Goal: Task Accomplishment & Management: Manage account settings

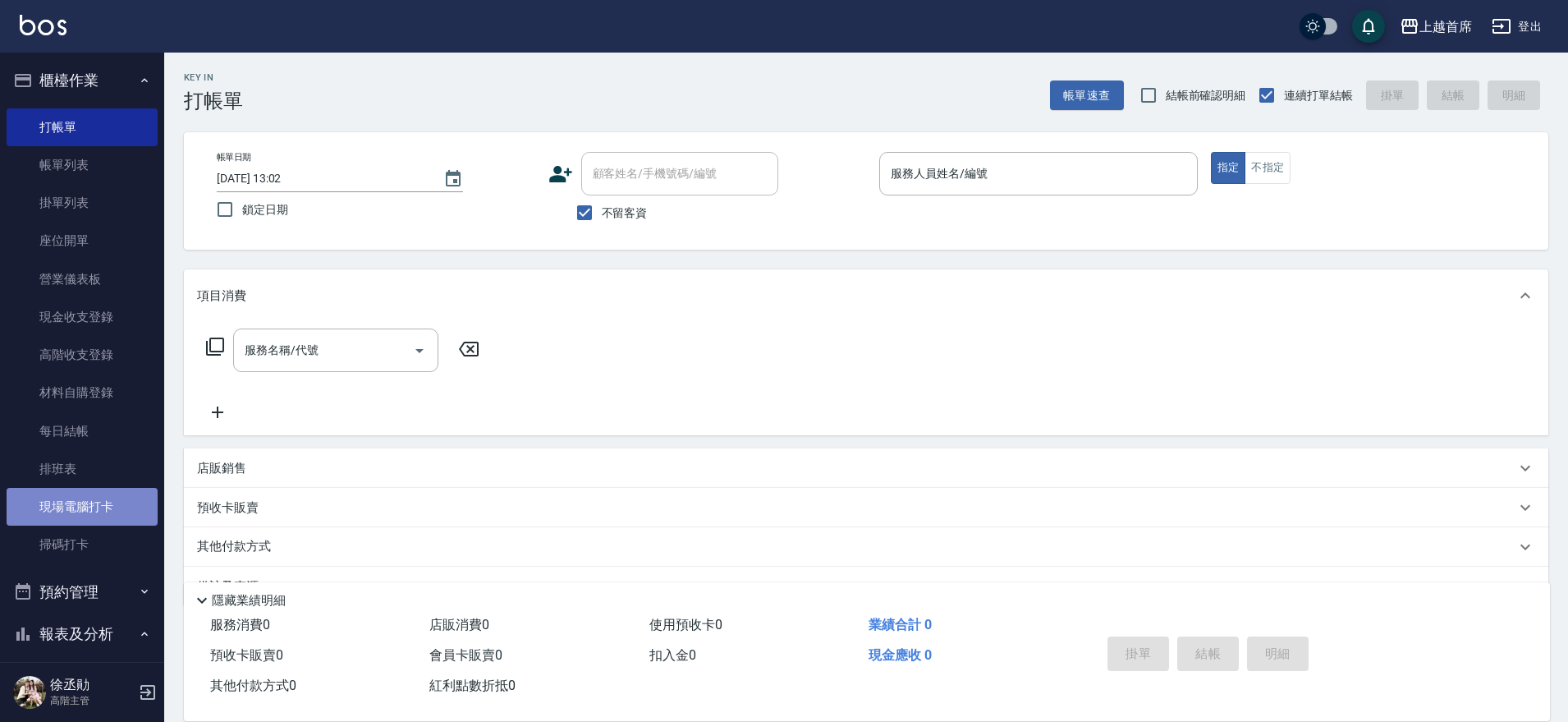
click at [90, 507] on link "現場電腦打卡" at bounding box center [82, 507] width 151 height 38
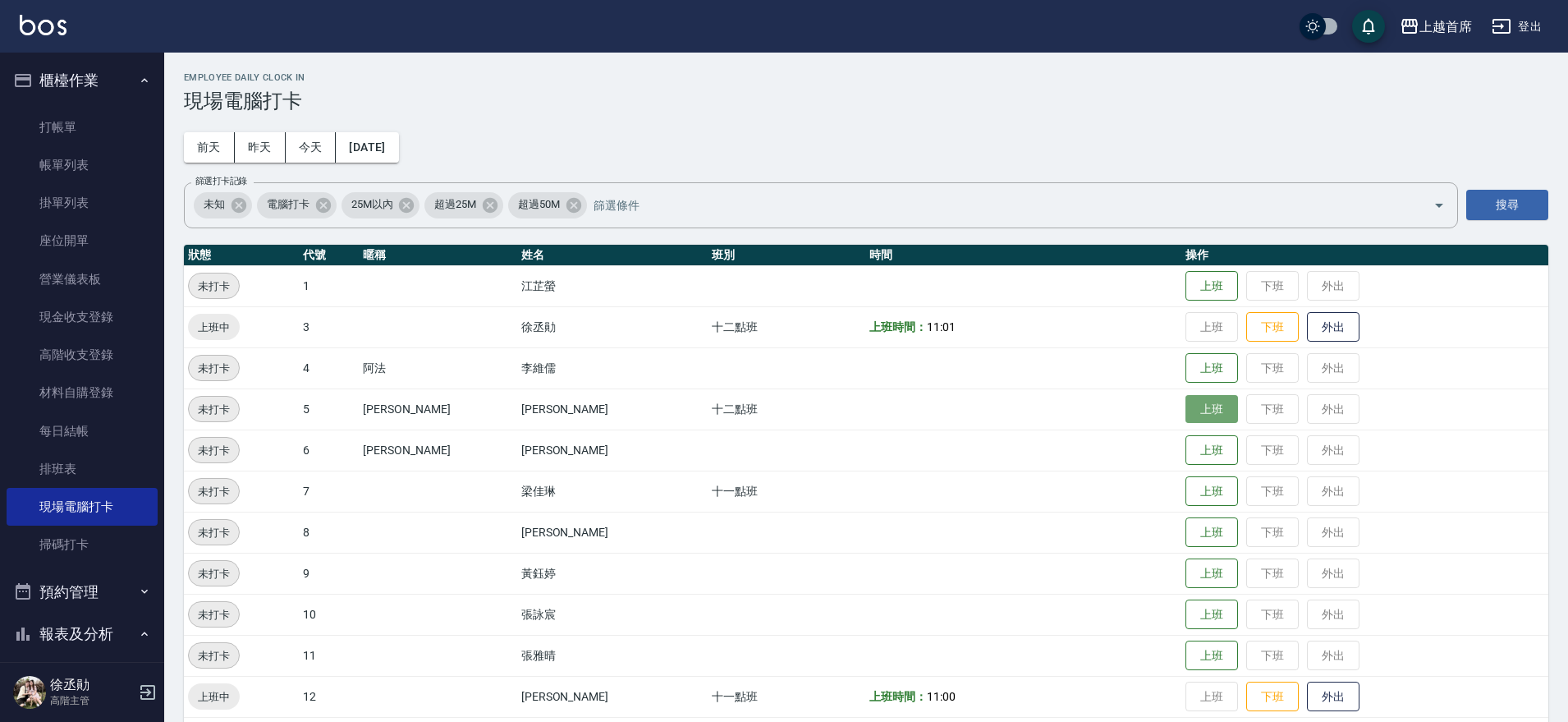
click at [1204, 404] on button "上班" at bounding box center [1212, 410] width 52 height 29
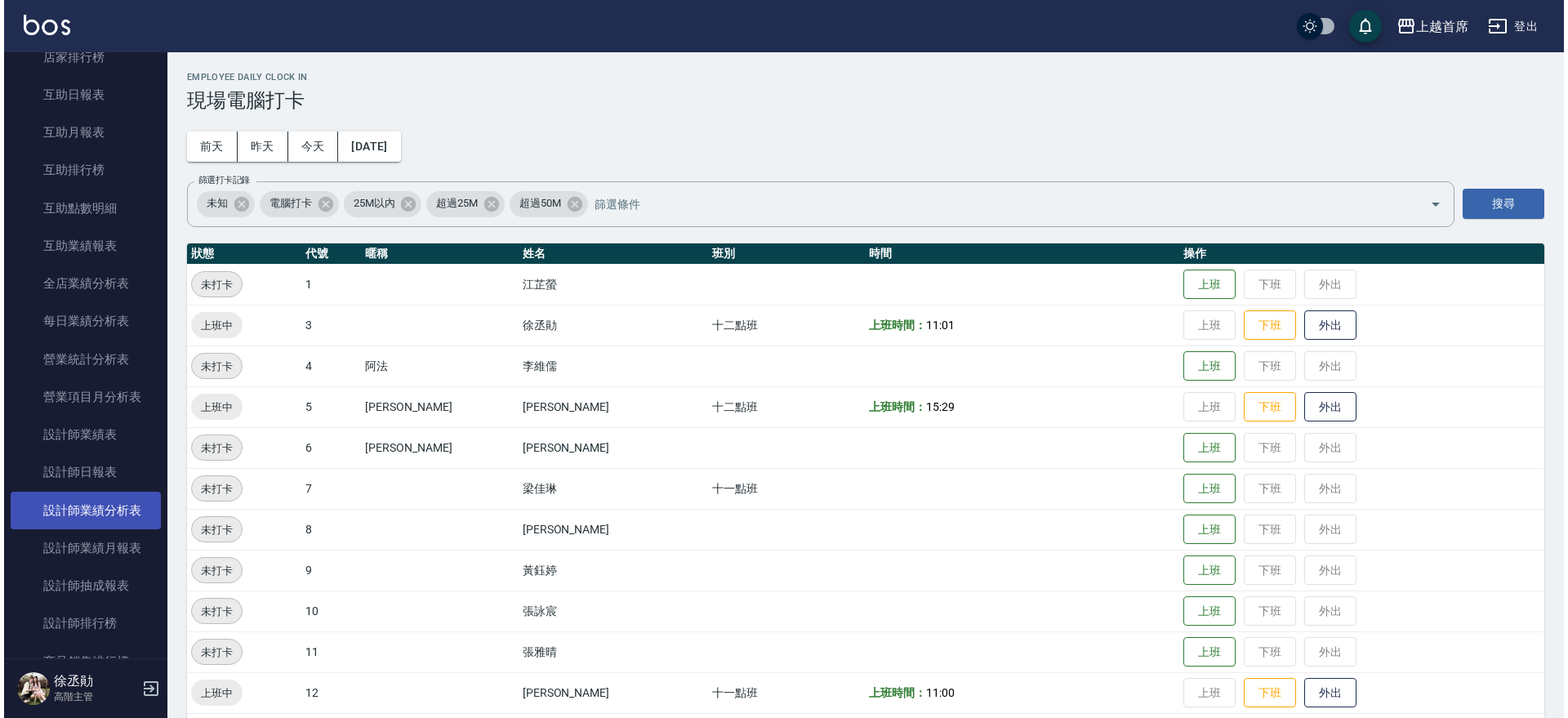
scroll to position [817, 0]
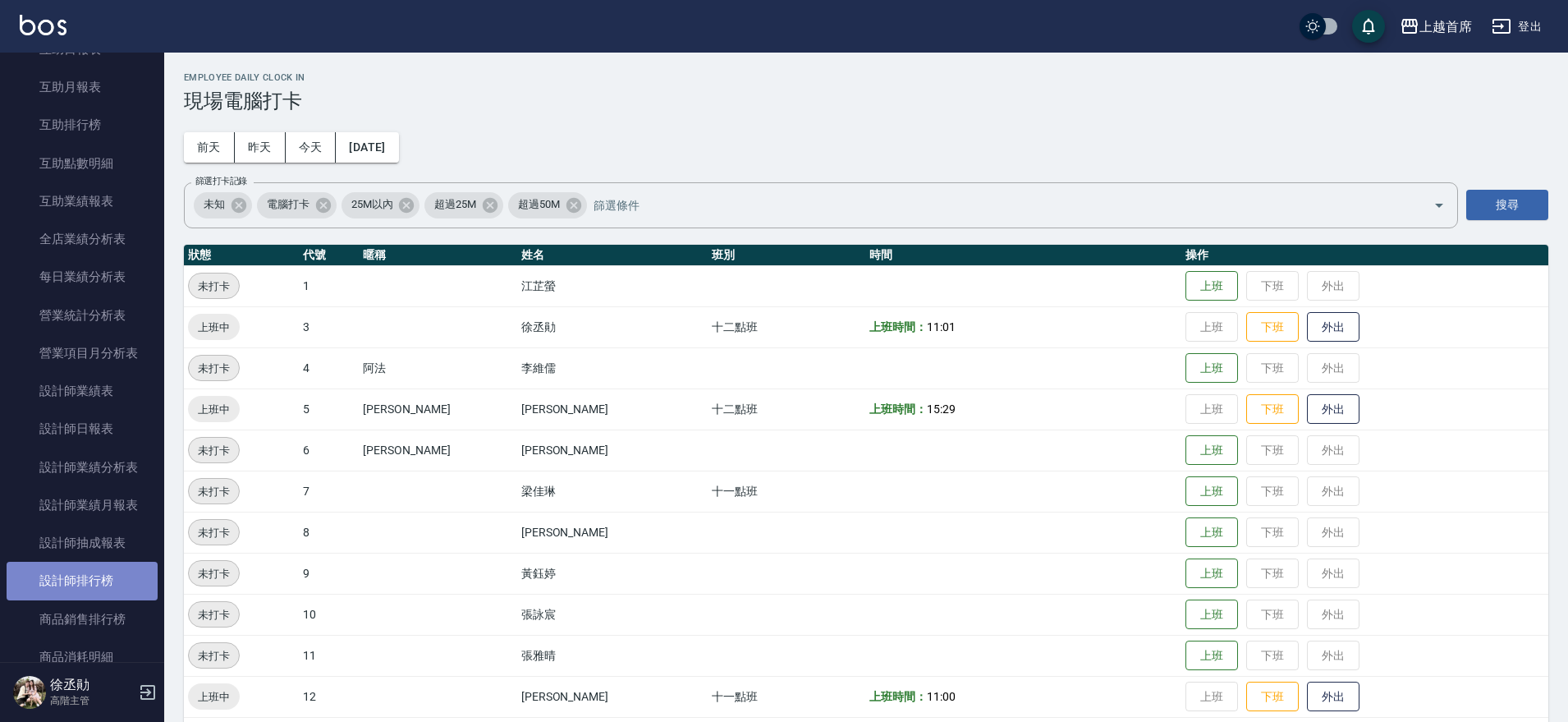
click at [105, 566] on link "設計師排行榜" at bounding box center [82, 581] width 151 height 38
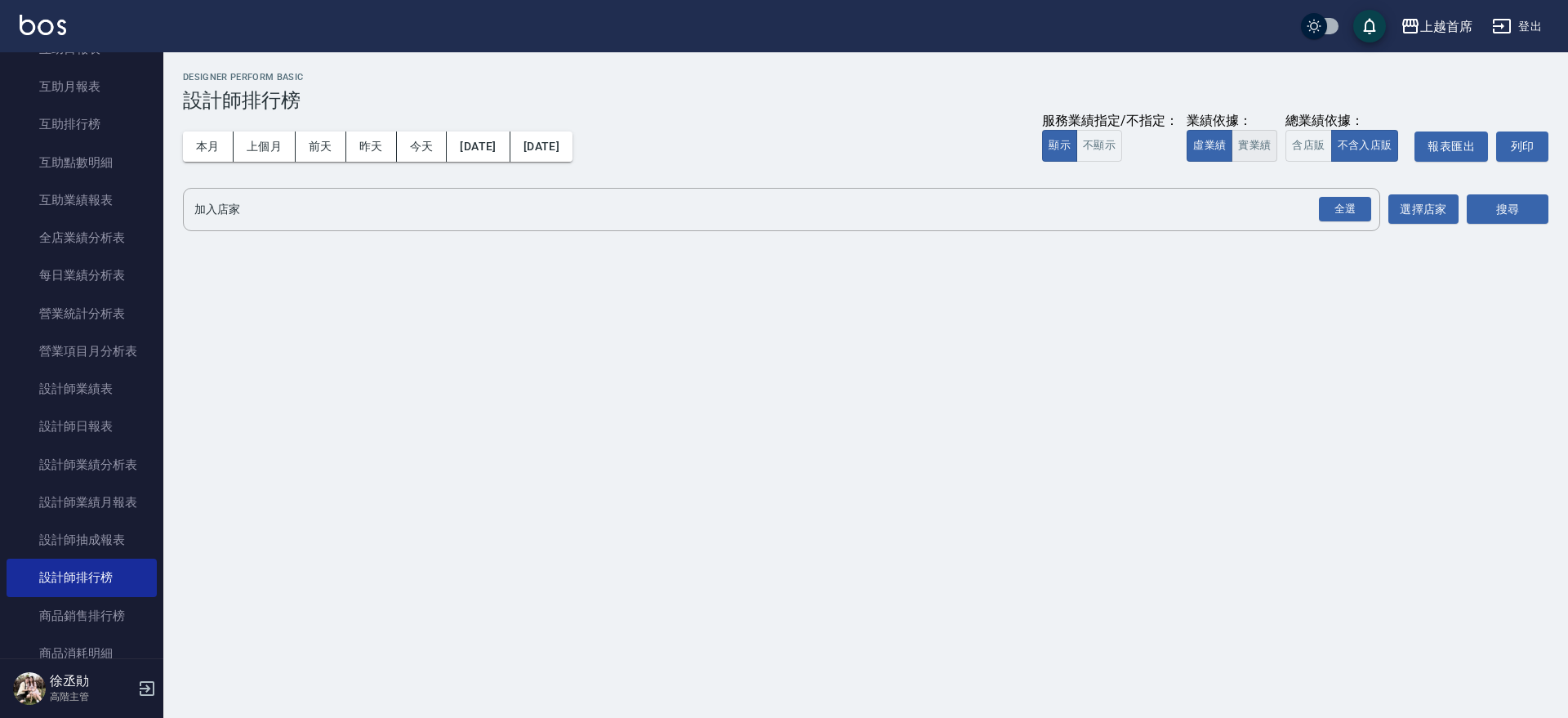
click at [1257, 143] on button "實業績" at bounding box center [1254, 146] width 45 height 32
click at [1322, 206] on div "全選" at bounding box center [1344, 209] width 52 height 26
click at [1500, 205] on button "搜尋" at bounding box center [1507, 210] width 81 height 30
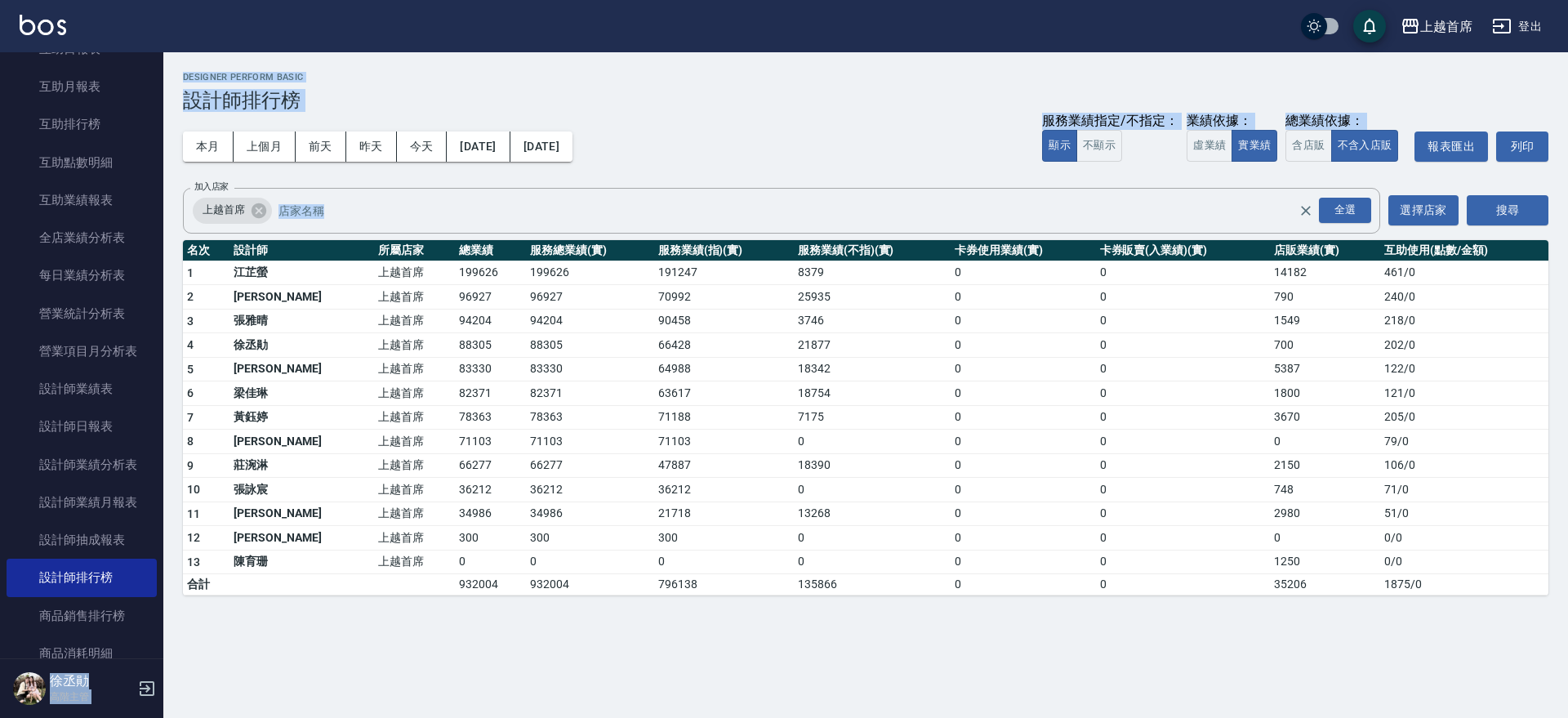
drag, startPoint x: 154, startPoint y: 335, endPoint x: 173, endPoint y: 305, distance: 35.5
click at [173, 305] on div "上越首席 登出 櫃檯作業 打帳單 帳單列表 掛單列表 座位開單 營業儀表板 現金收支登錄 高階收支登錄 材料自購登錄 每日結帳 排班表 現場電腦打卡 掃碼打卡…" at bounding box center [784, 359] width 1568 height 718
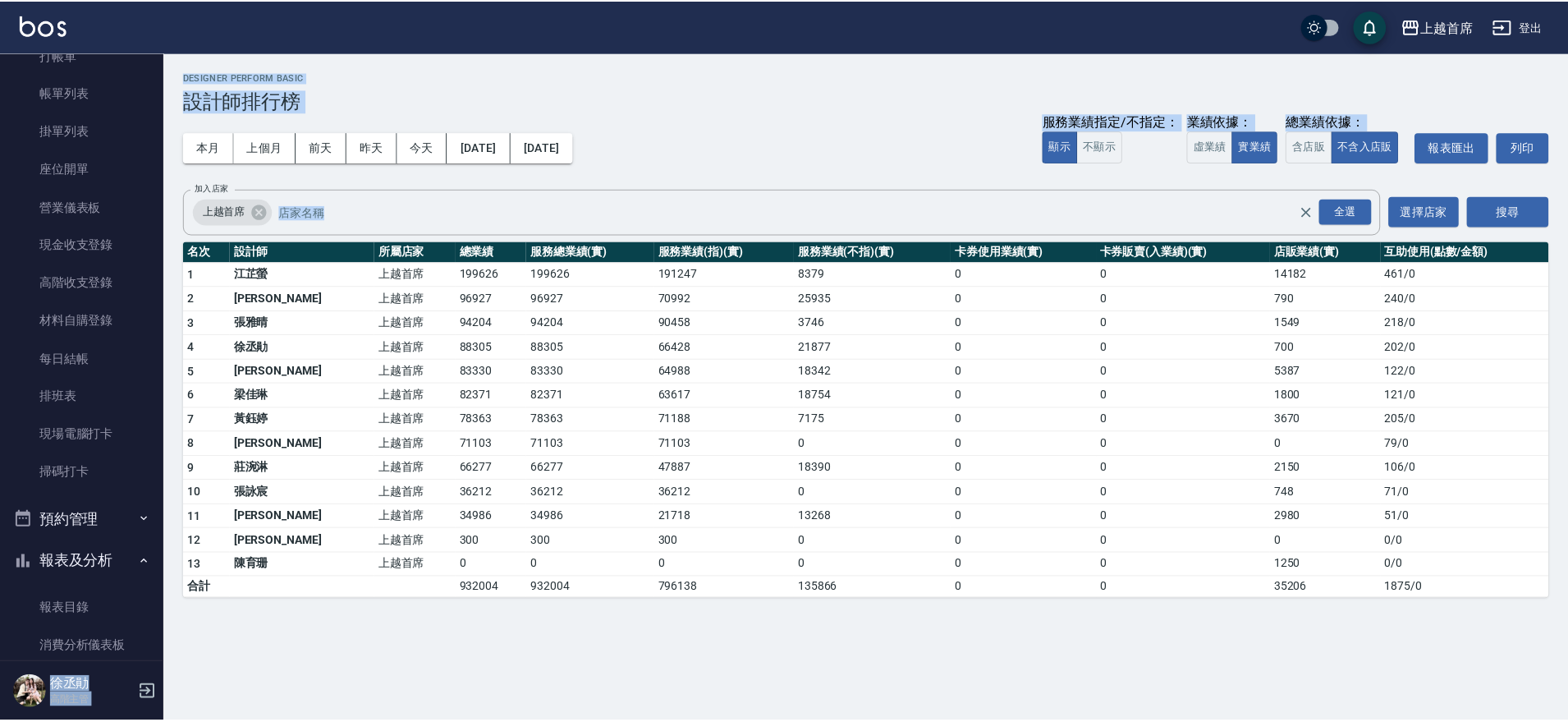
scroll to position [66, 0]
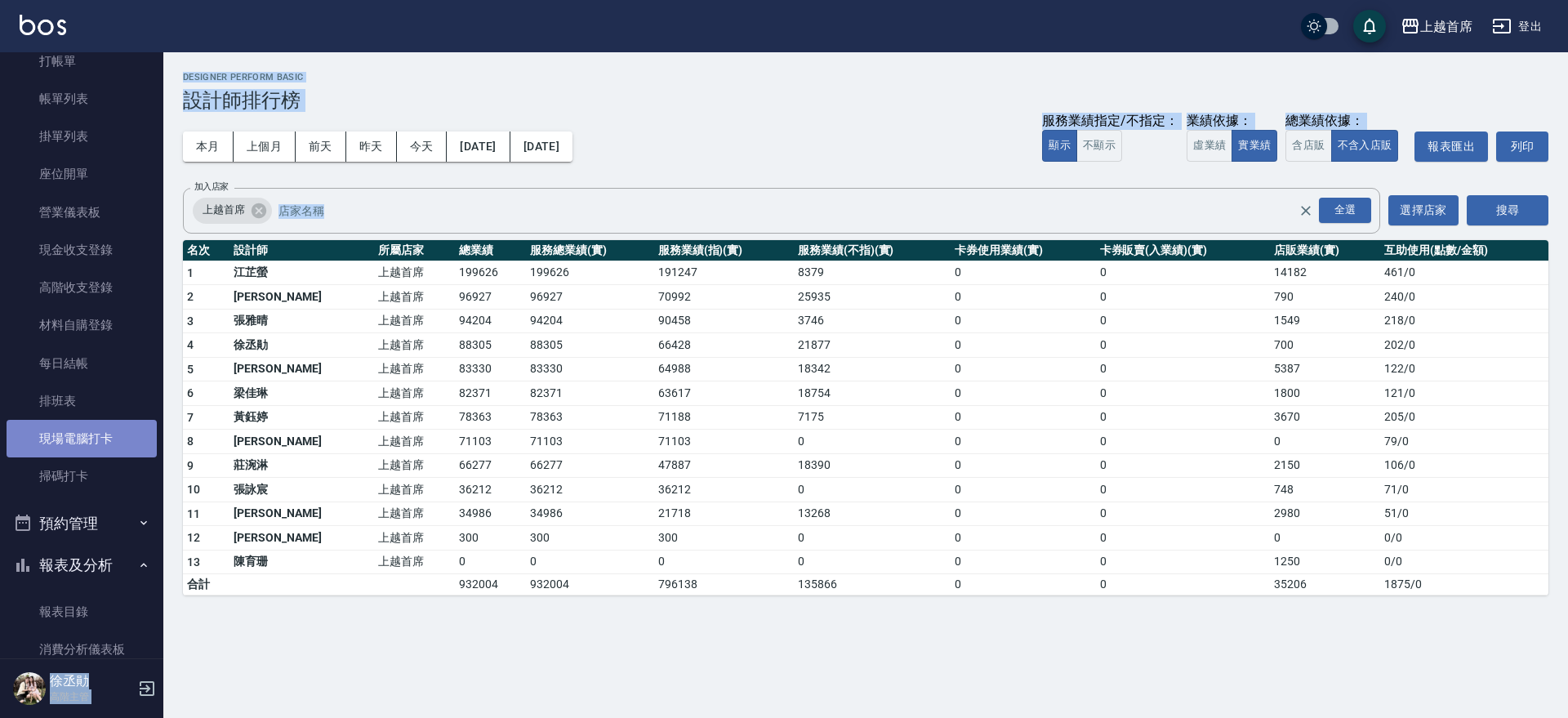
click at [102, 422] on link "現場電腦打卡" at bounding box center [81, 439] width 151 height 38
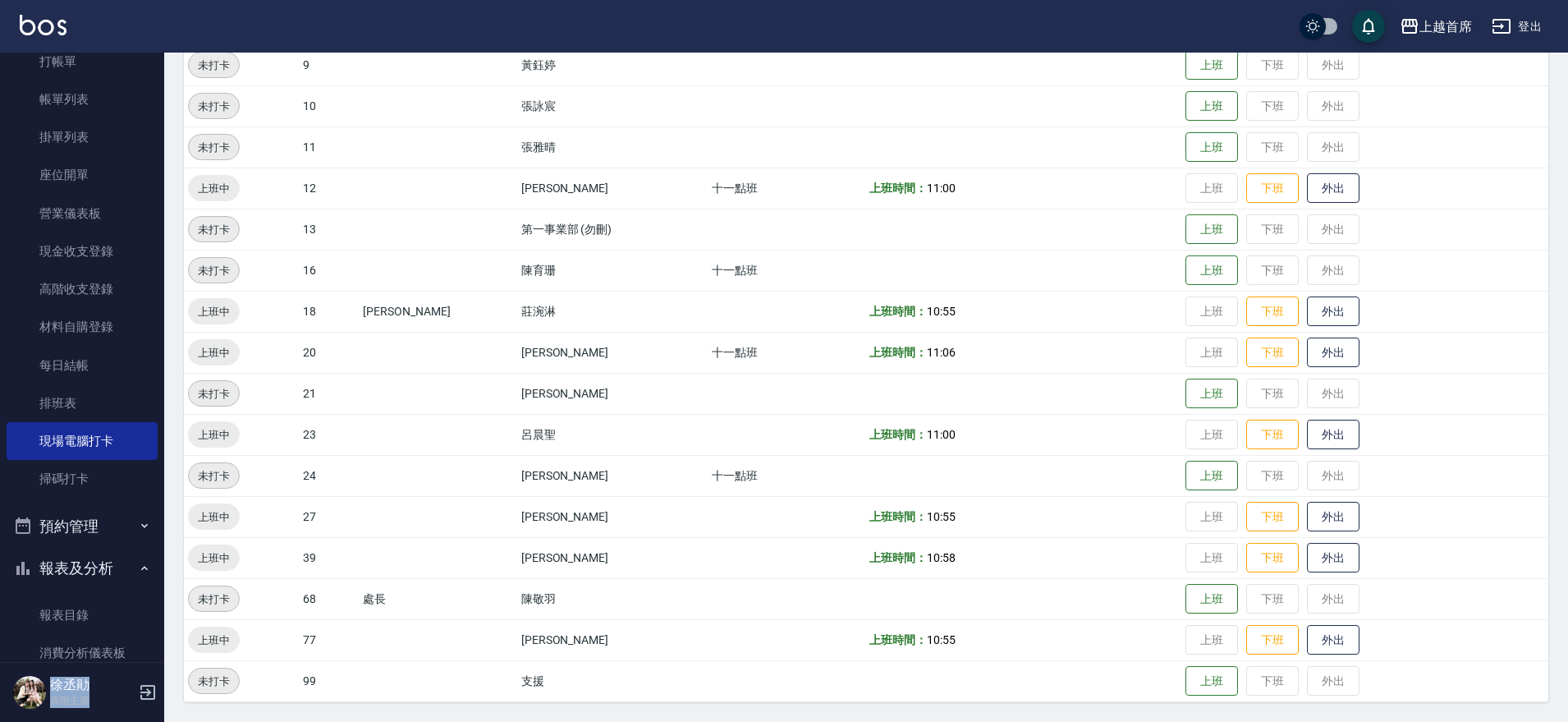
scroll to position [98, 0]
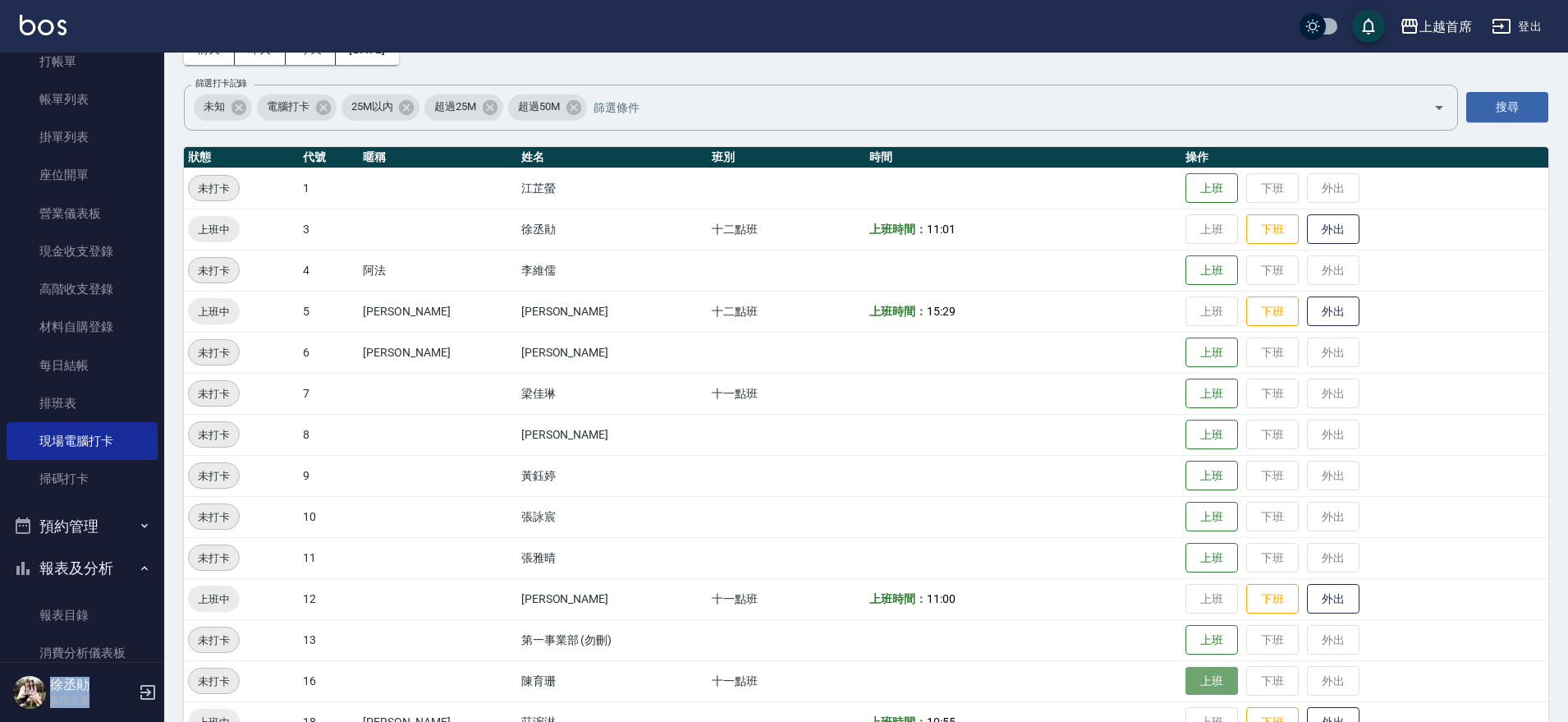
click at [1186, 670] on button "上班" at bounding box center [1212, 681] width 52 height 29
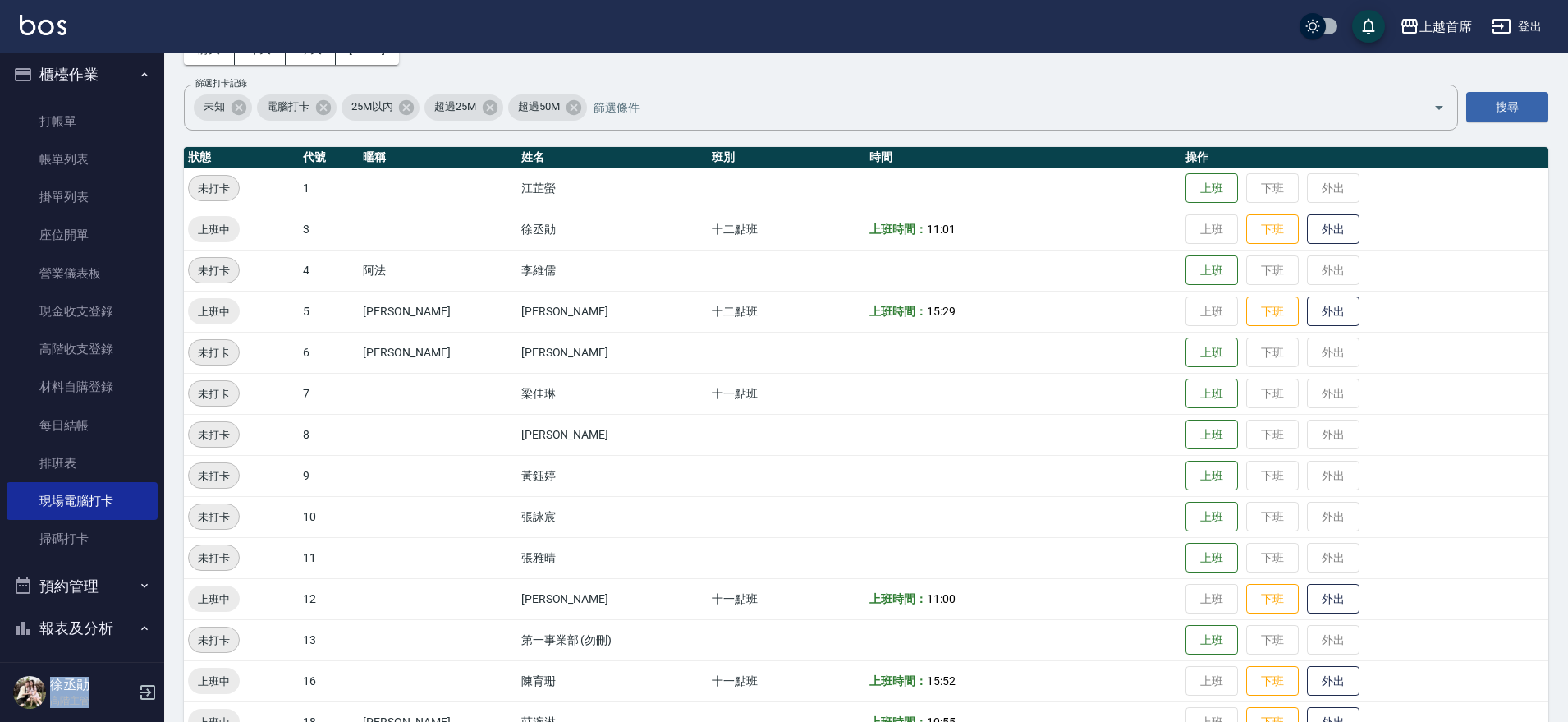
scroll to position [0, 0]
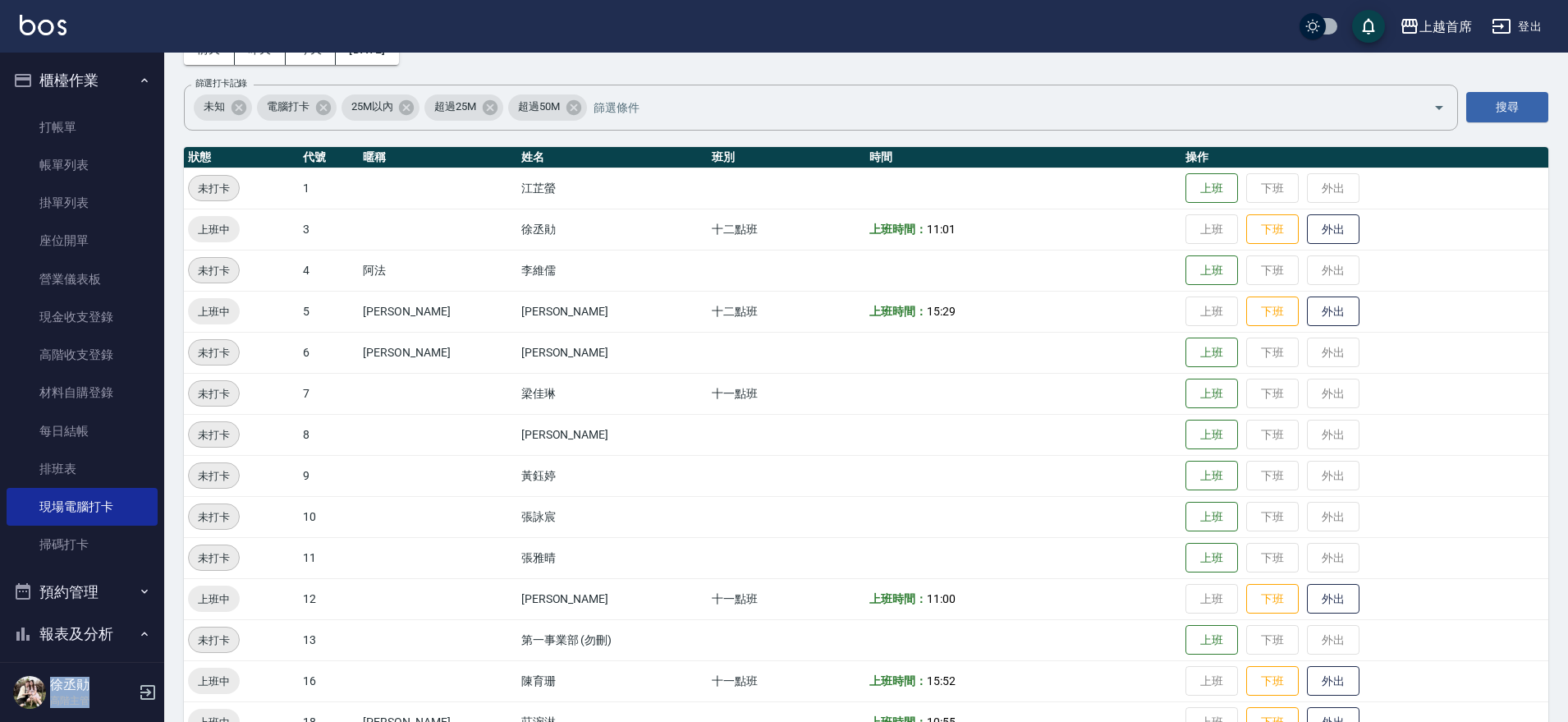
click at [88, 63] on button "櫃檯作業" at bounding box center [82, 80] width 151 height 43
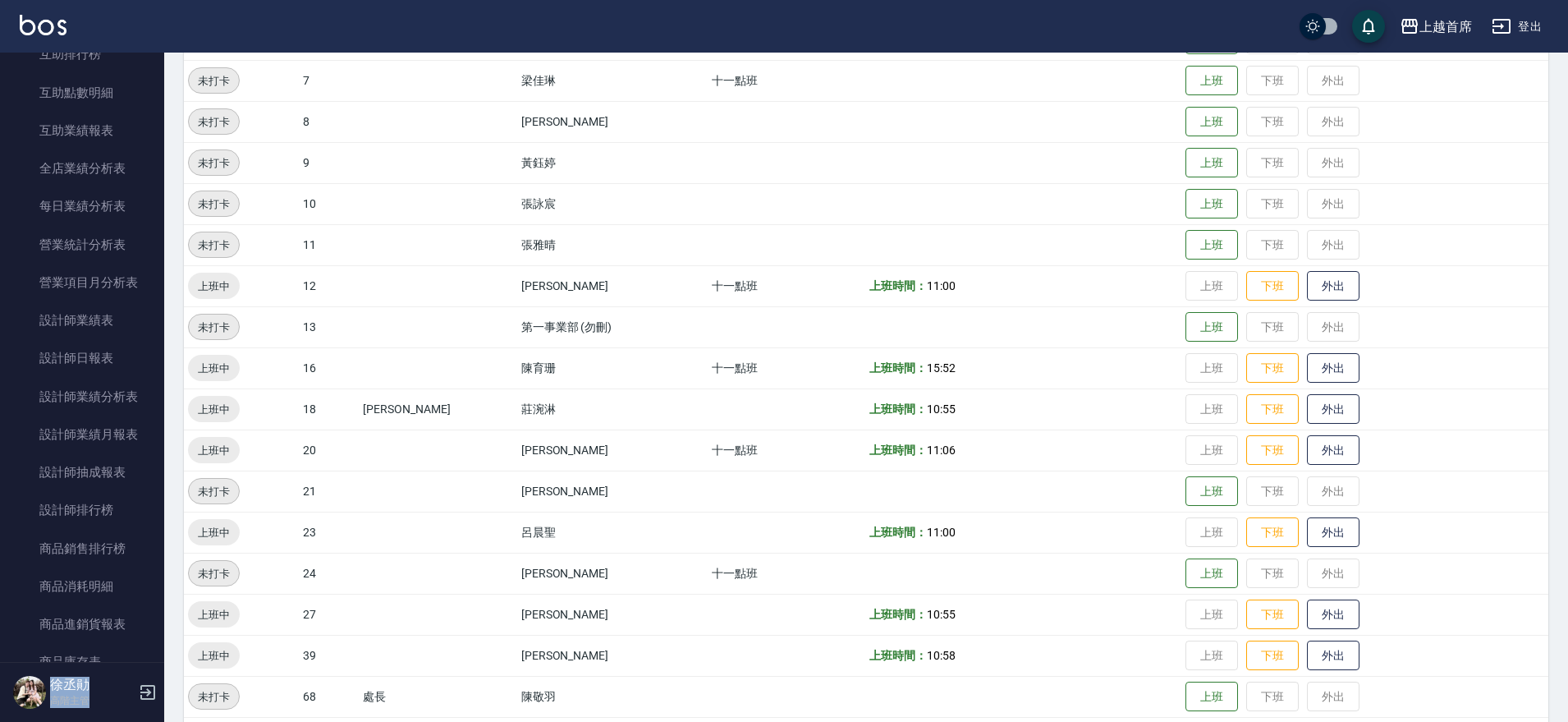
scroll to position [420, 0]
click at [74, 351] on link "設計師日報表" at bounding box center [82, 361] width 151 height 38
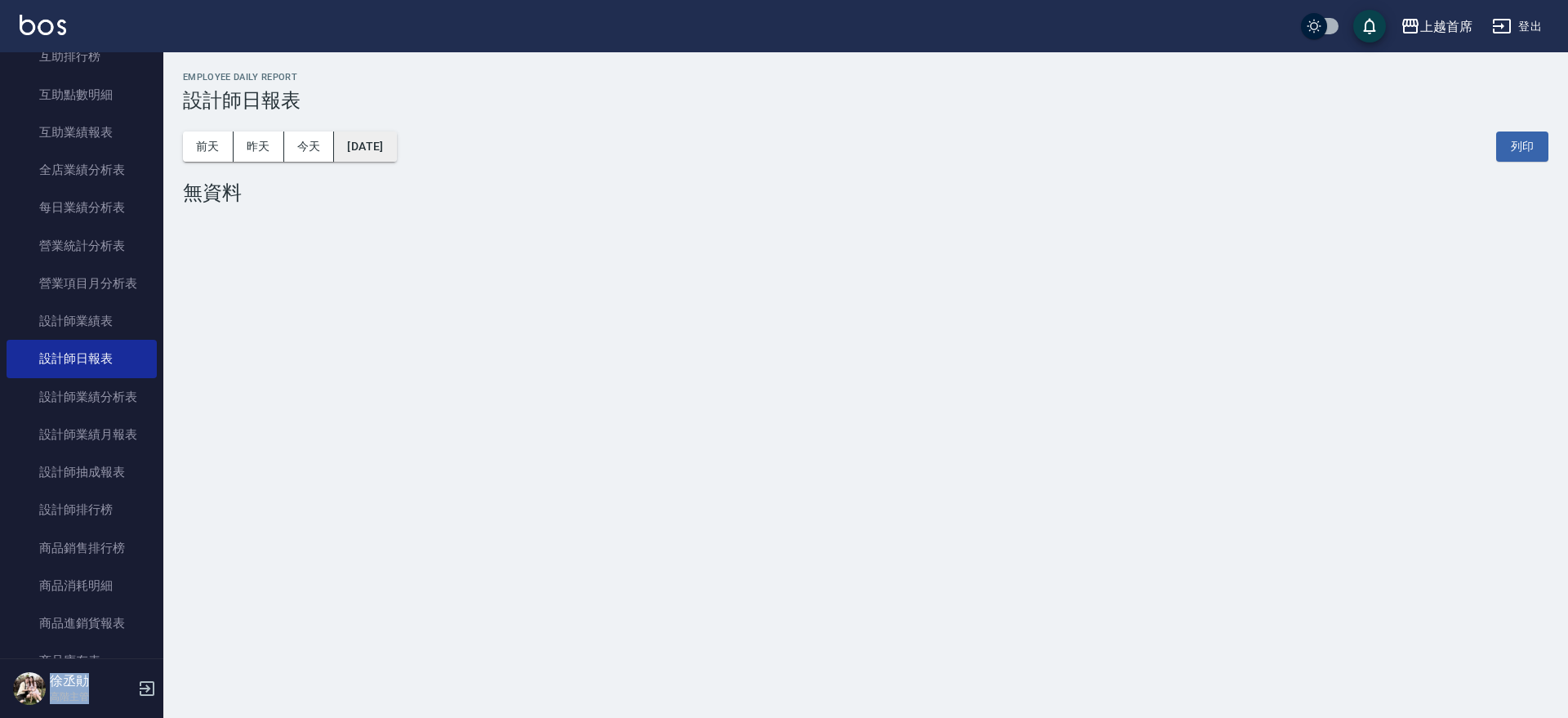
click at [382, 142] on button "[DATE]" at bounding box center [366, 147] width 63 height 30
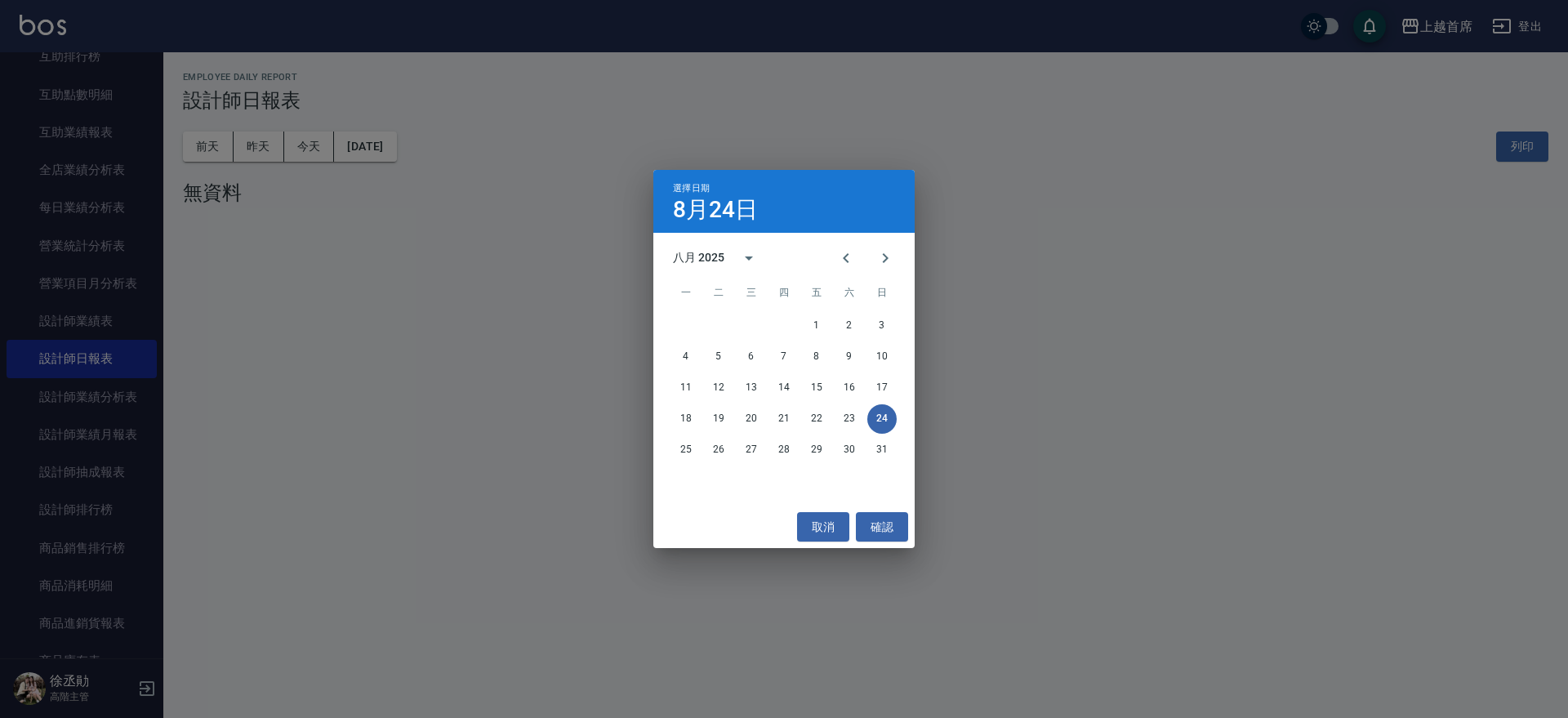
click at [728, 257] on div "八月 2025" at bounding box center [700, 258] width 56 height 17
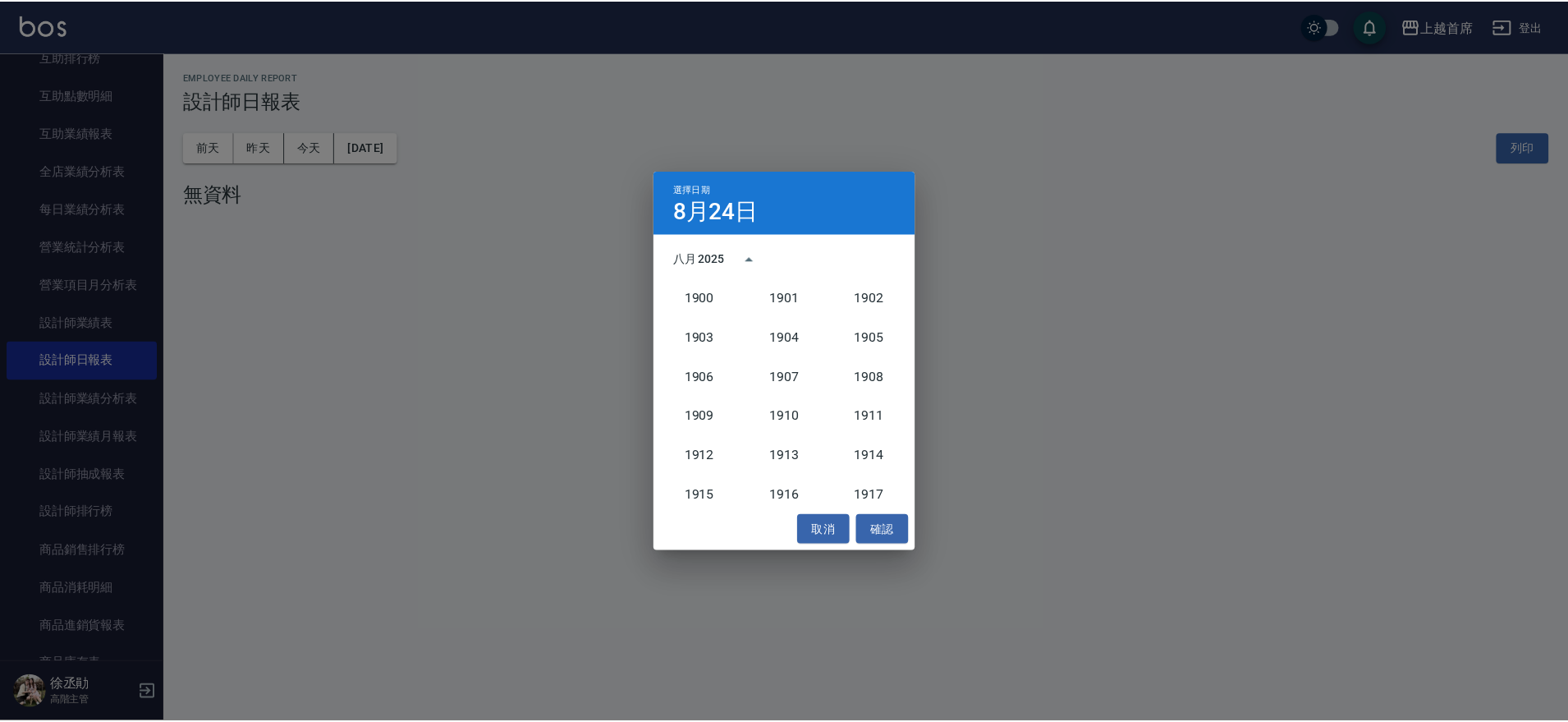
scroll to position [1520, 0]
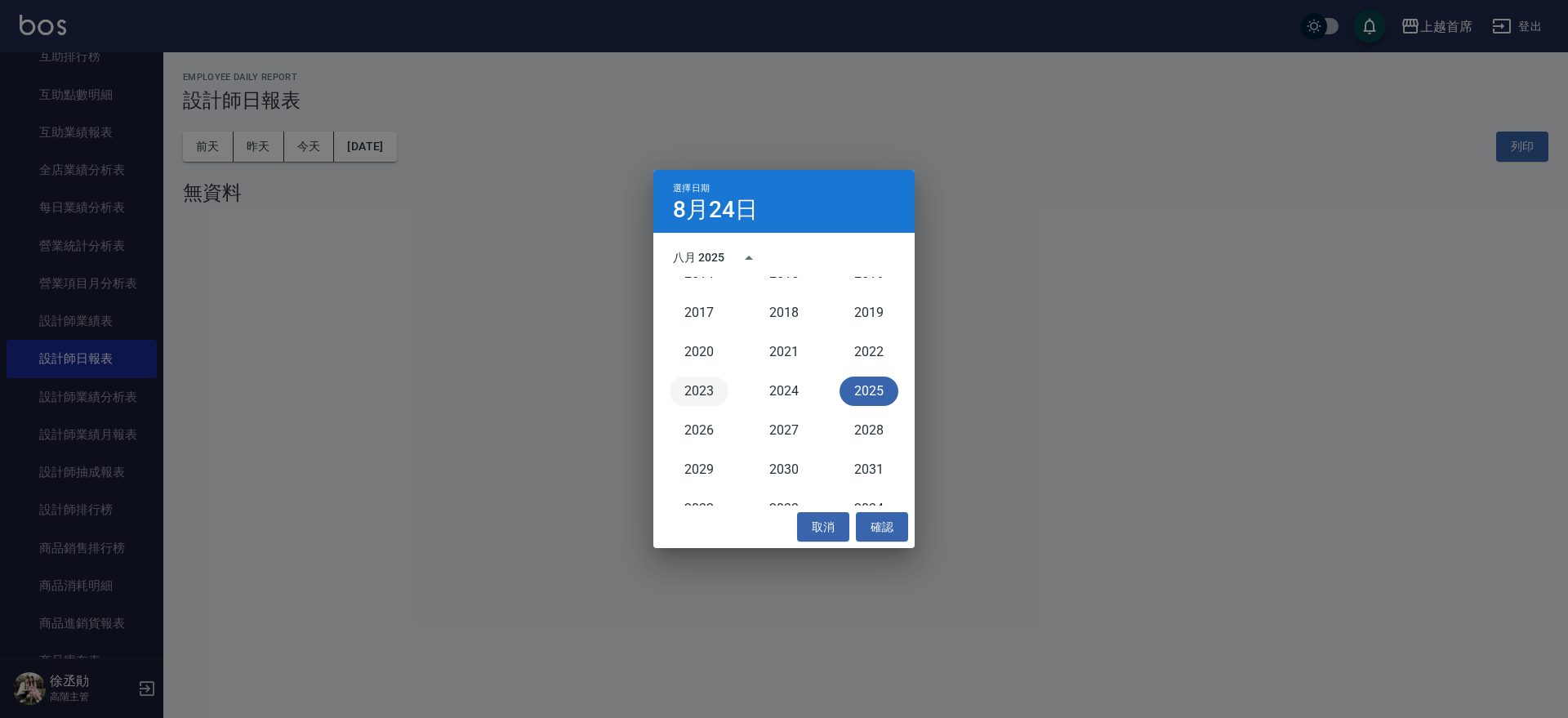
click at [698, 389] on button "2023" at bounding box center [699, 390] width 59 height 29
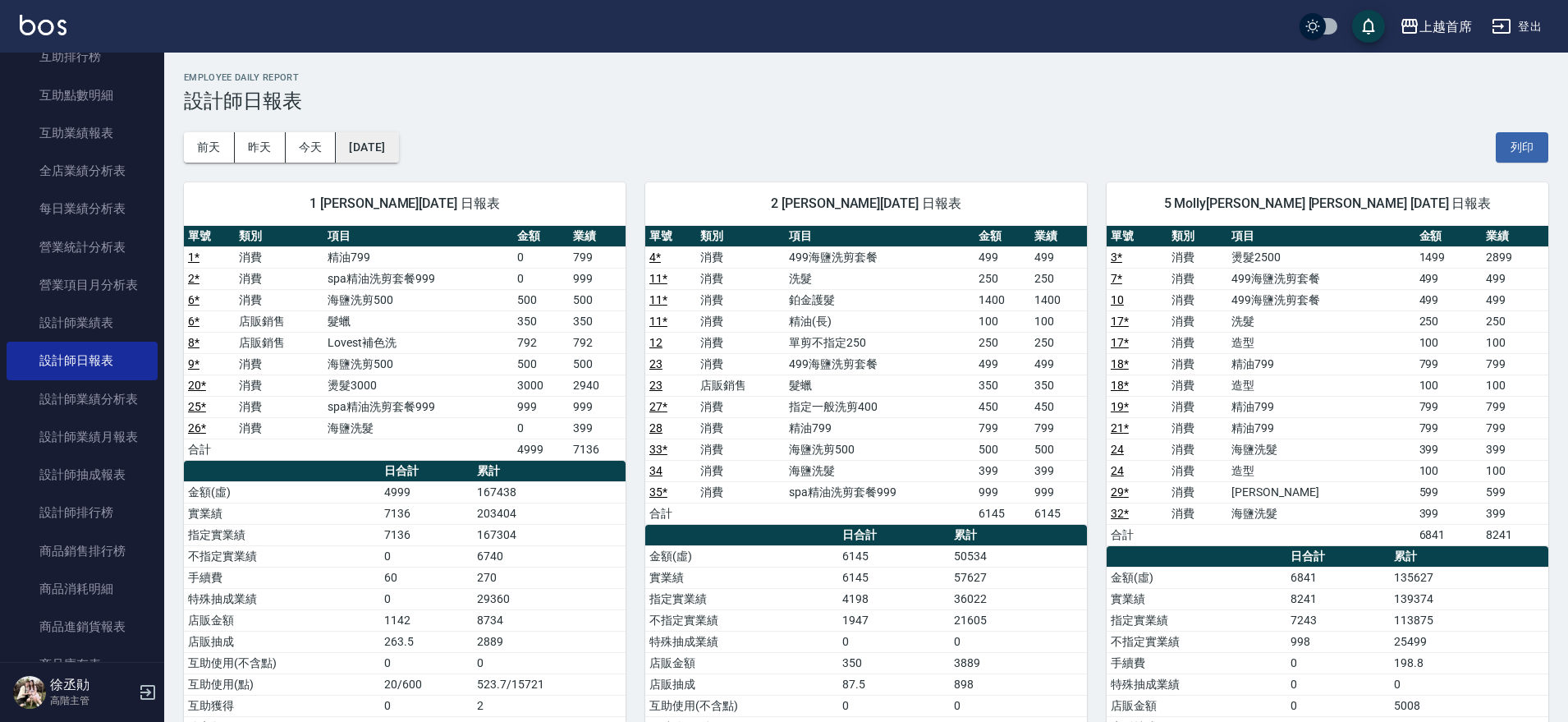
click at [398, 146] on button "[DATE]" at bounding box center [368, 148] width 63 height 30
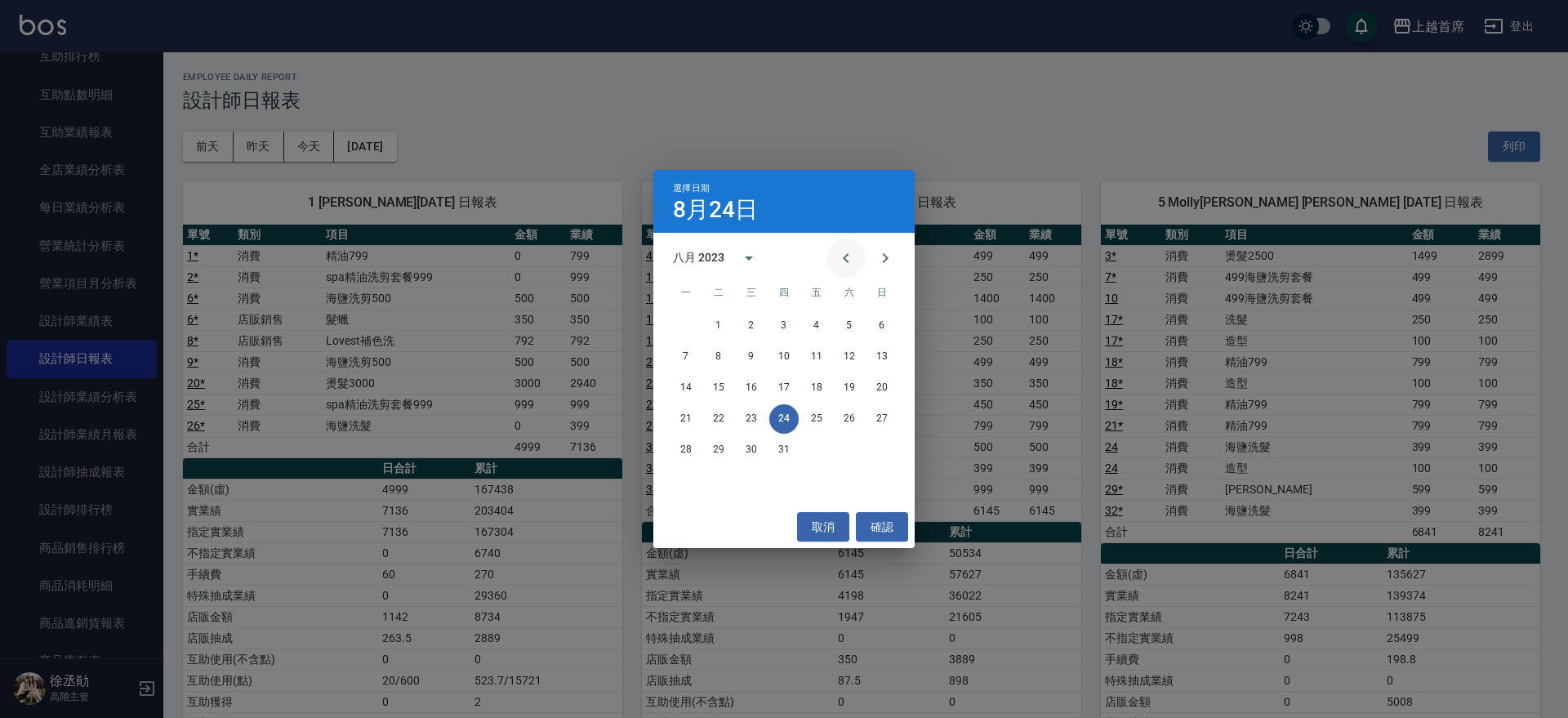
click at [855, 250] on icon "Previous month" at bounding box center [846, 258] width 20 height 20
click at [714, 445] on button "25" at bounding box center [718, 449] width 29 height 29
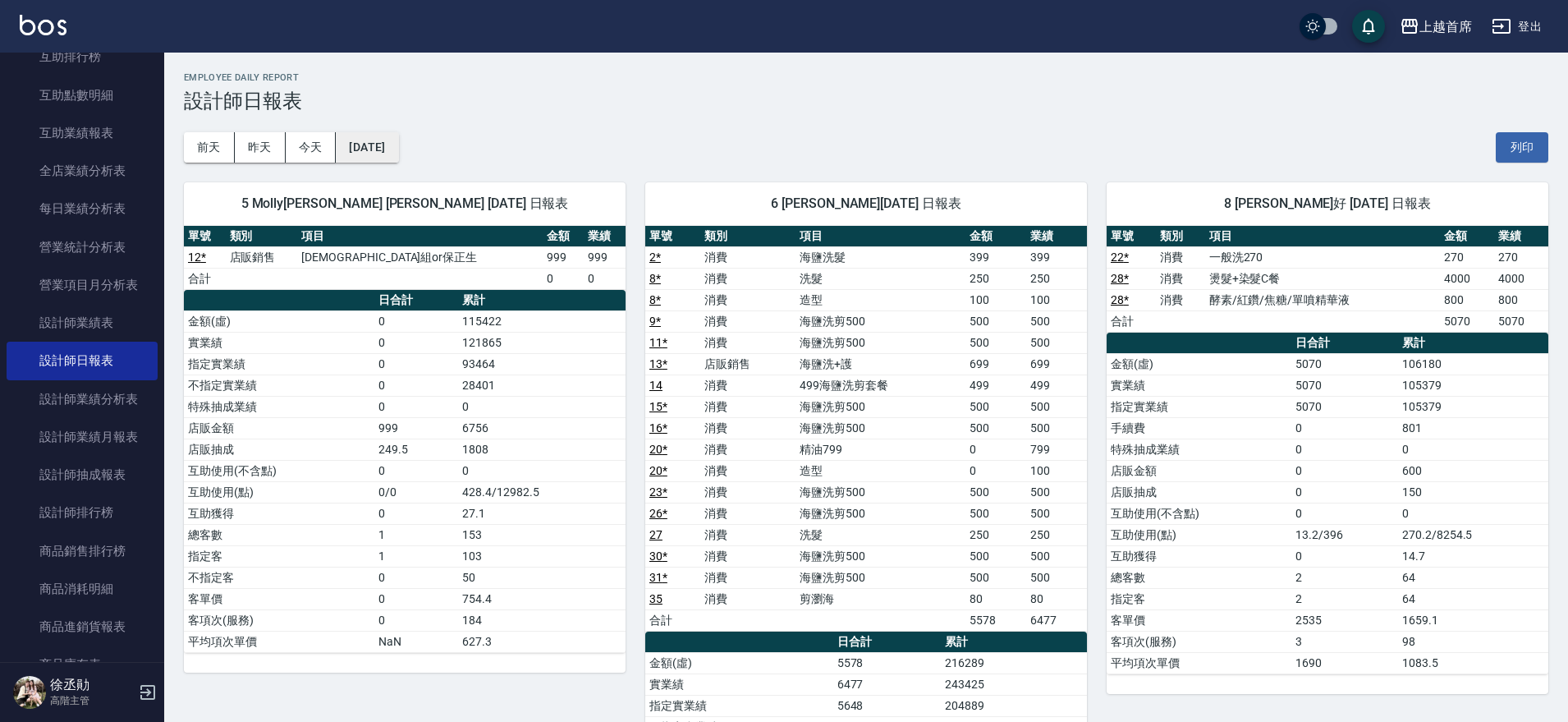
click at [394, 135] on button "[DATE]" at bounding box center [368, 148] width 63 height 30
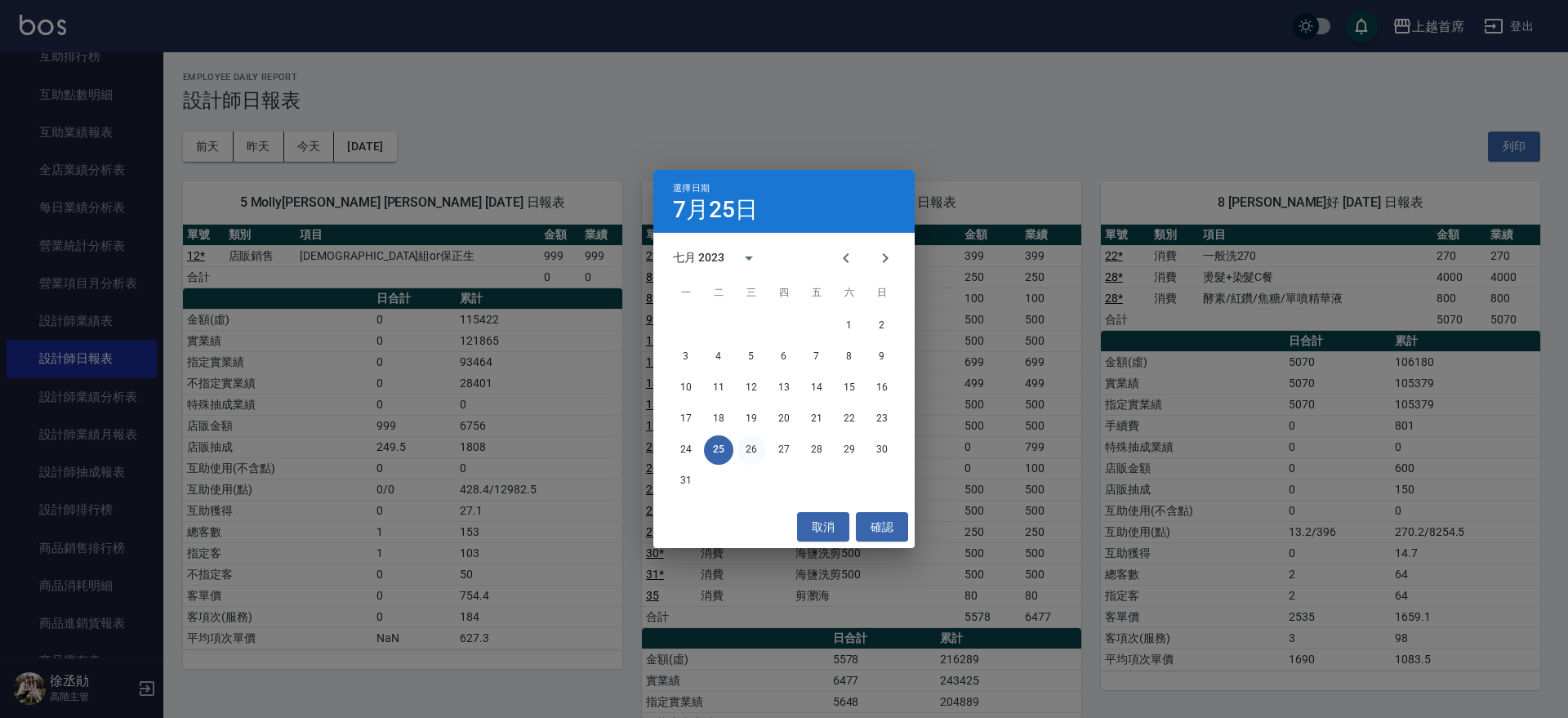
click at [748, 441] on button "26" at bounding box center [750, 449] width 29 height 29
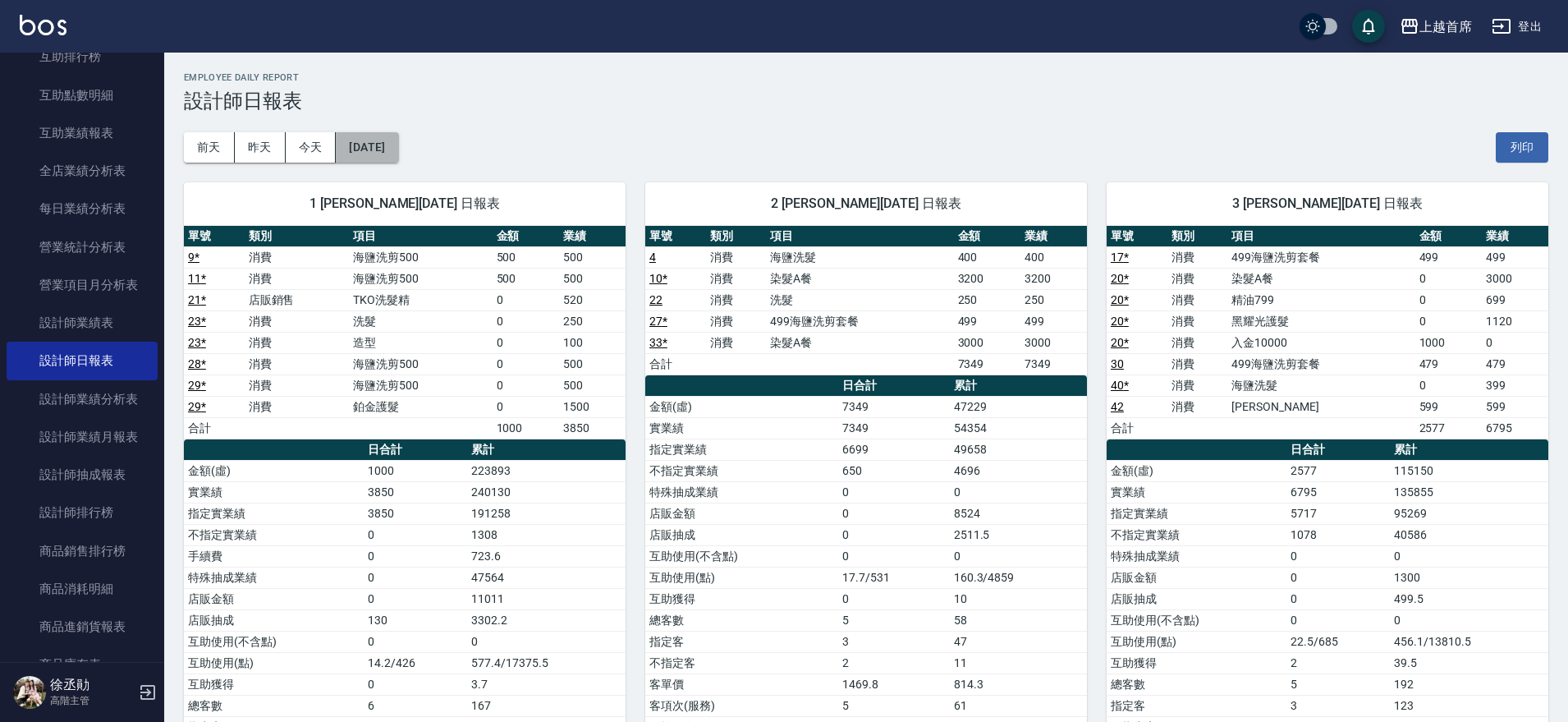
click at [380, 139] on button "[DATE]" at bounding box center [368, 148] width 63 height 30
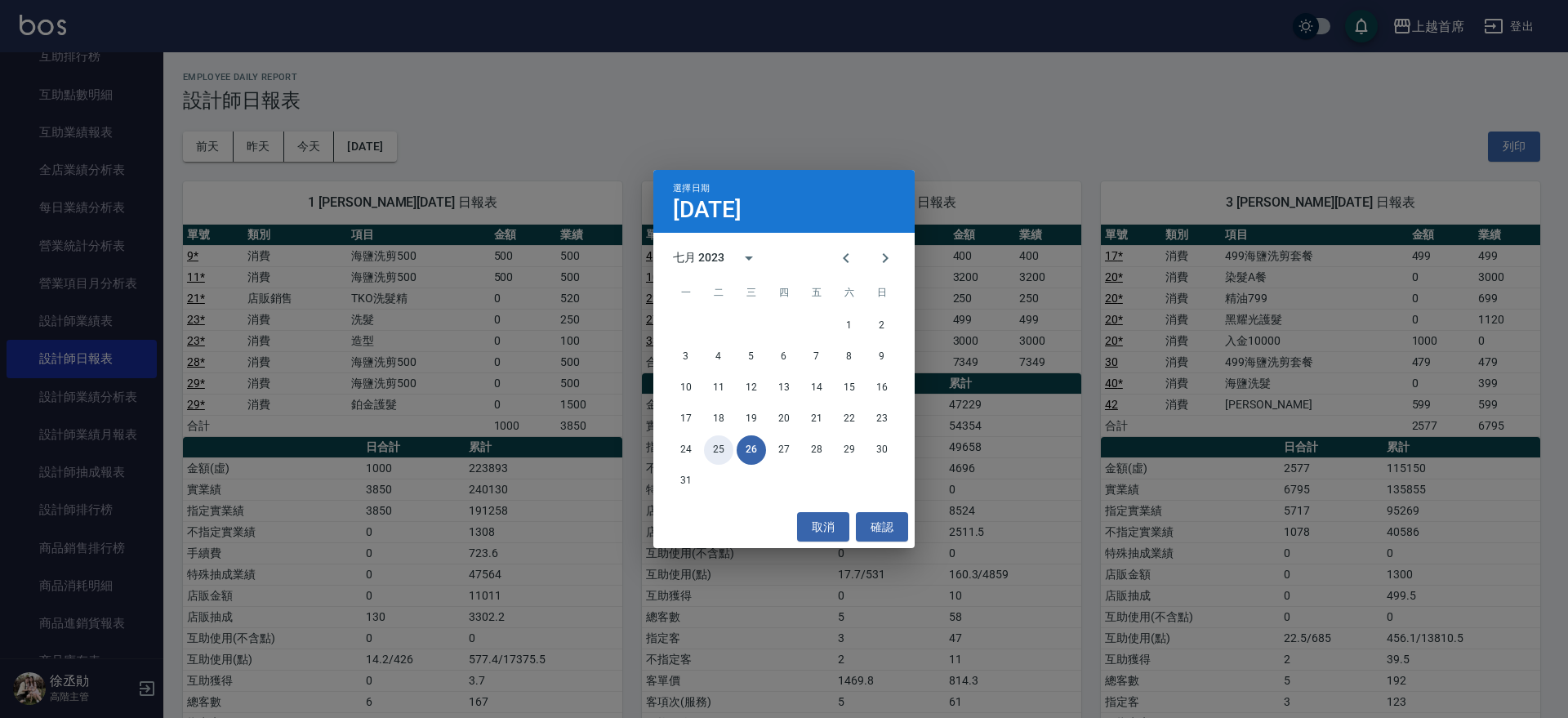
click at [722, 454] on button "25" at bounding box center [718, 449] width 29 height 29
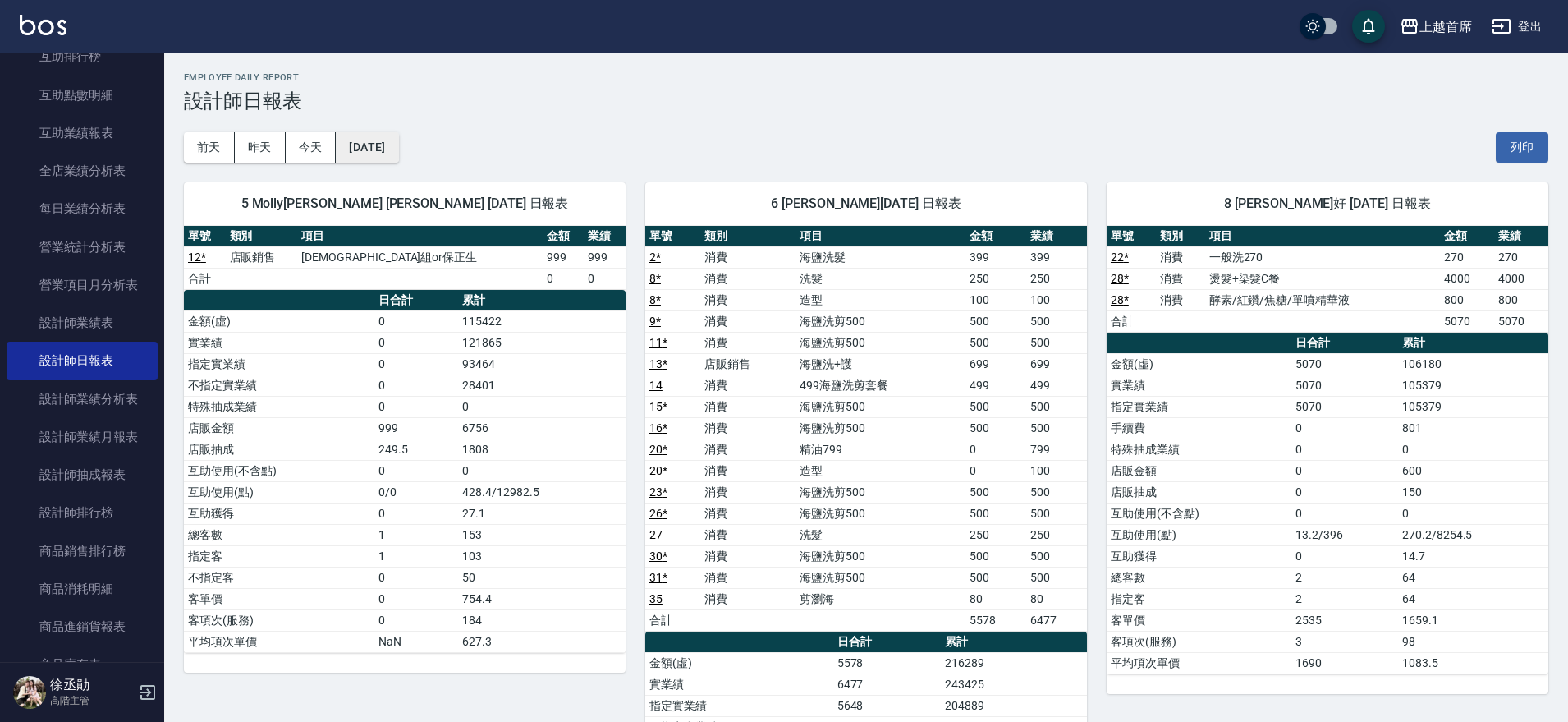
click at [383, 134] on button "[DATE]" at bounding box center [368, 148] width 63 height 30
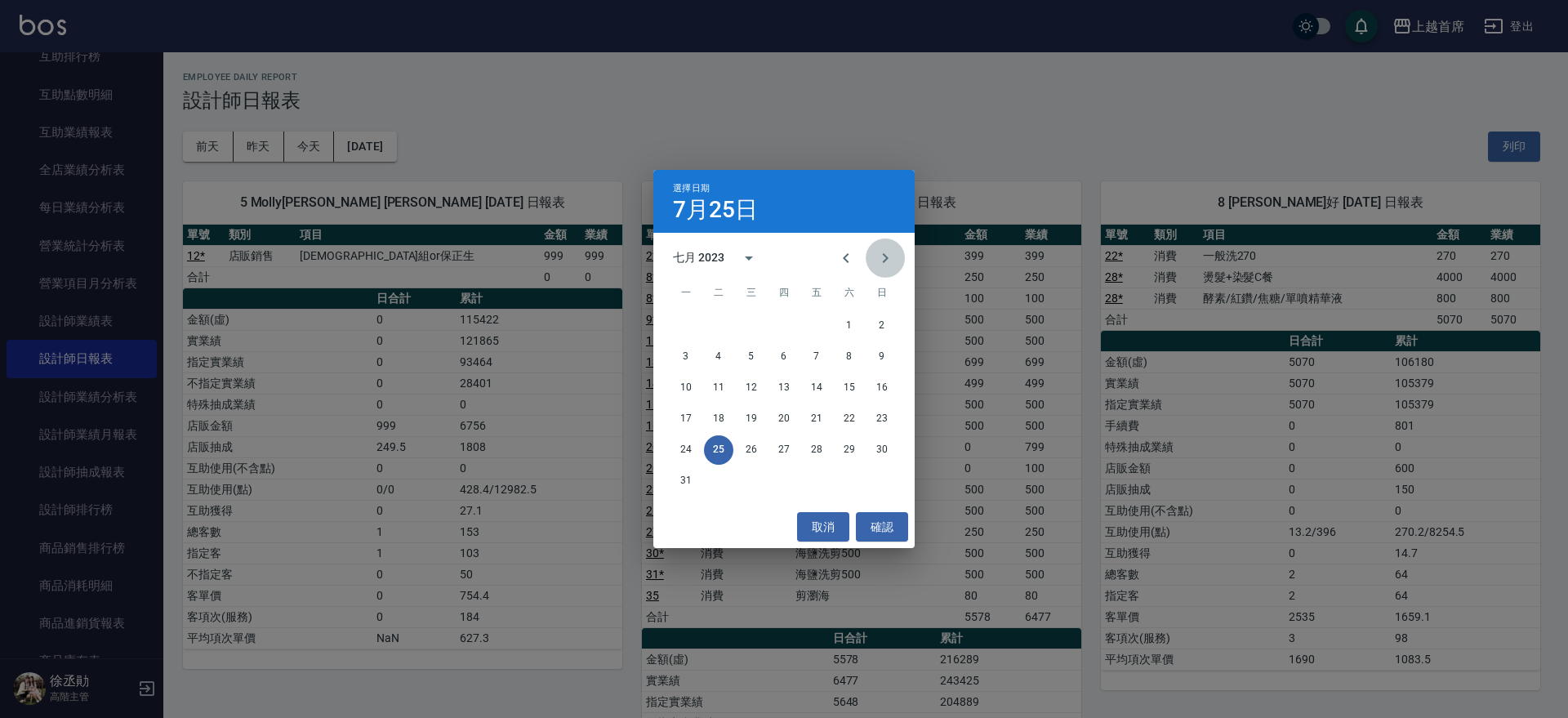
click at [892, 256] on icon "Next month" at bounding box center [885, 258] width 20 height 20
click at [820, 417] on button "22" at bounding box center [816, 419] width 29 height 29
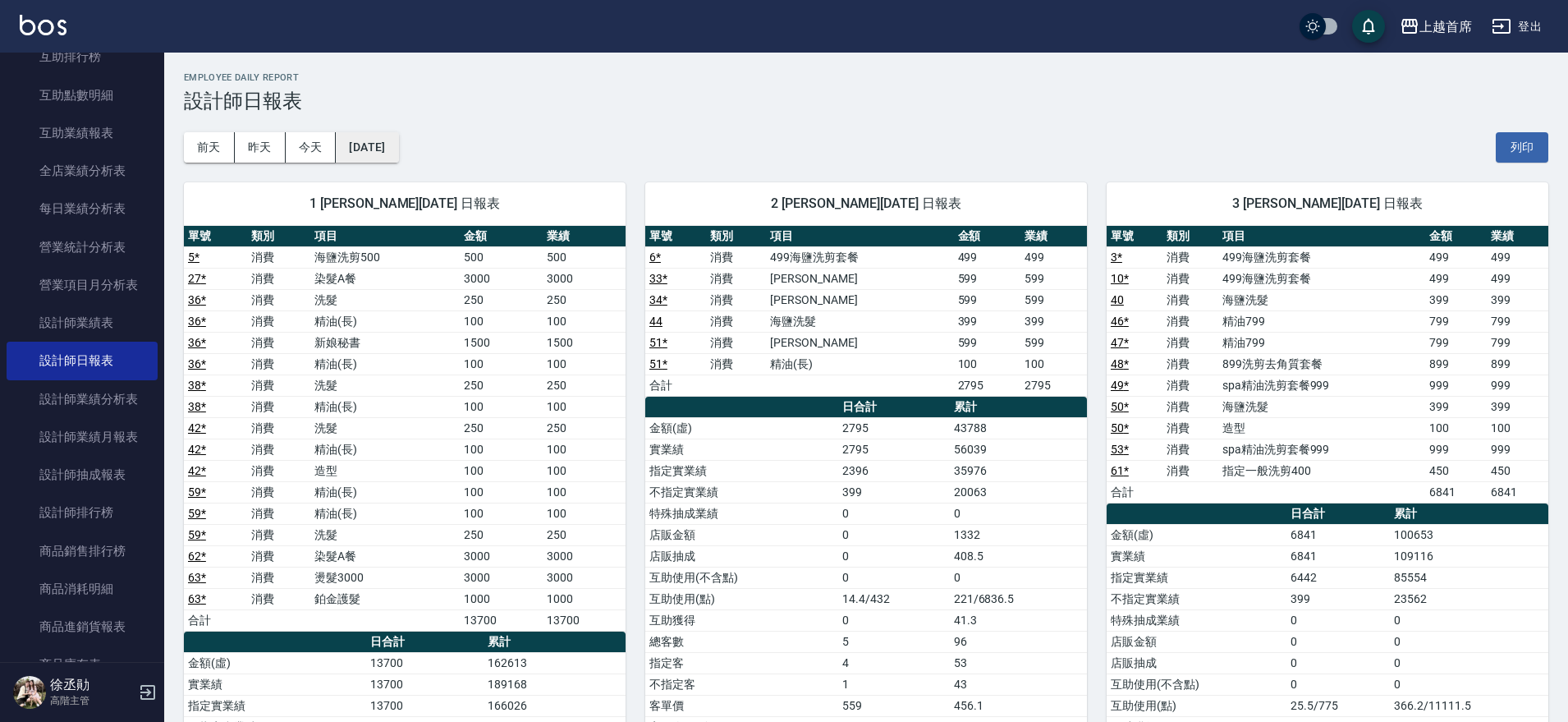
click at [398, 150] on button "[DATE]" at bounding box center [368, 148] width 63 height 30
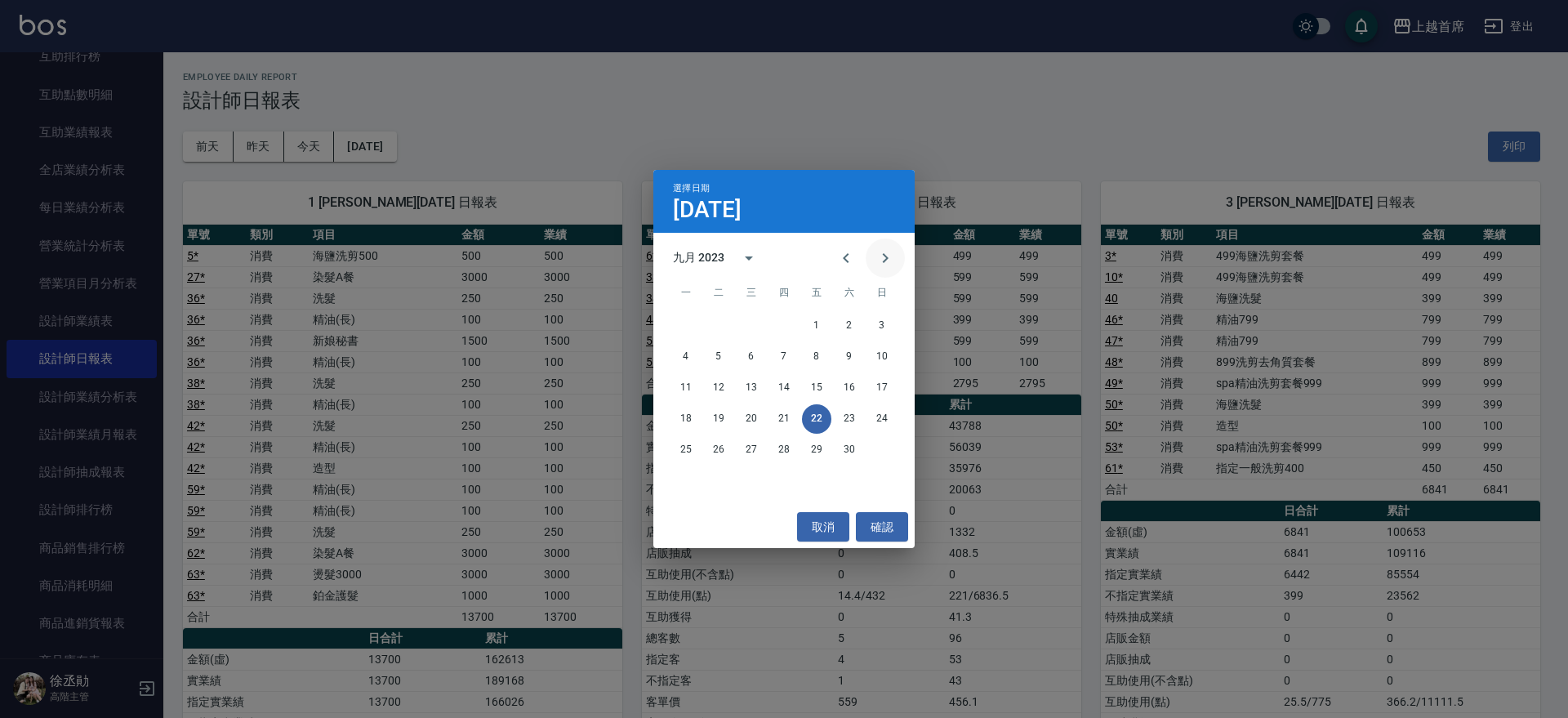
click at [887, 252] on button "Next month" at bounding box center [885, 258] width 39 height 39
click at [853, 384] on button "14" at bounding box center [849, 387] width 29 height 29
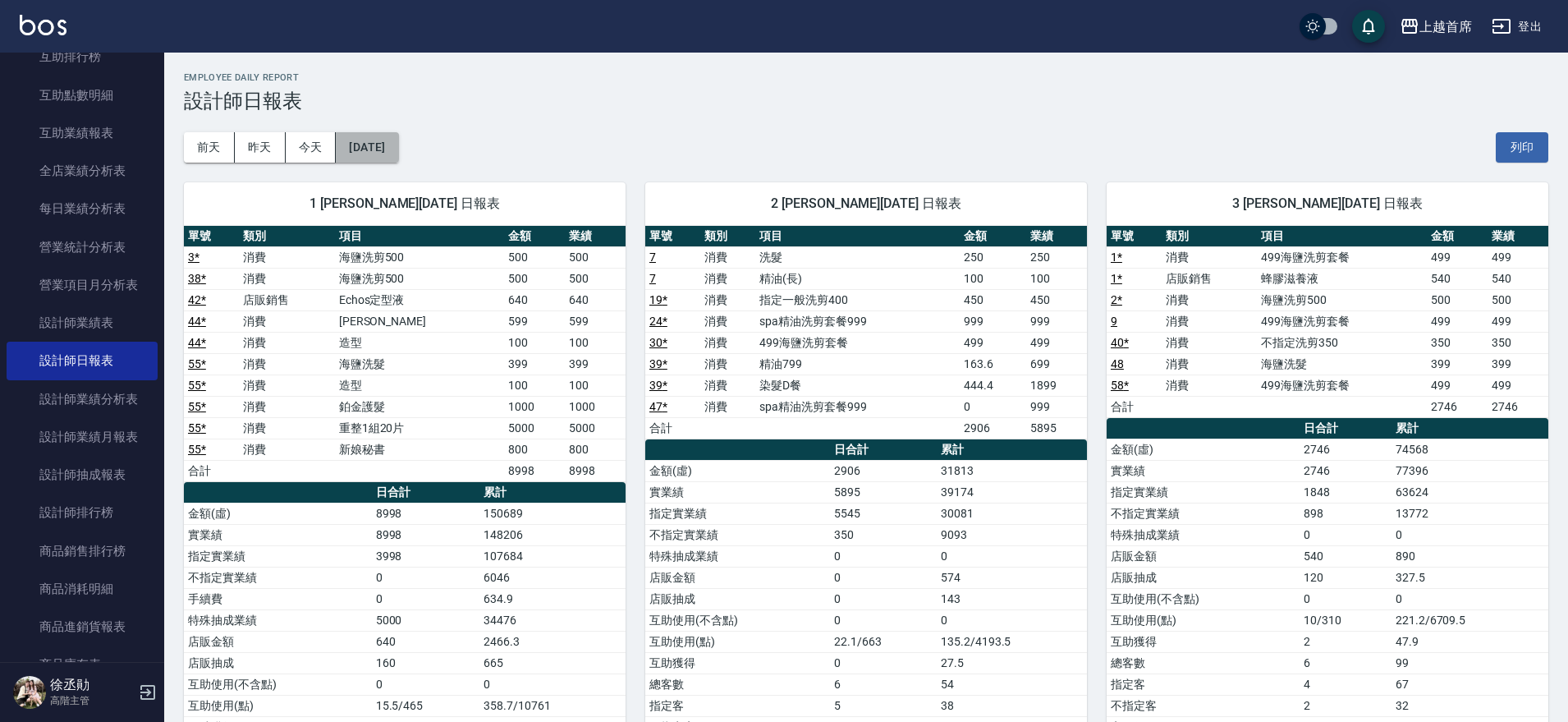
click at [398, 143] on button "[DATE]" at bounding box center [368, 148] width 63 height 30
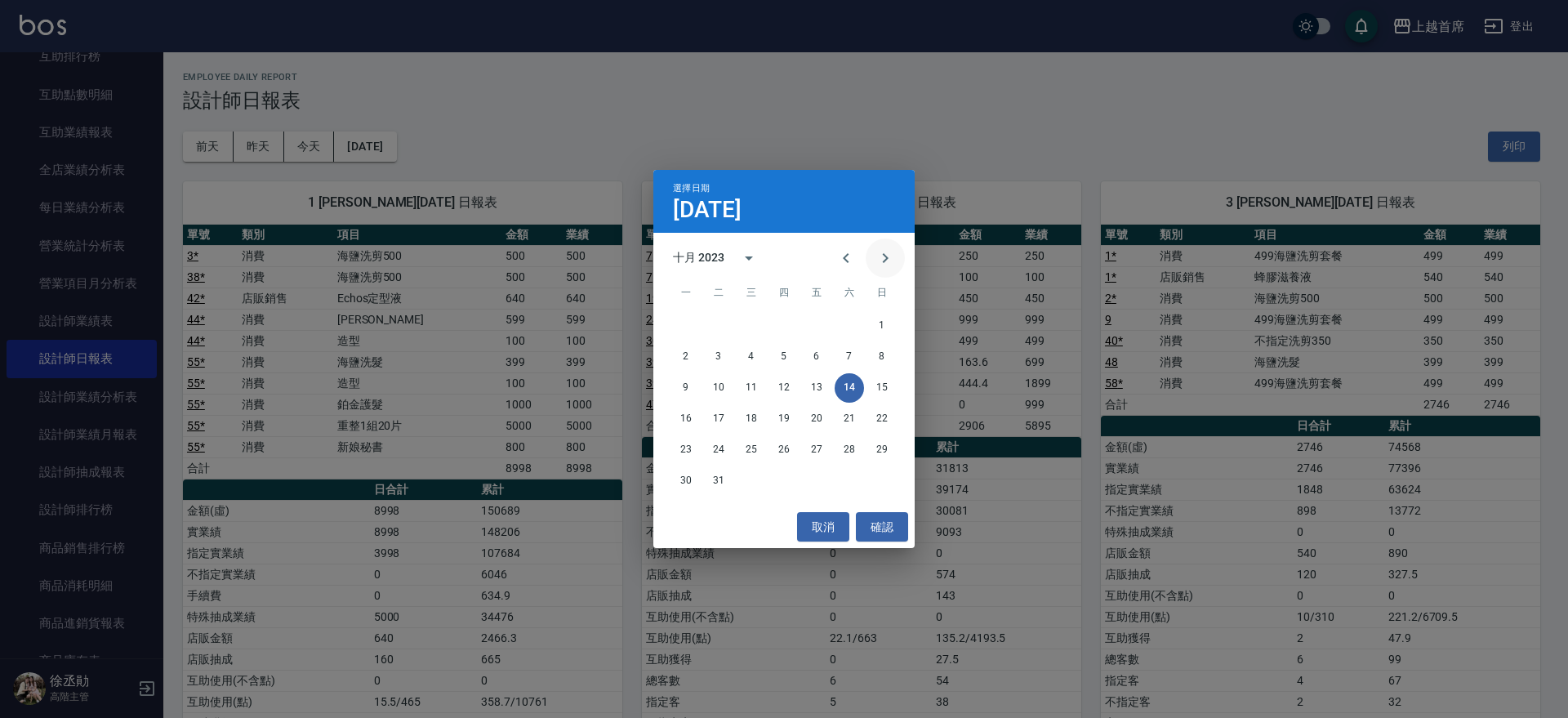
click at [883, 258] on icon "Next month" at bounding box center [885, 258] width 20 height 20
click at [881, 258] on icon "Next month" at bounding box center [885, 258] width 20 height 20
click at [879, 260] on icon "Next month" at bounding box center [885, 258] width 20 height 20
click at [879, 260] on icon "Next month" at bounding box center [885, 258] width 20 height 20
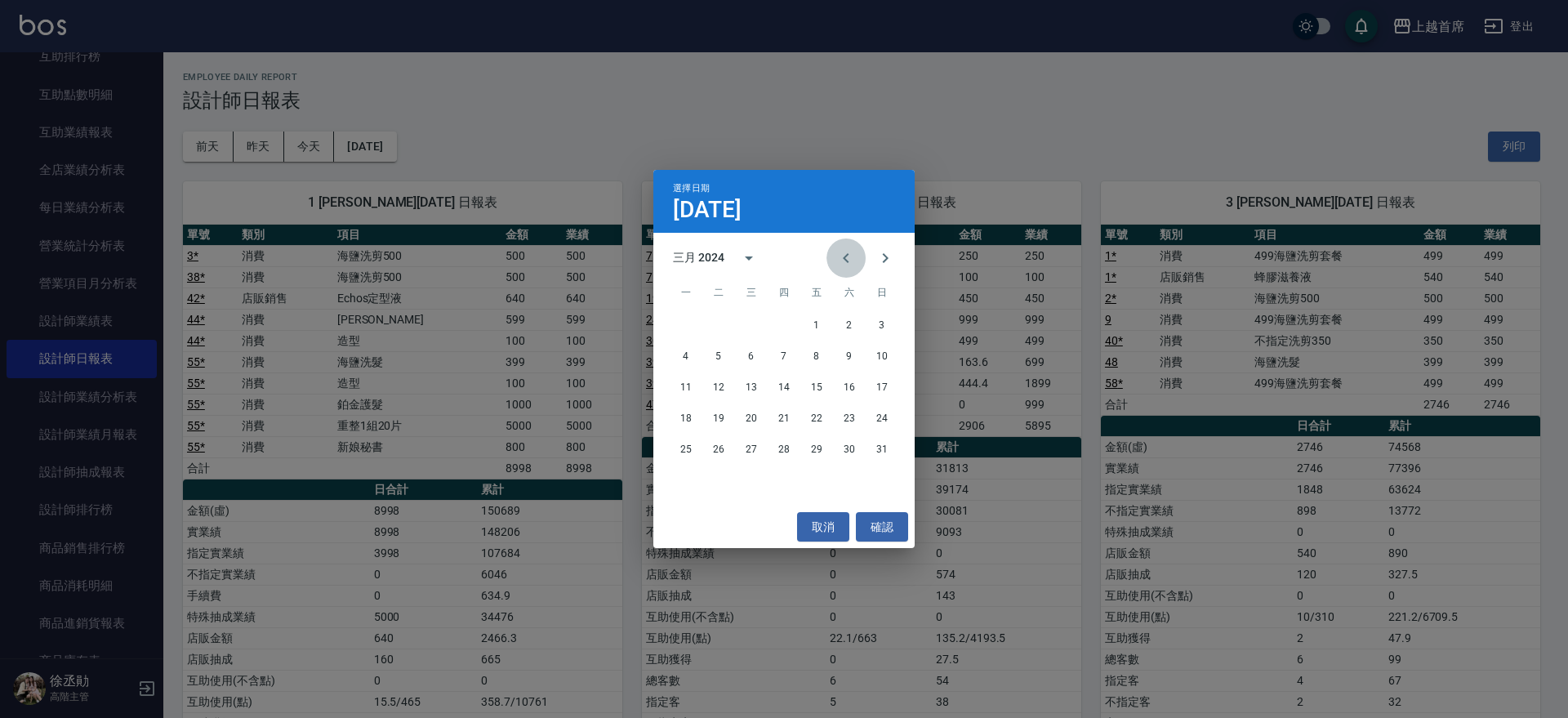
click at [835, 263] on button "Previous month" at bounding box center [845, 258] width 39 height 39
click at [818, 351] on button "9" at bounding box center [816, 356] width 29 height 29
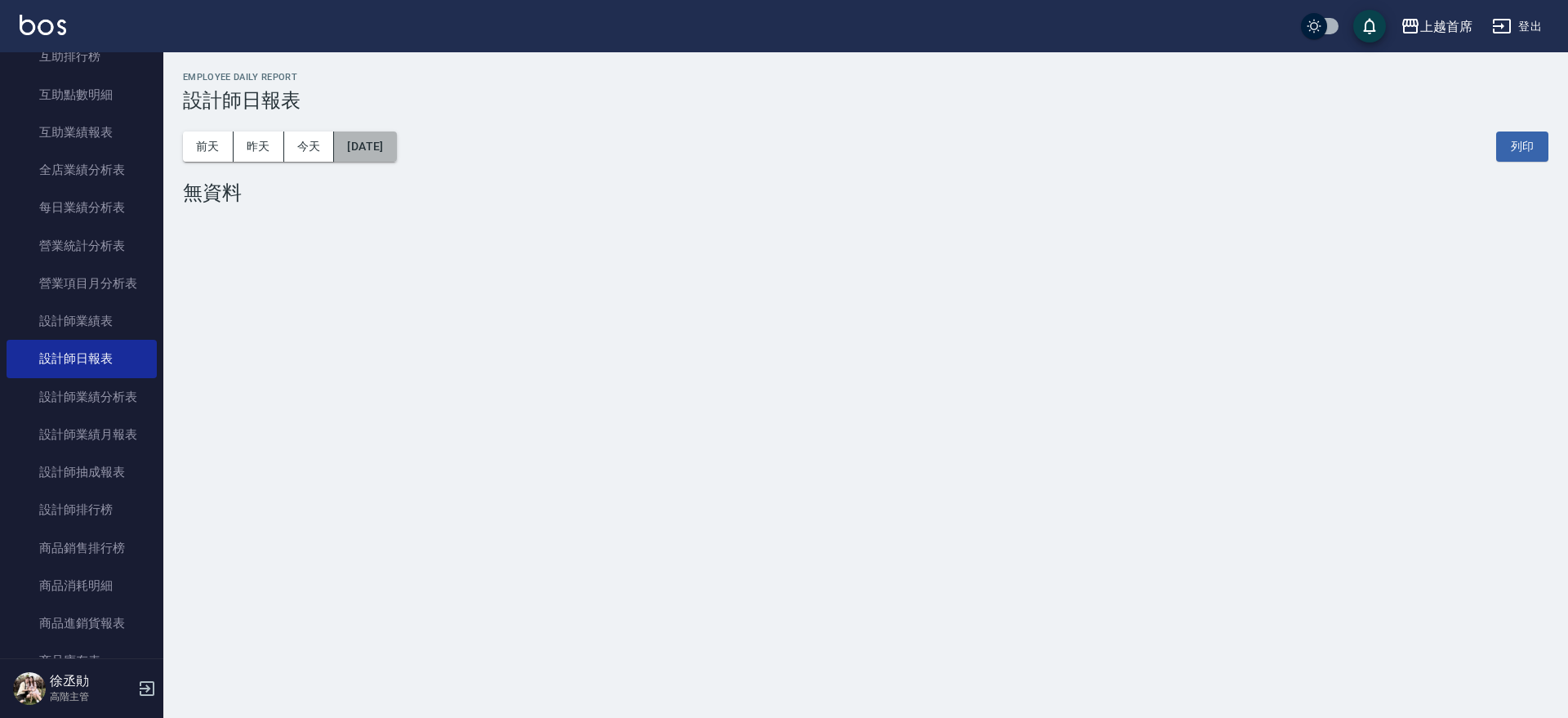
click at [393, 152] on button "[DATE]" at bounding box center [366, 147] width 63 height 30
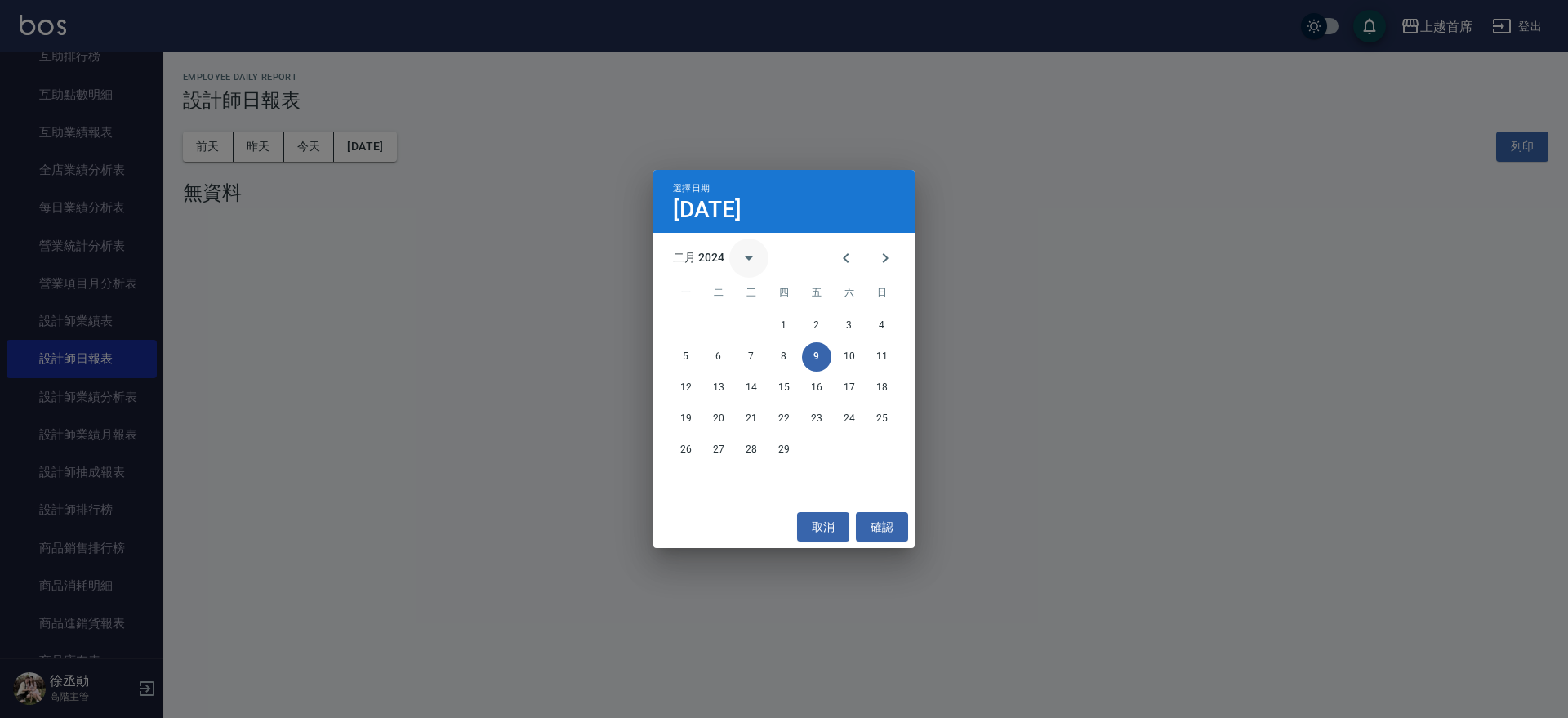
drag, startPoint x: 709, startPoint y: 260, endPoint x: 730, endPoint y: 262, distance: 21.1
click at [710, 260] on div "二月 2024" at bounding box center [698, 258] width 51 height 17
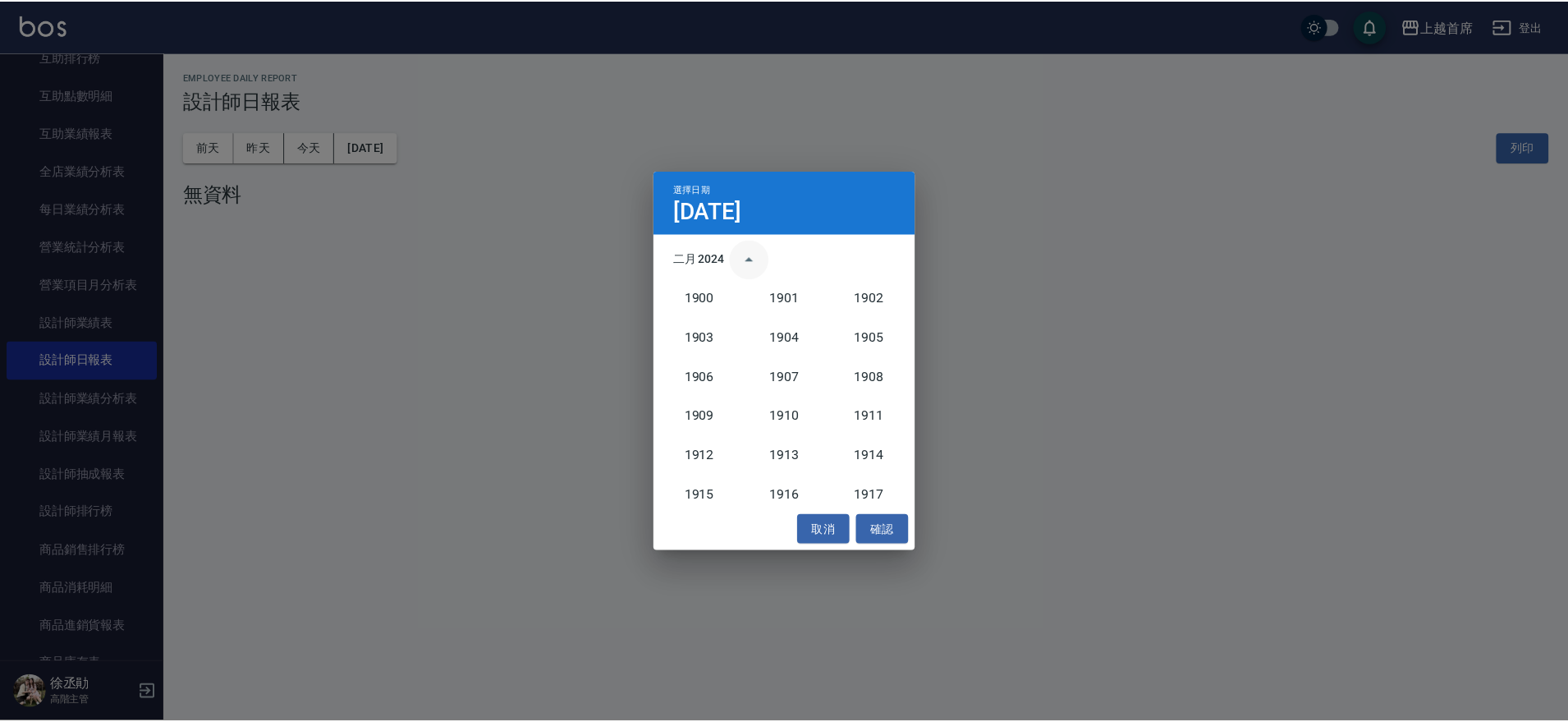
scroll to position [1520, 0]
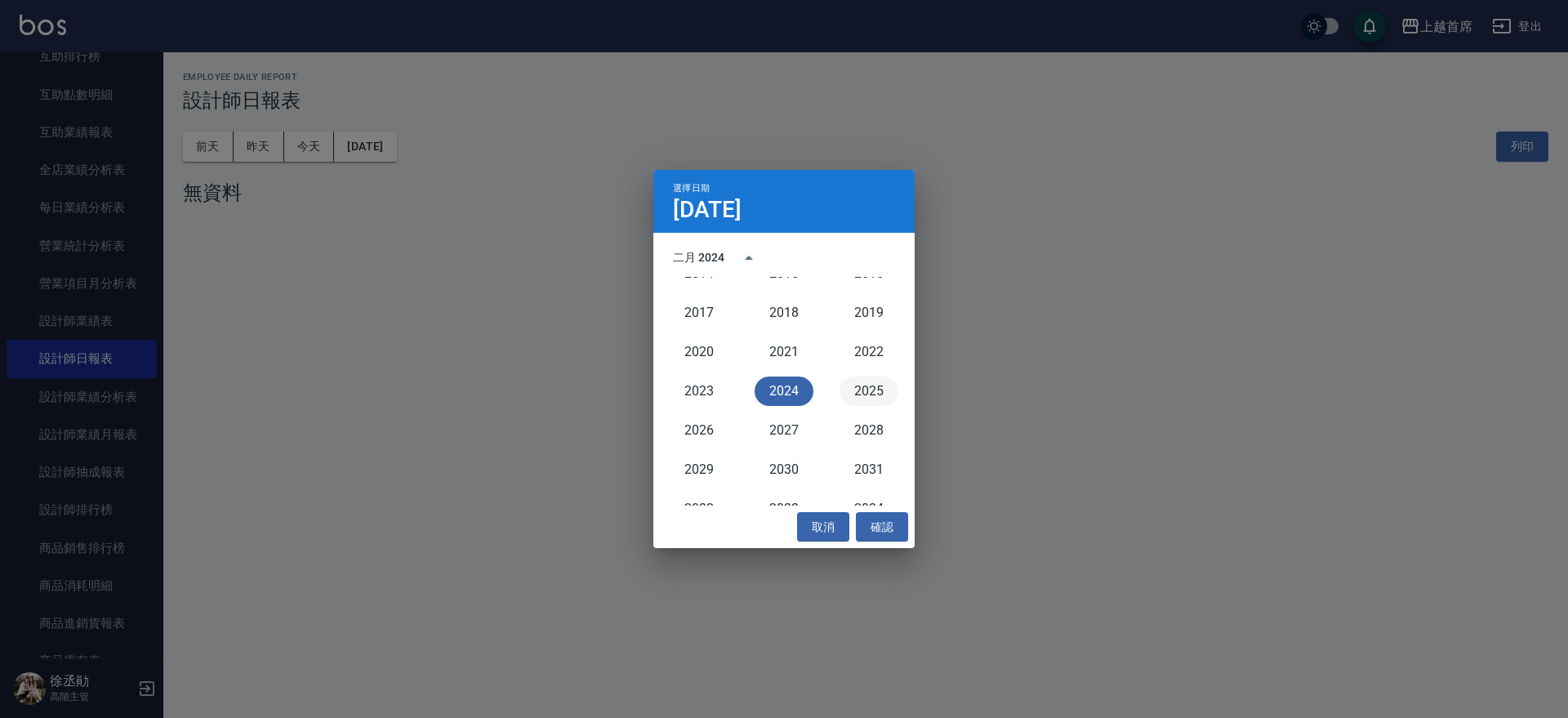
click at [884, 392] on button "2025" at bounding box center [869, 390] width 59 height 29
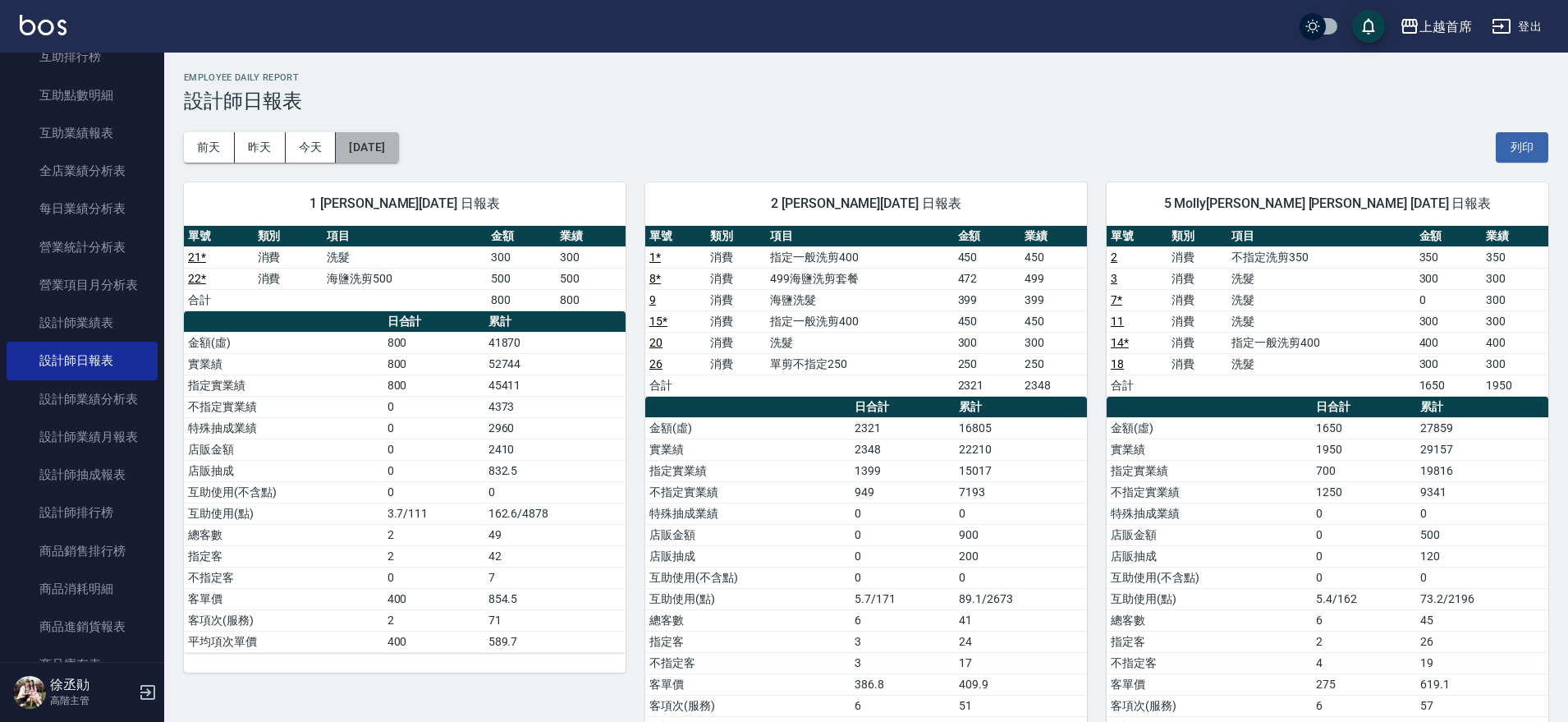
click at [392, 134] on button "[DATE]" at bounding box center [368, 148] width 63 height 30
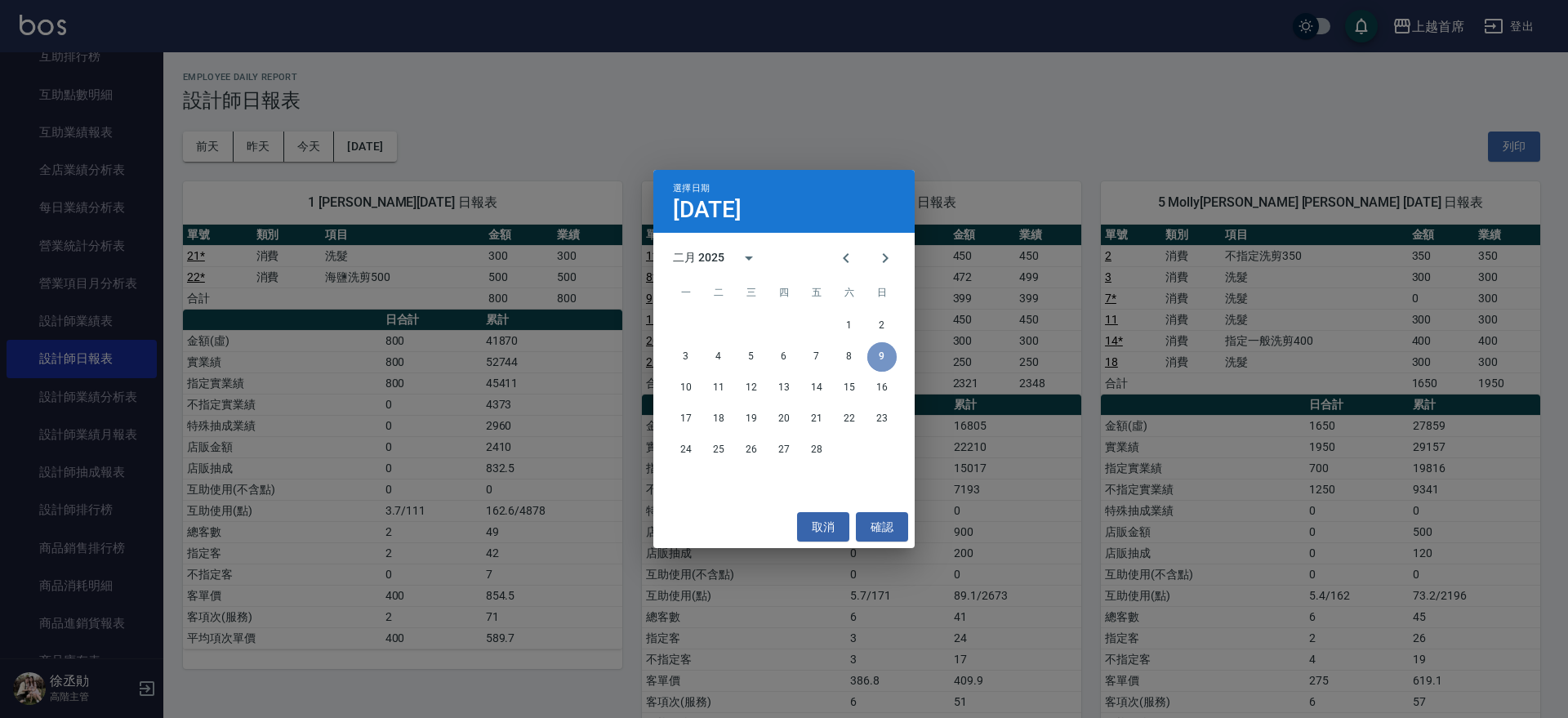
click at [886, 356] on button "9" at bounding box center [881, 356] width 29 height 29
click at [1190, 440] on div "選擇日期 [DATE] 二月 2025 一 二 三 四 五 六 日 1 2 3 4 5 6 7 8 9 10 11 12 13 14 15 16 17 18 …" at bounding box center [784, 359] width 1568 height 718
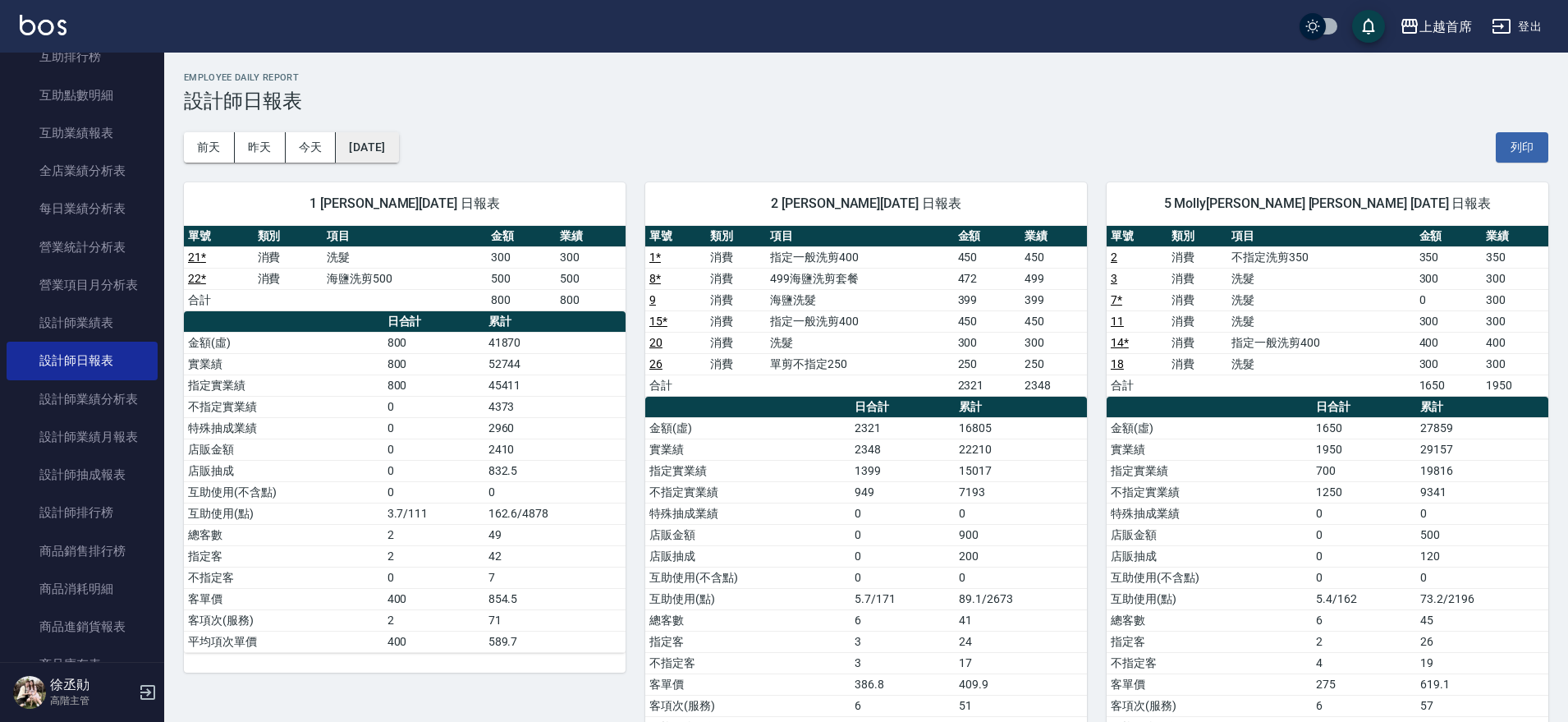
click at [398, 141] on button "[DATE]" at bounding box center [368, 148] width 63 height 30
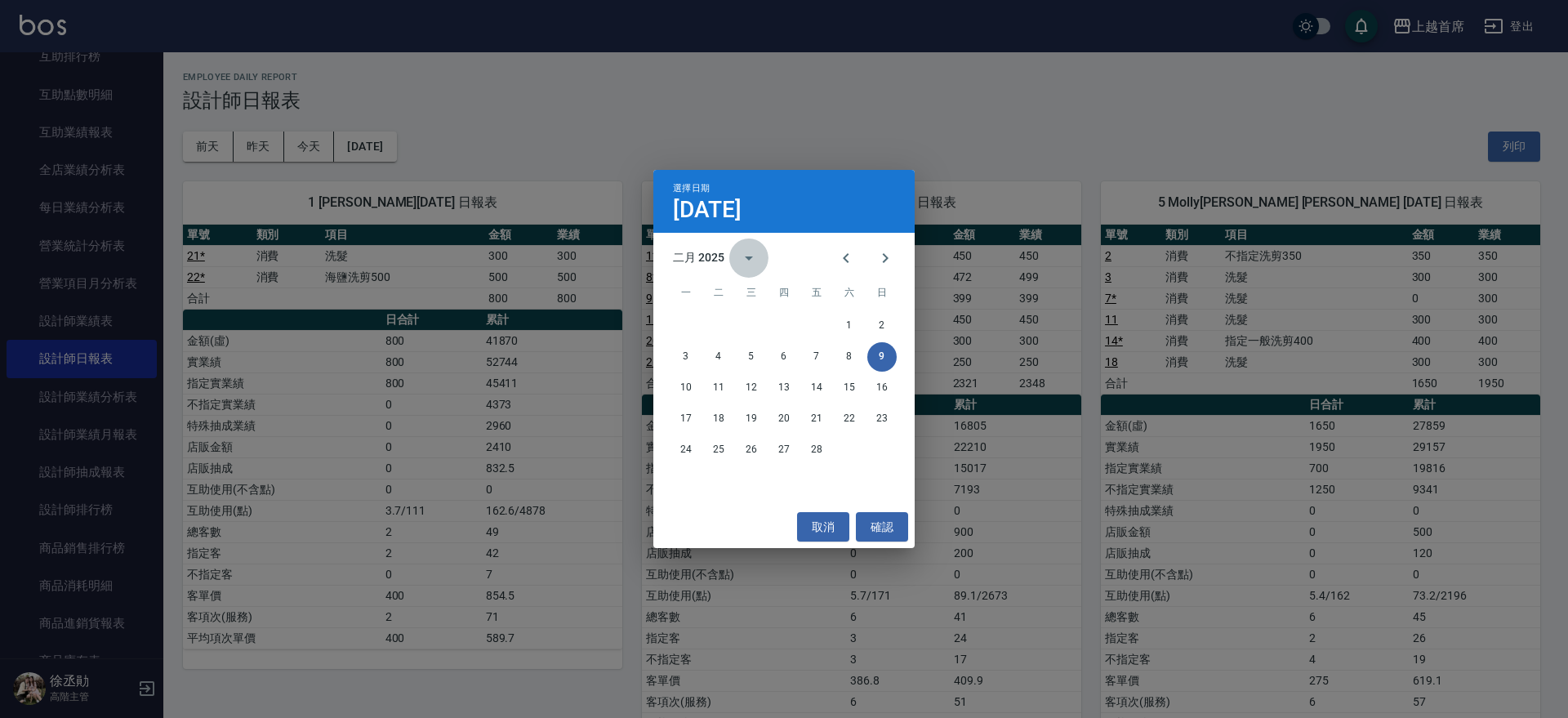
click at [743, 251] on icon "calendar view is open, switch to year view" at bounding box center [748, 258] width 20 height 20
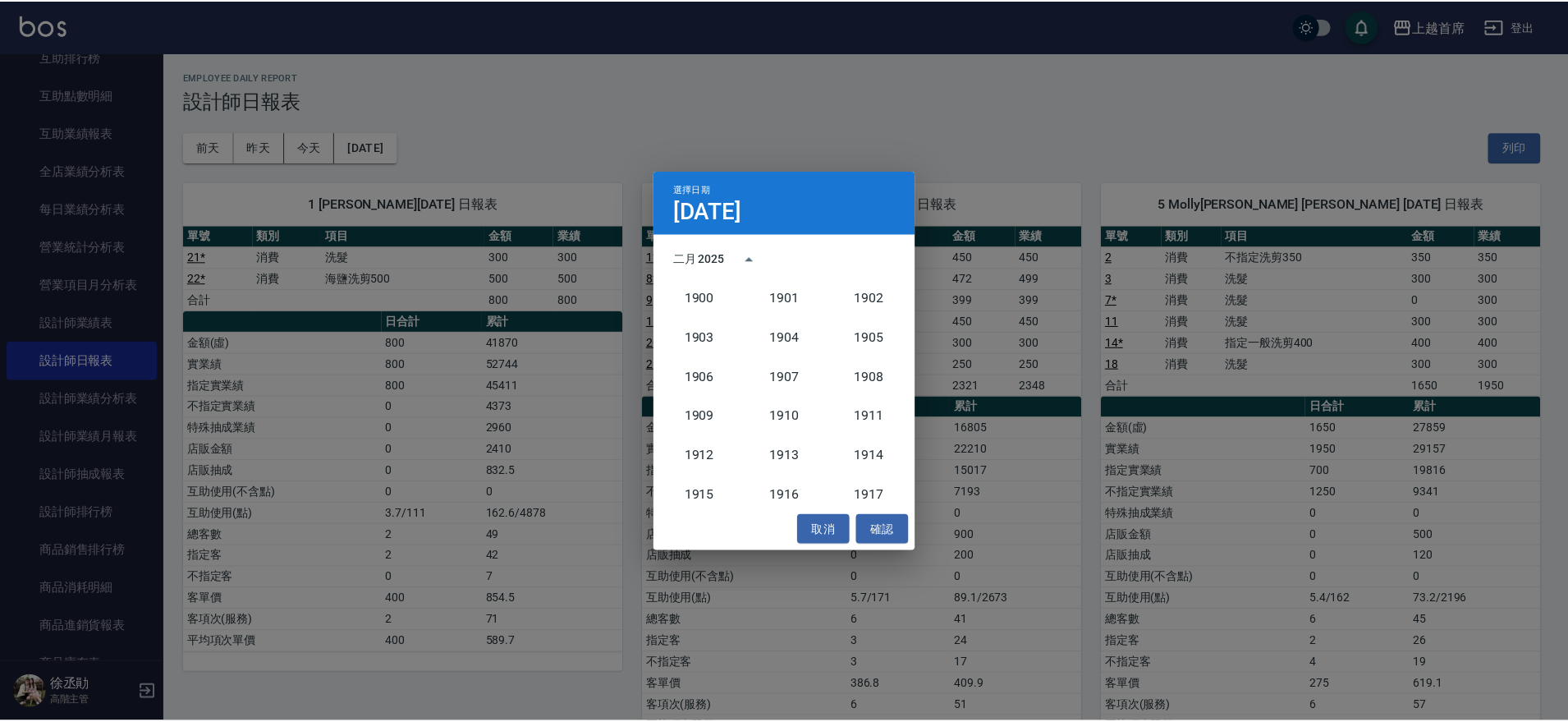
scroll to position [1520, 0]
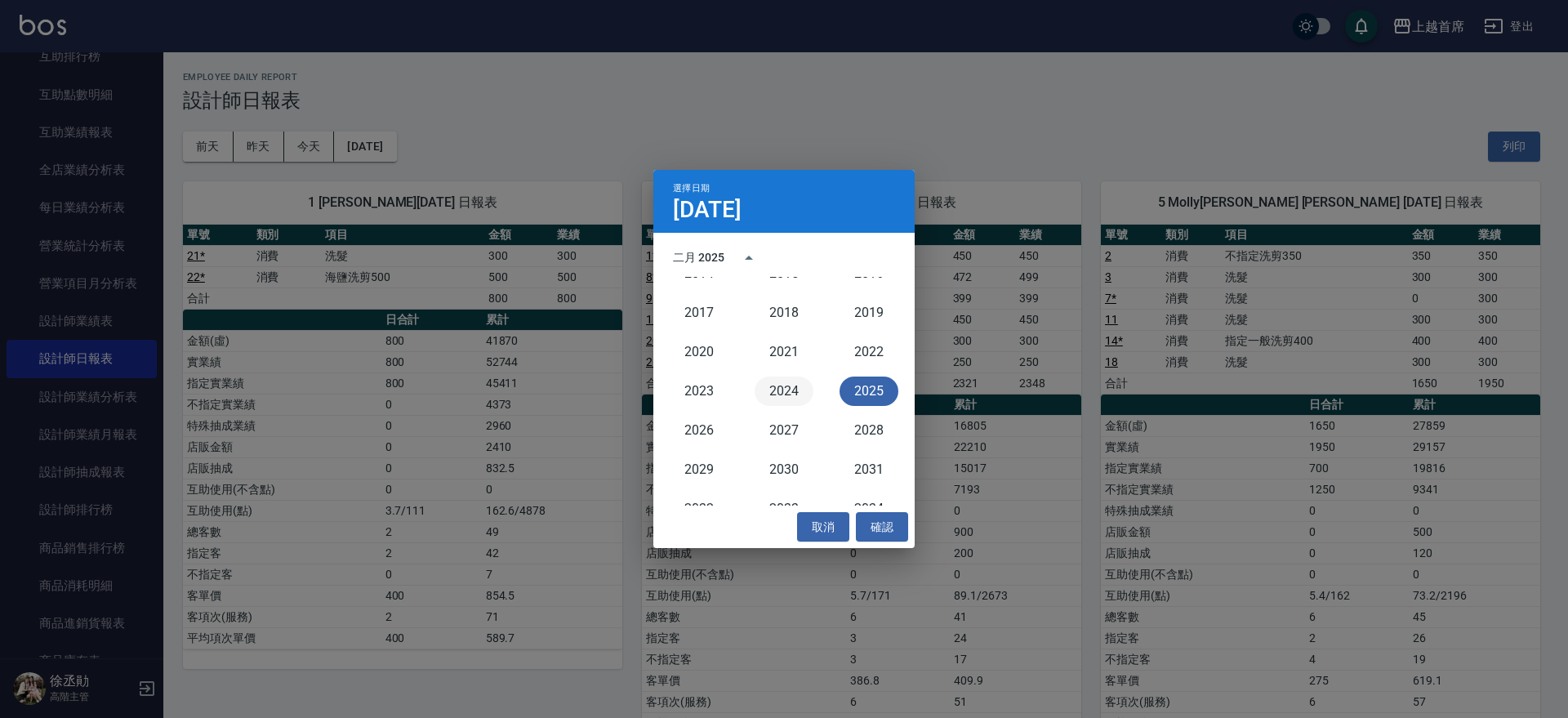
click at [786, 393] on button "2024" at bounding box center [784, 390] width 59 height 29
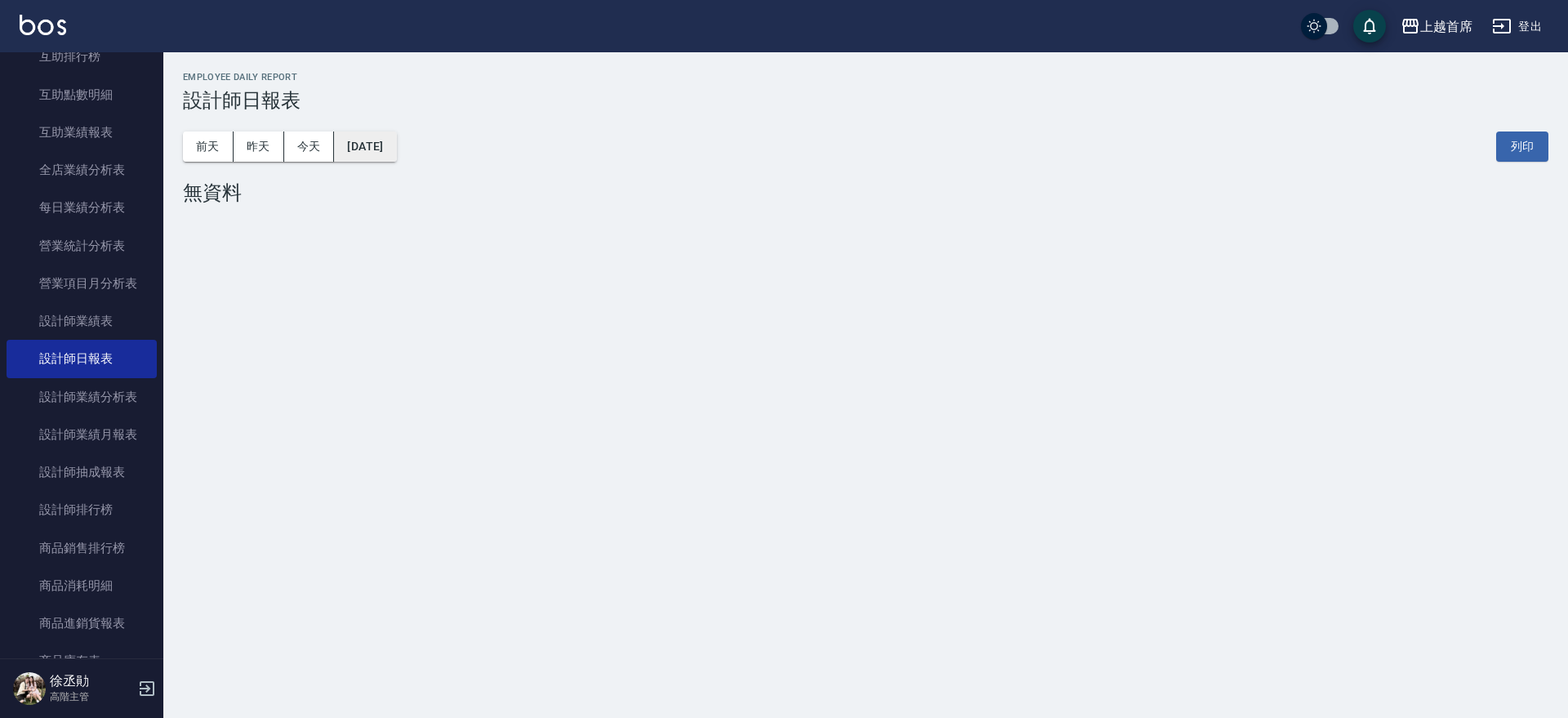
click at [396, 149] on button "[DATE]" at bounding box center [366, 147] width 63 height 30
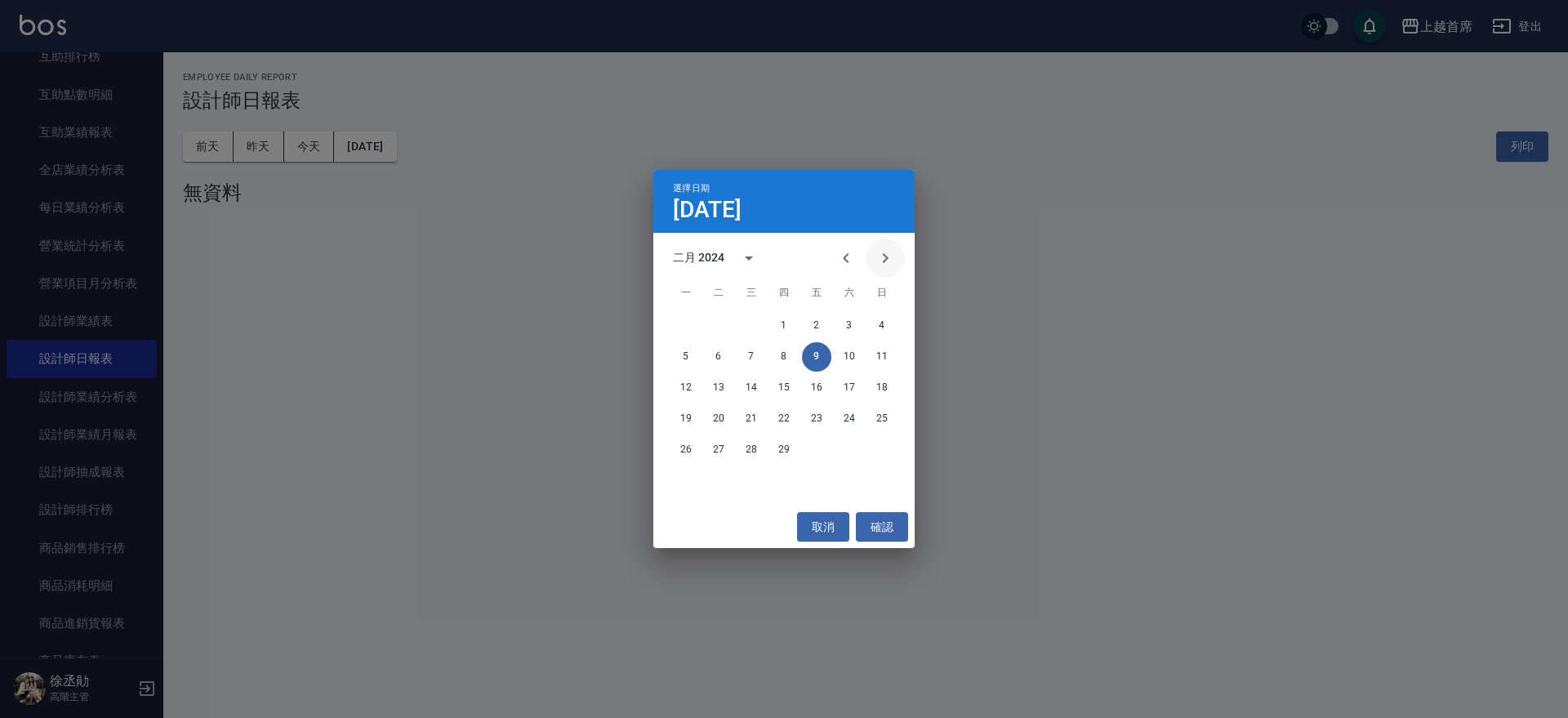
click at [885, 260] on icon "Next month" at bounding box center [886, 258] width 6 height 9
click at [884, 260] on icon "Next month" at bounding box center [886, 258] width 6 height 9
click at [884, 260] on icon "Next month" at bounding box center [886, 258] width 6 height 9
click at [883, 260] on icon "Next month" at bounding box center [885, 258] width 20 height 20
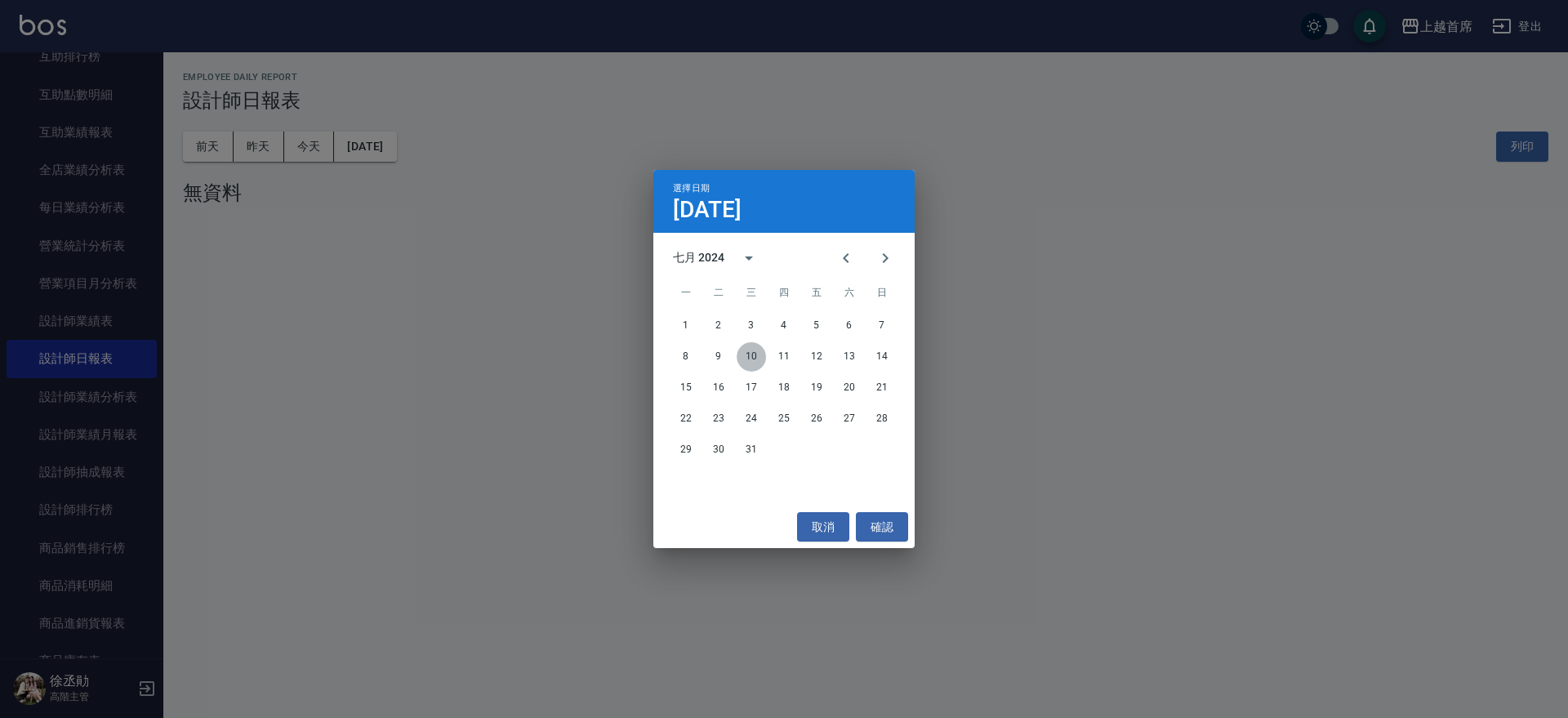
click at [748, 350] on button "10" at bounding box center [750, 356] width 29 height 29
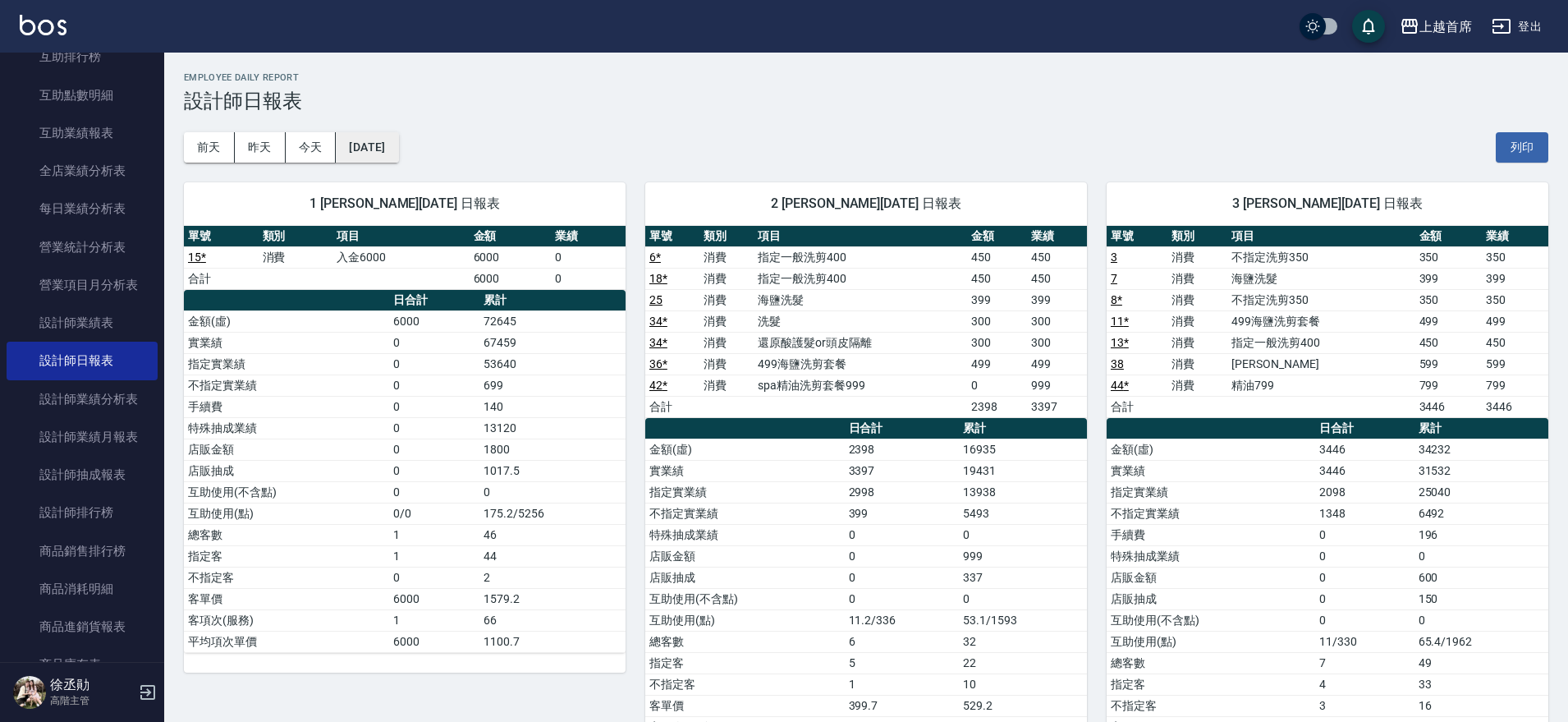
click at [395, 147] on button "[DATE]" at bounding box center [368, 148] width 63 height 30
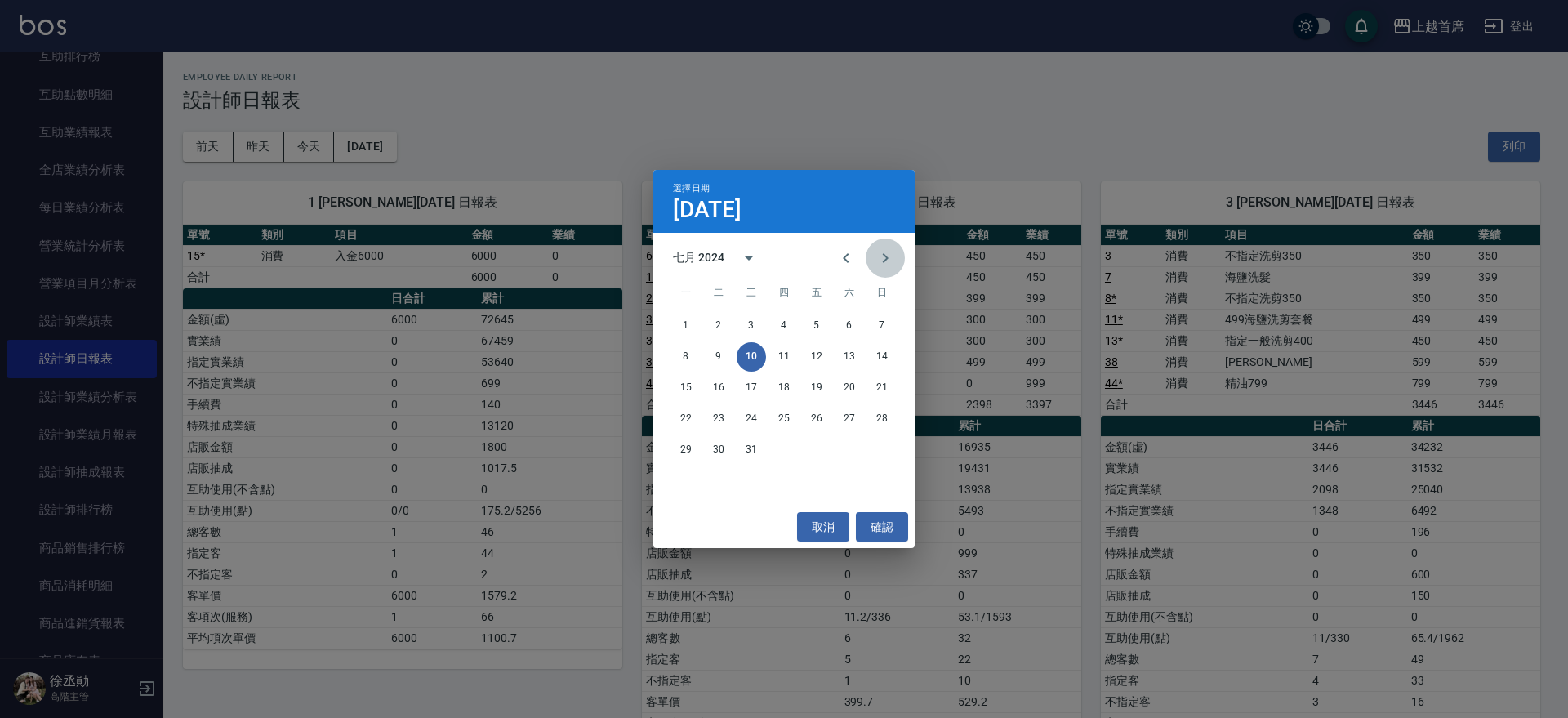
click at [884, 260] on icon "Next month" at bounding box center [886, 258] width 6 height 9
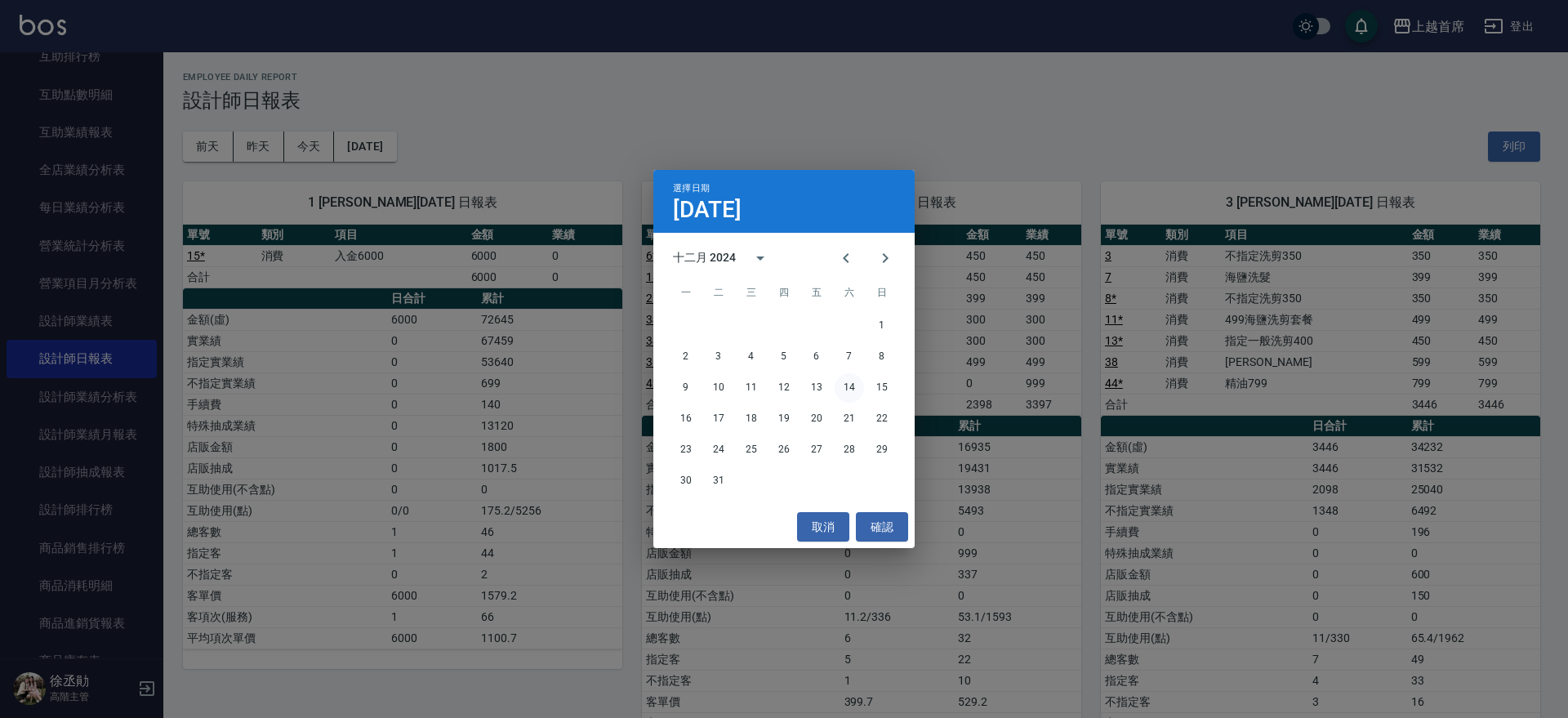
click at [854, 386] on button "14" at bounding box center [849, 387] width 29 height 29
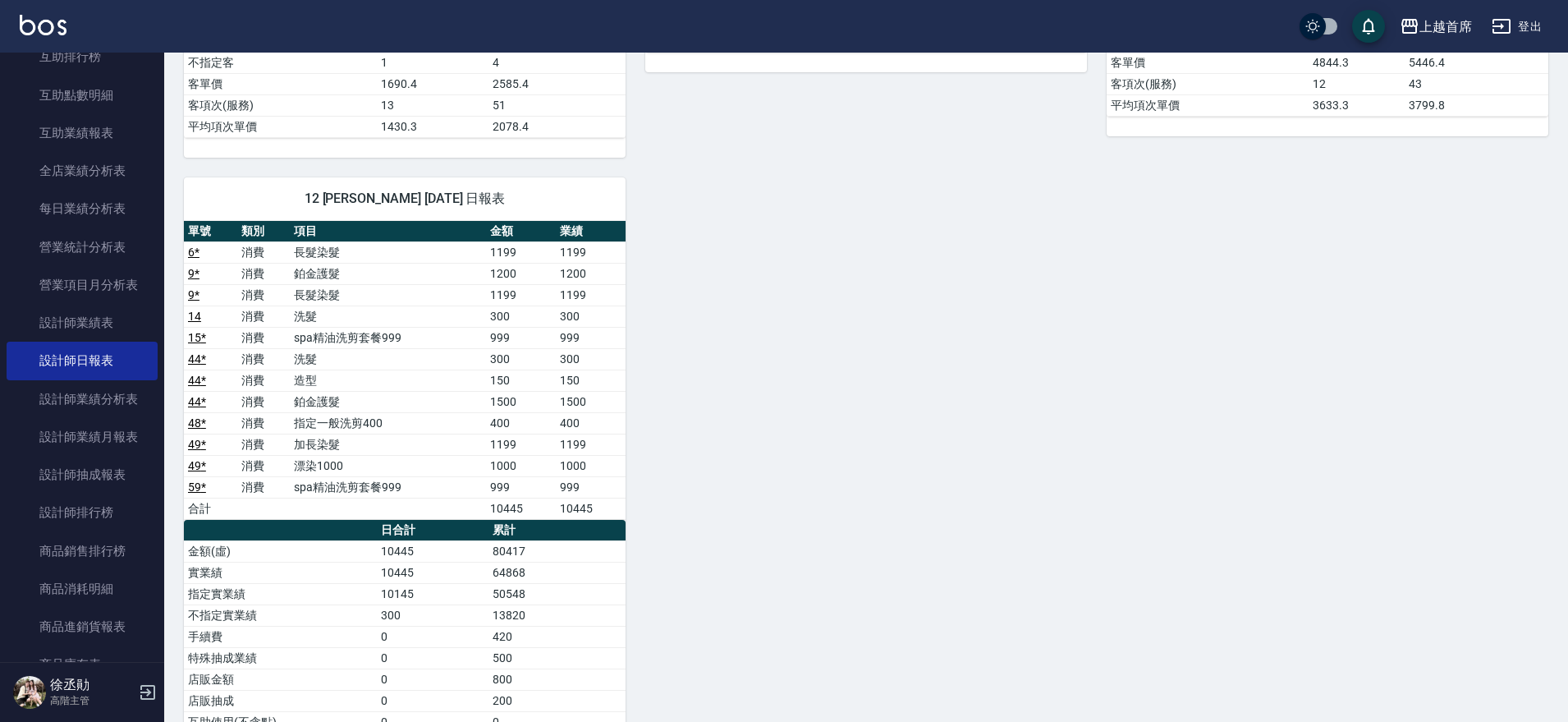
scroll to position [2325, 0]
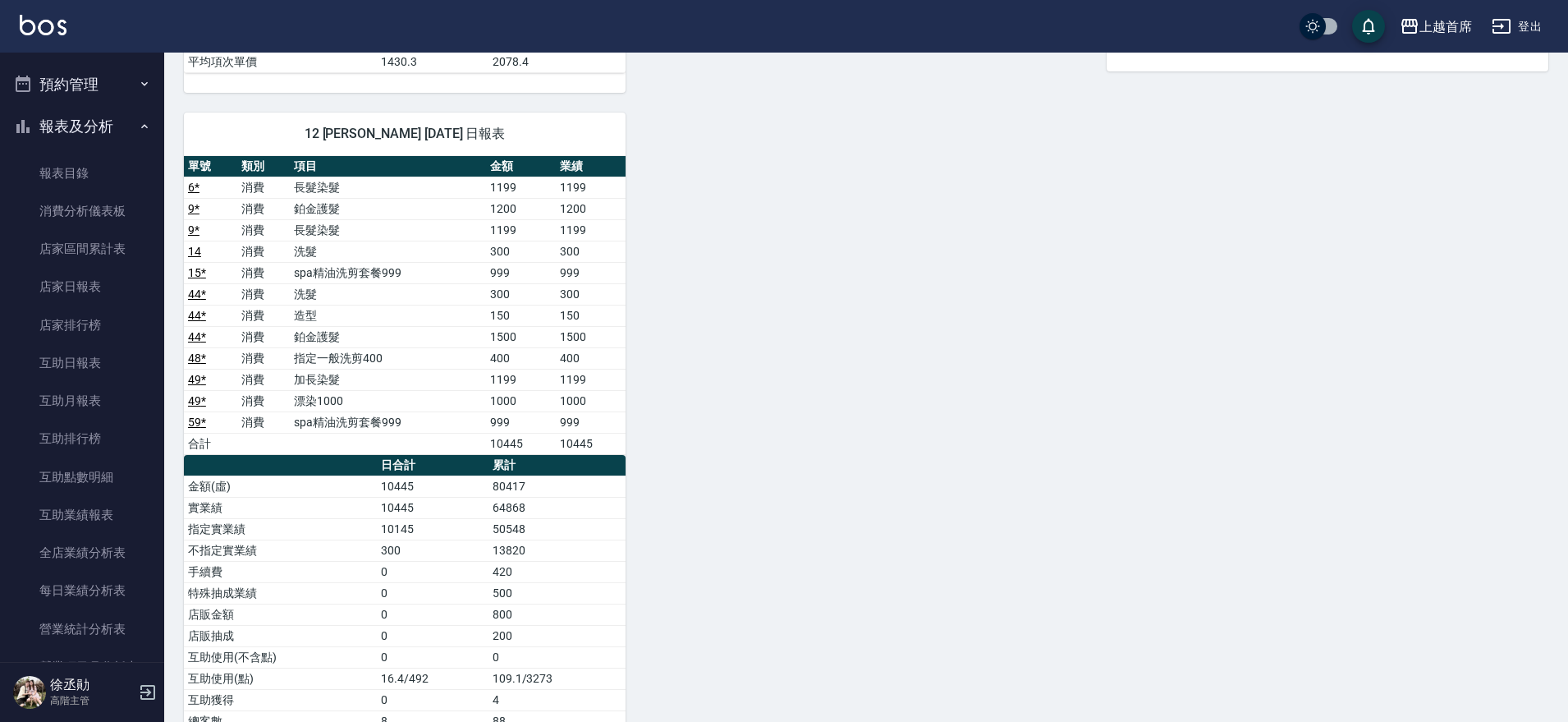
scroll to position [0, 0]
click at [95, 76] on button "櫃檯作業" at bounding box center [82, 80] width 151 height 43
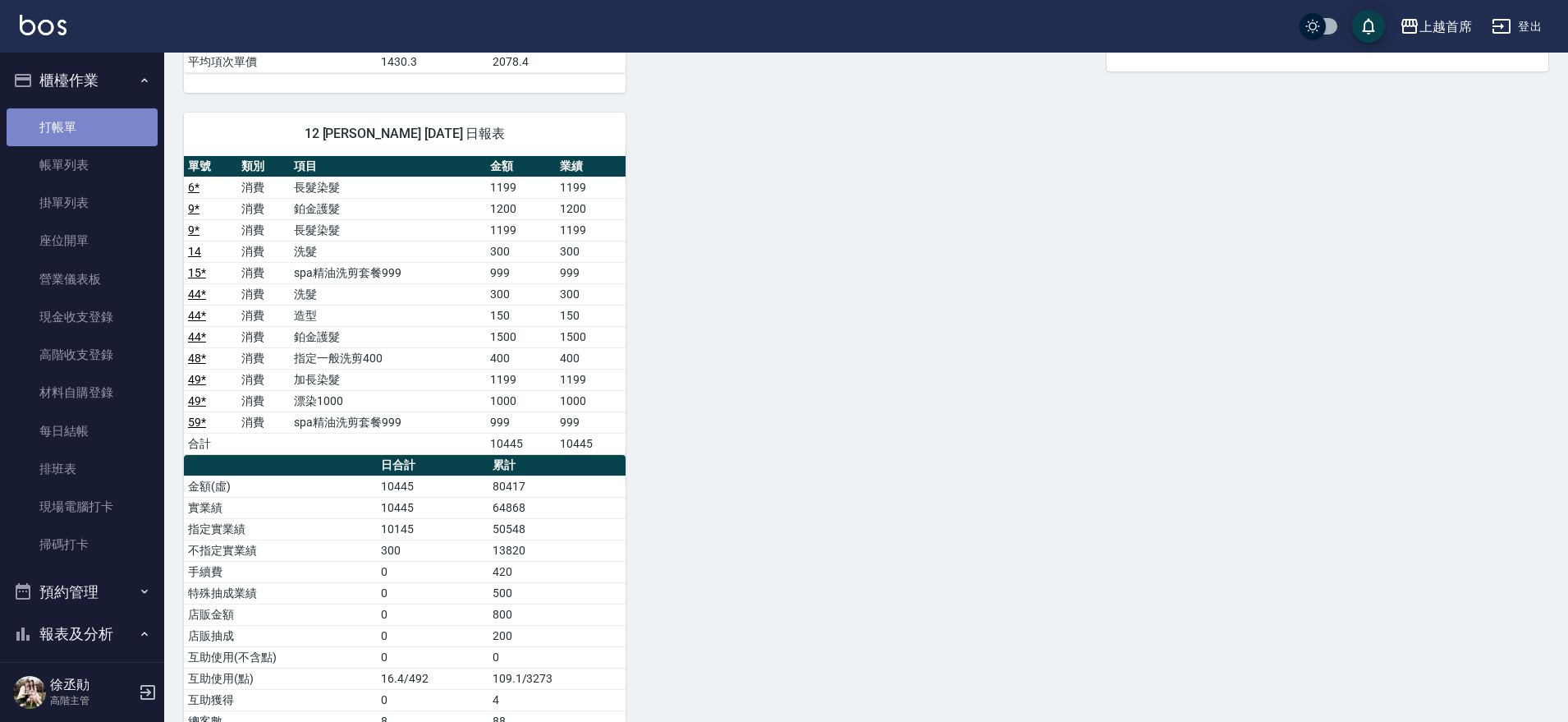
click at [106, 128] on link "打帳單" at bounding box center [82, 128] width 151 height 38
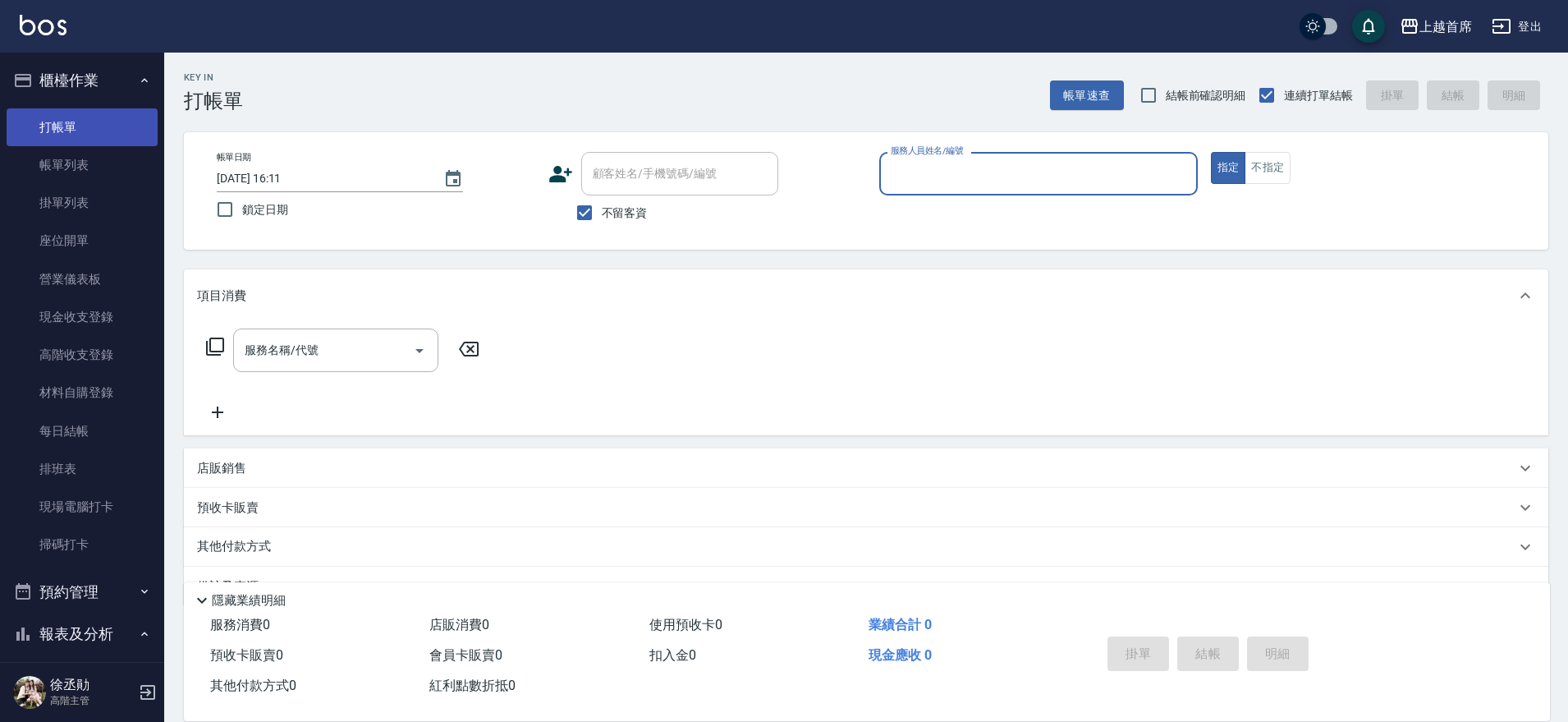
click at [73, 121] on link "打帳單" at bounding box center [82, 128] width 151 height 38
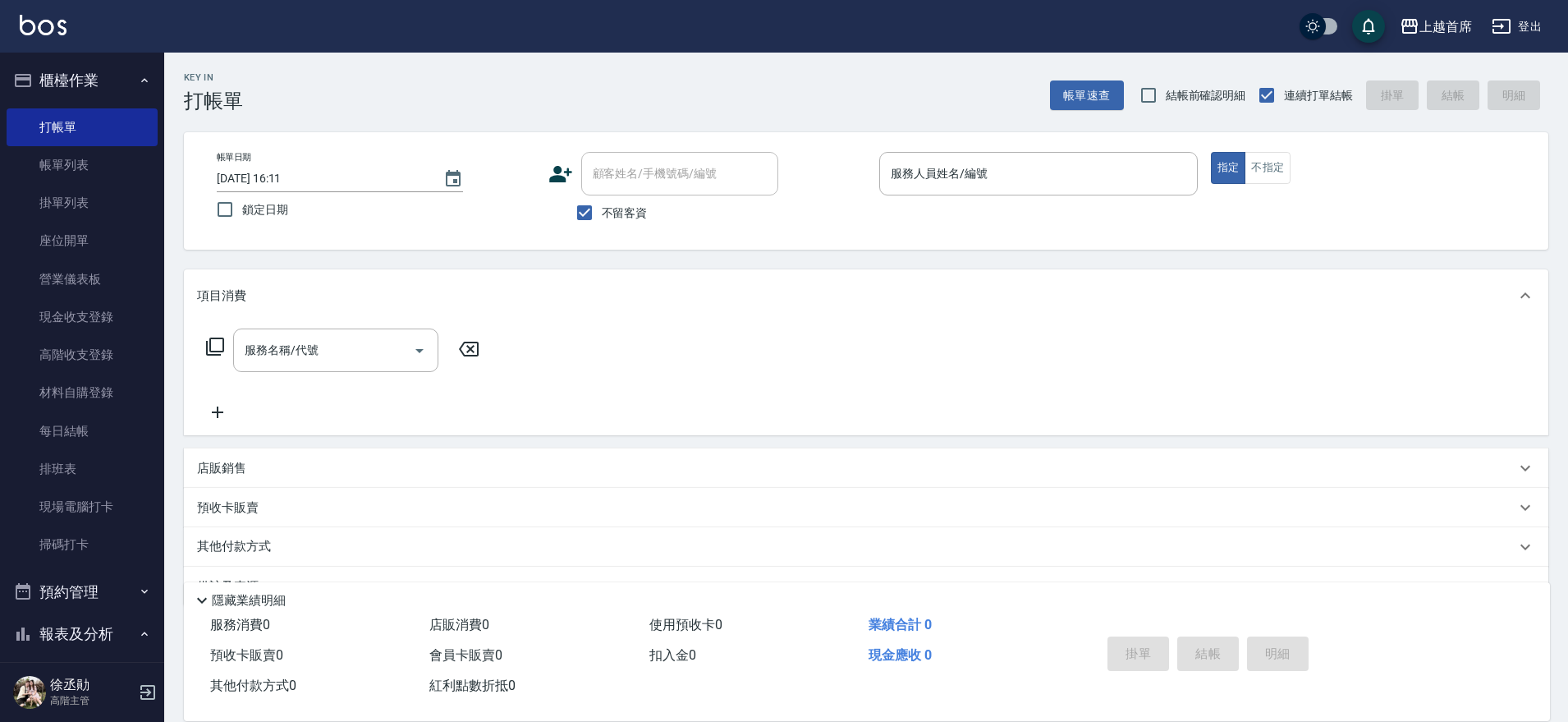
click at [66, 70] on button "櫃檯作業" at bounding box center [82, 80] width 151 height 43
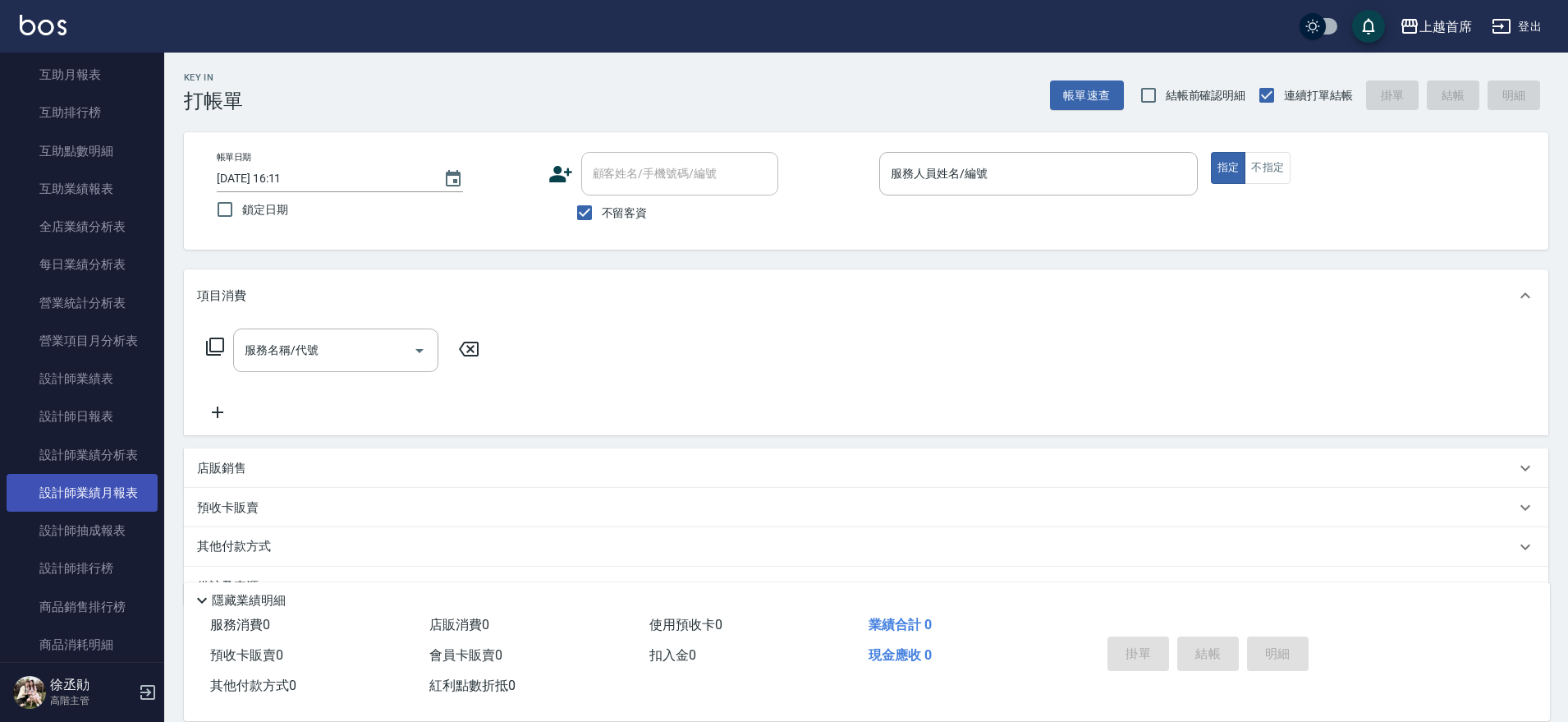
scroll to position [411, 0]
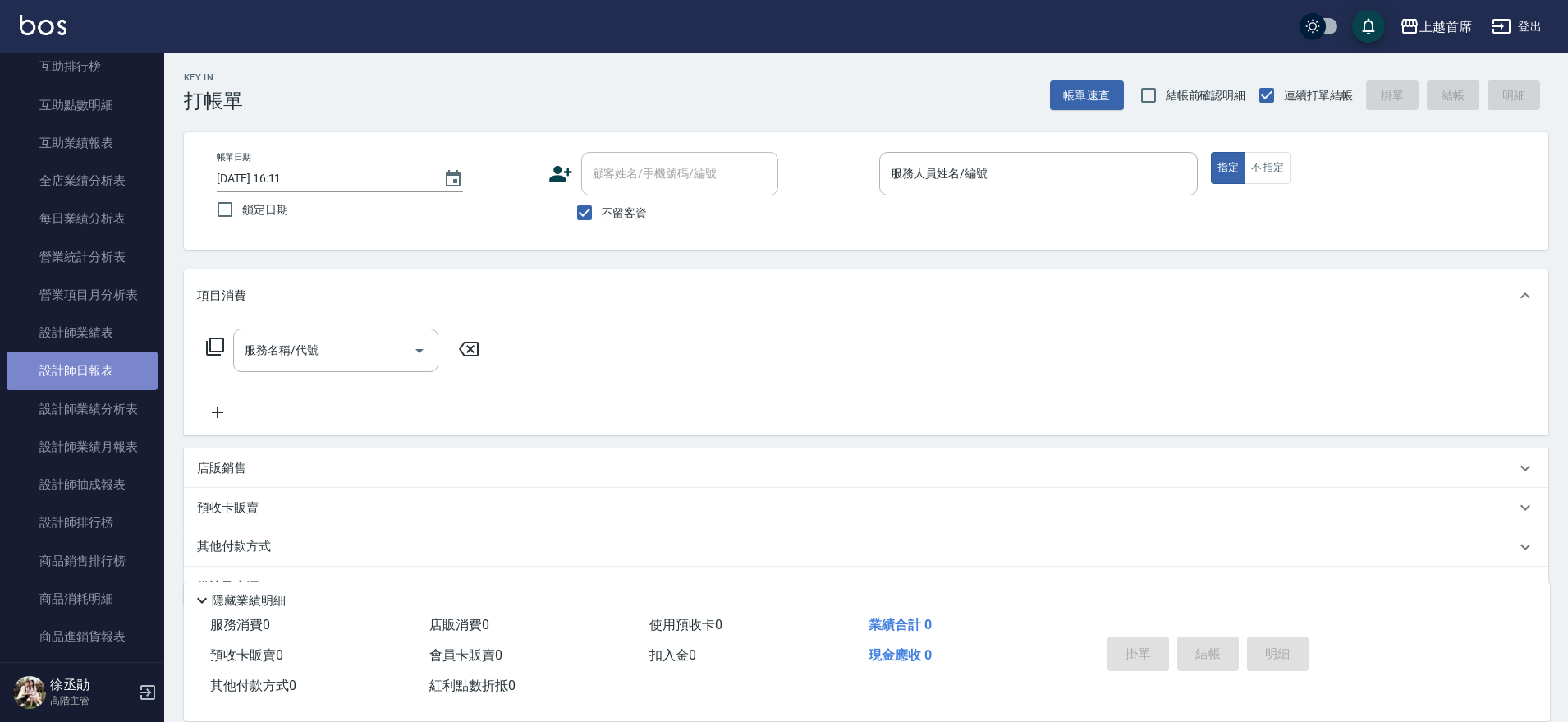
click at [93, 371] on link "設計師日報表" at bounding box center [82, 371] width 151 height 38
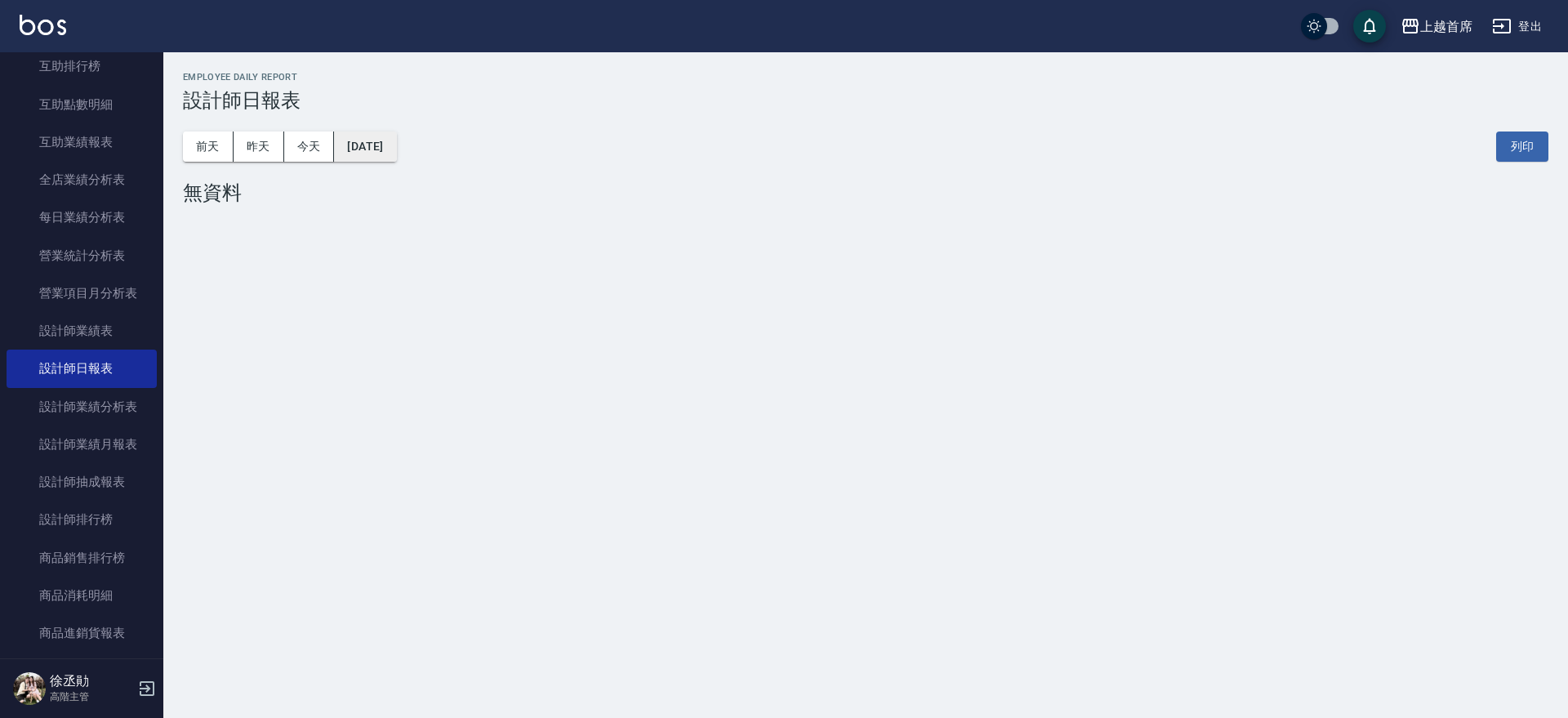
click at [384, 154] on button "[DATE]" at bounding box center [366, 147] width 63 height 30
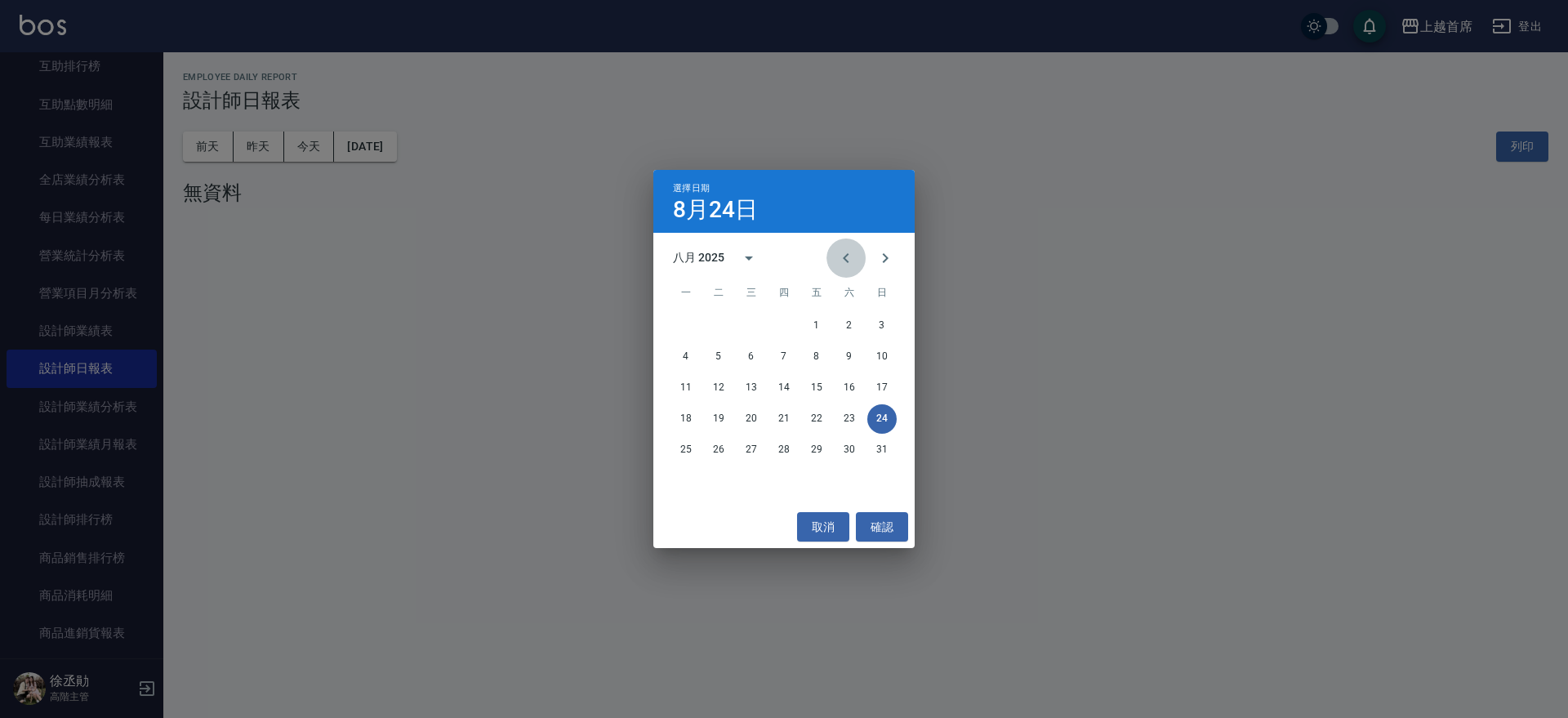
click at [852, 261] on icon "Previous month" at bounding box center [846, 258] width 20 height 20
click at [851, 261] on icon "Previous month" at bounding box center [846, 258] width 20 height 20
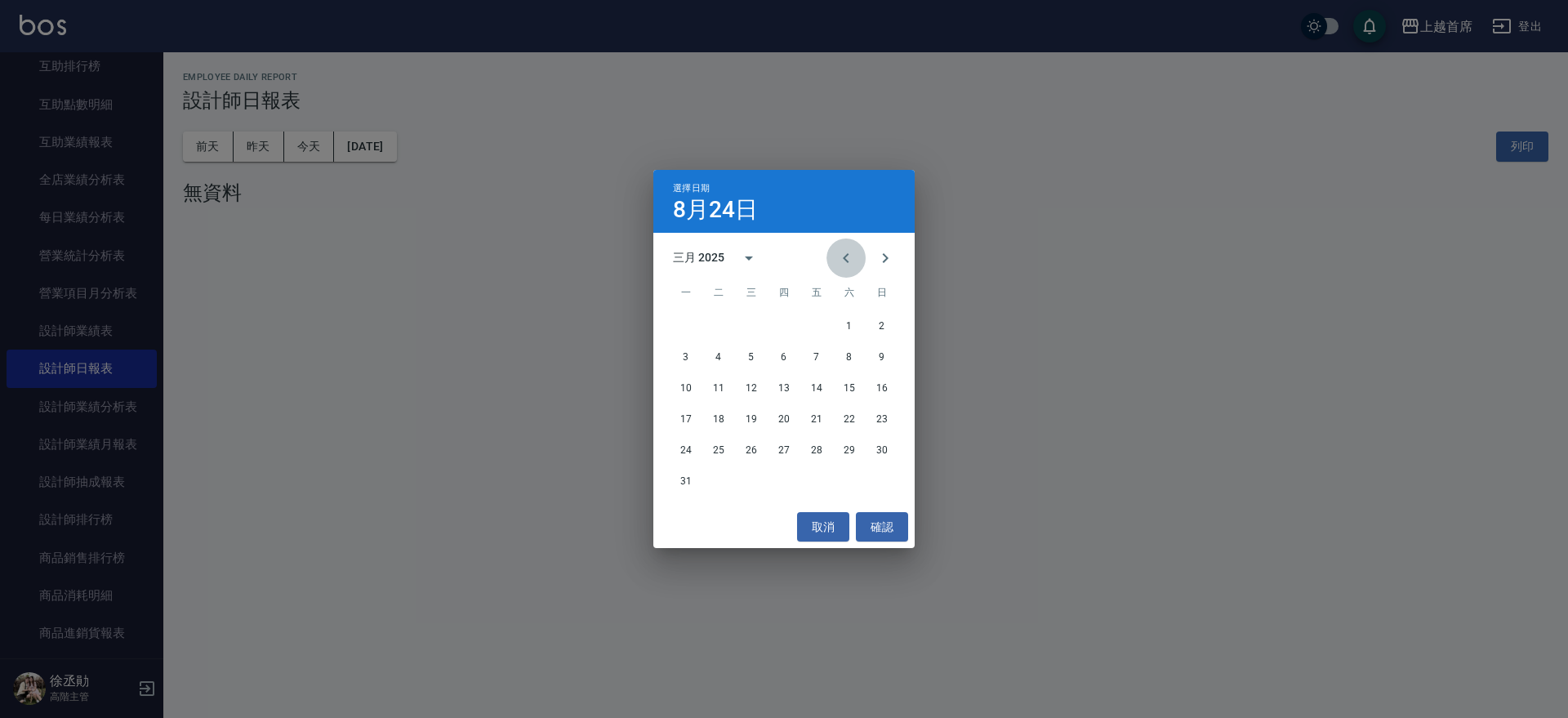
click at [851, 261] on icon "Previous month" at bounding box center [846, 258] width 20 height 20
click at [893, 261] on icon "Next month" at bounding box center [885, 258] width 20 height 20
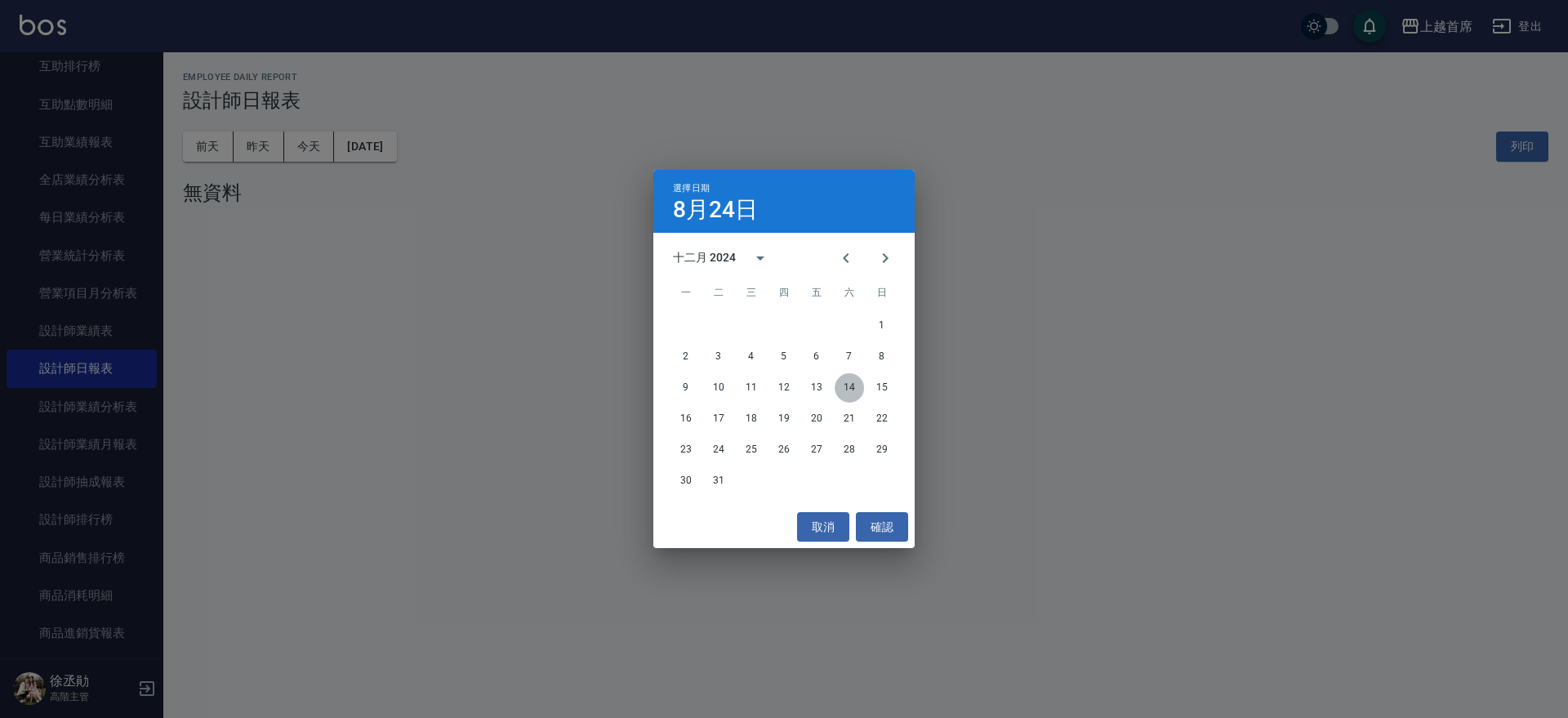
click at [849, 386] on button "14" at bounding box center [849, 387] width 29 height 29
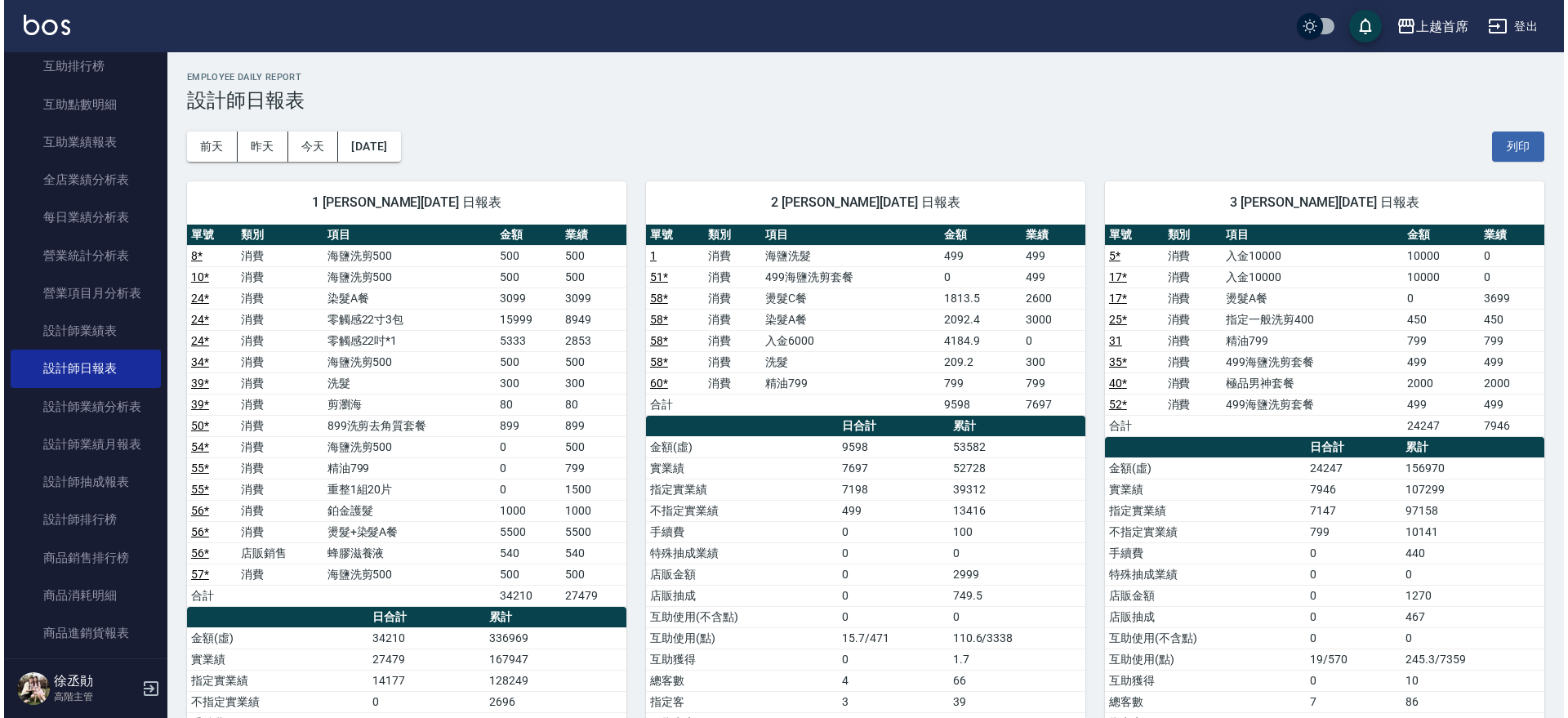
scroll to position [8, 0]
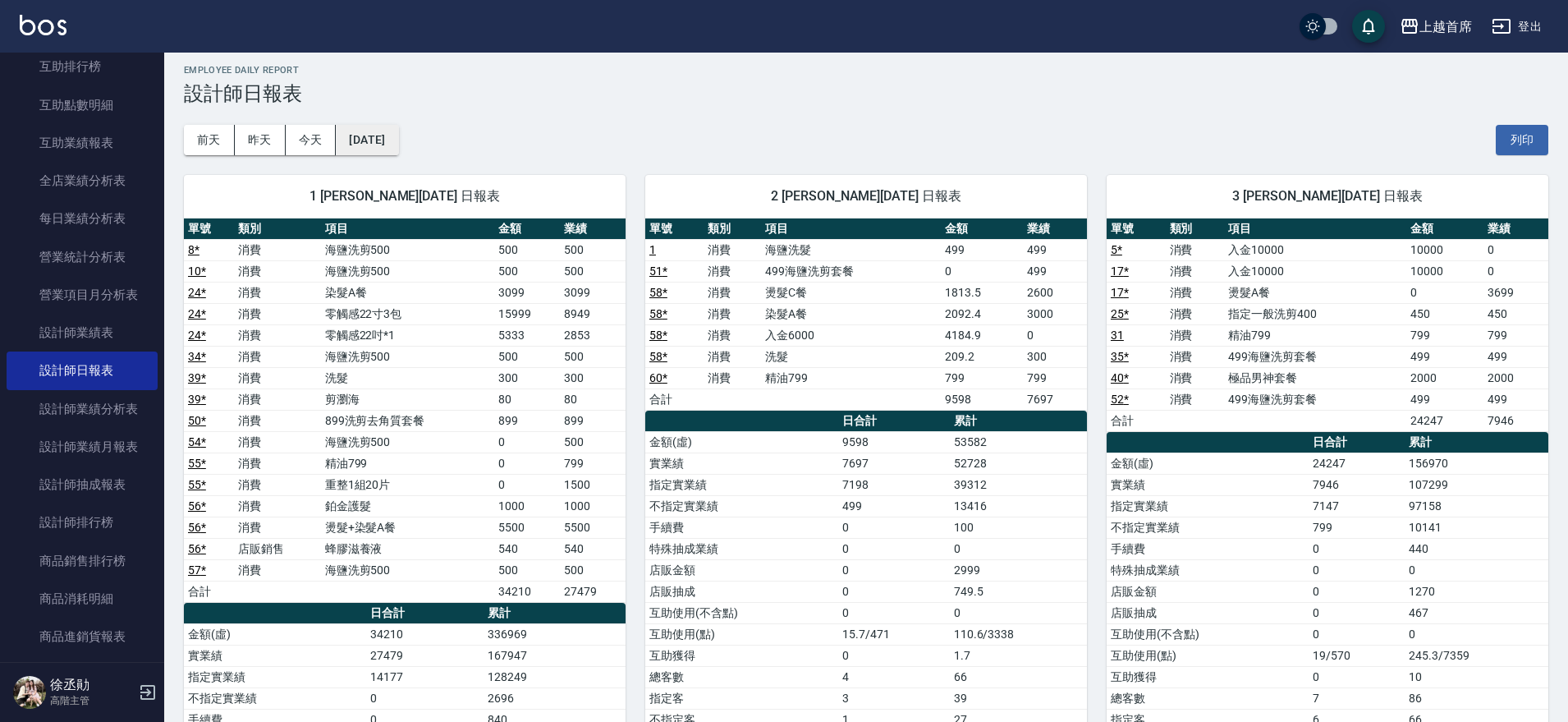
click at [384, 128] on button "[DATE]" at bounding box center [368, 140] width 63 height 30
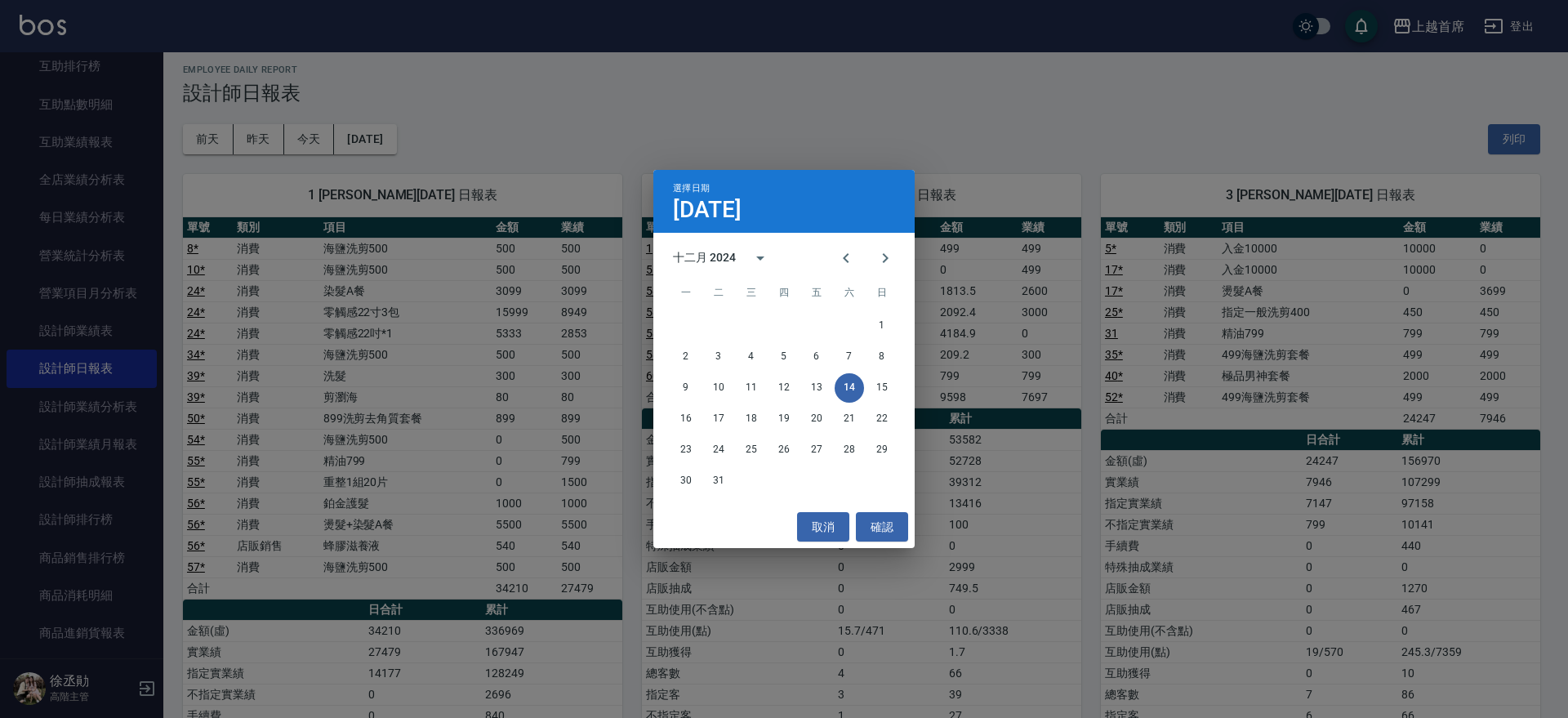
click at [470, 234] on div "選擇日期 [DATE] 十二月 2024 一 二 三 四 五 六 日 1 2 3 4 5 6 7 8 9 10 11 12 13 14 15 16 17 18…" at bounding box center [784, 359] width 1568 height 718
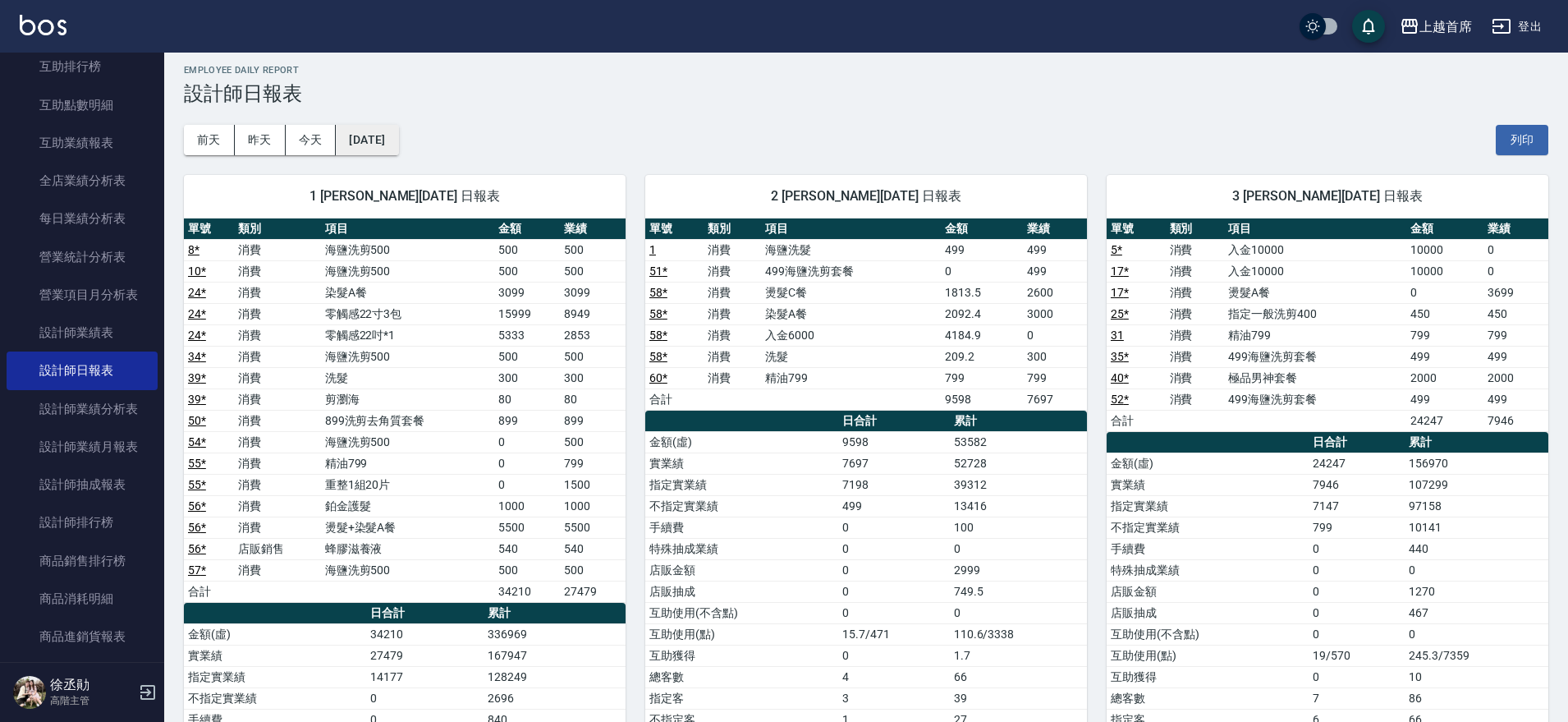
click at [390, 140] on button "[DATE]" at bounding box center [368, 140] width 63 height 30
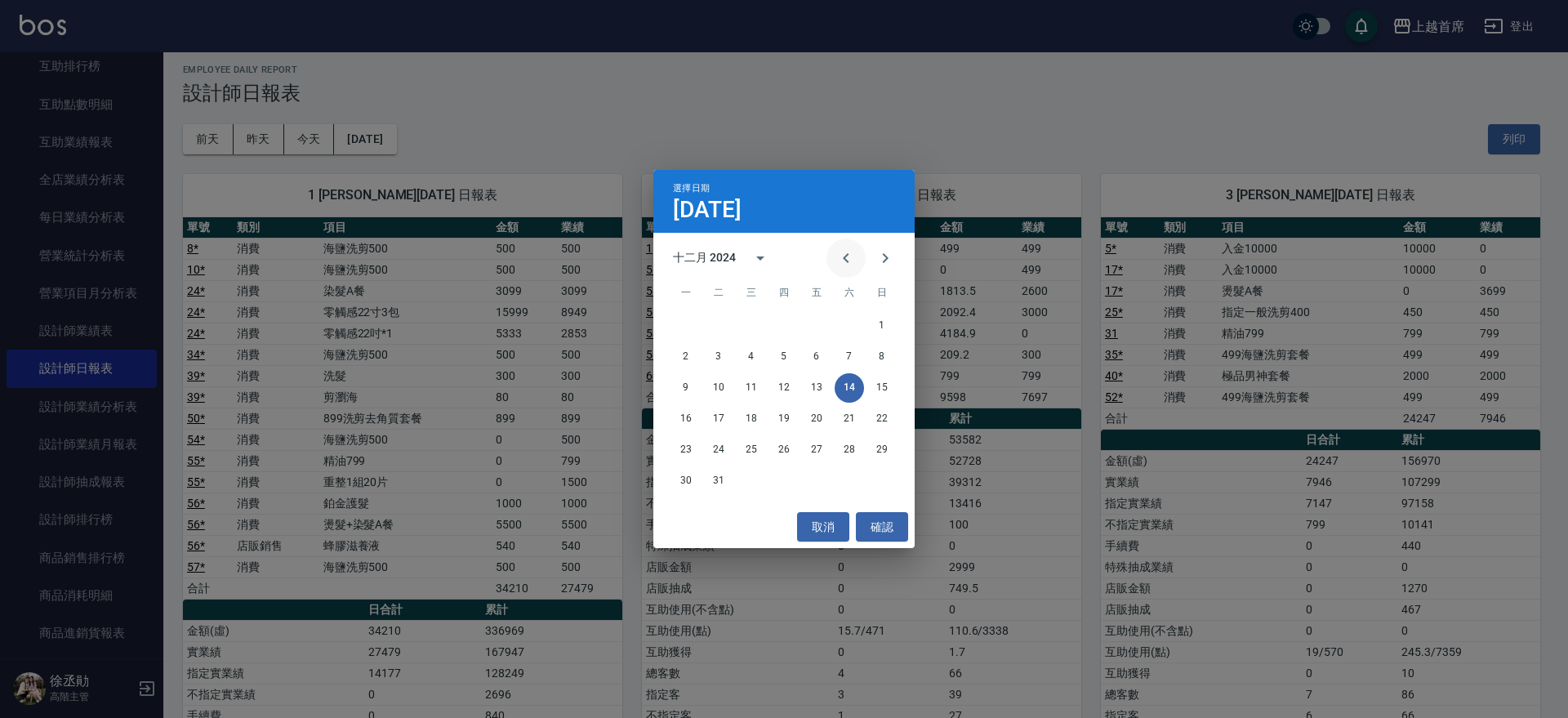
click at [850, 256] on icon "Previous month" at bounding box center [846, 258] width 20 height 20
click at [760, 256] on icon "calendar view is open, switch to year view" at bounding box center [760, 258] width 20 height 20
click at [687, 386] on button "2023" at bounding box center [699, 390] width 59 height 29
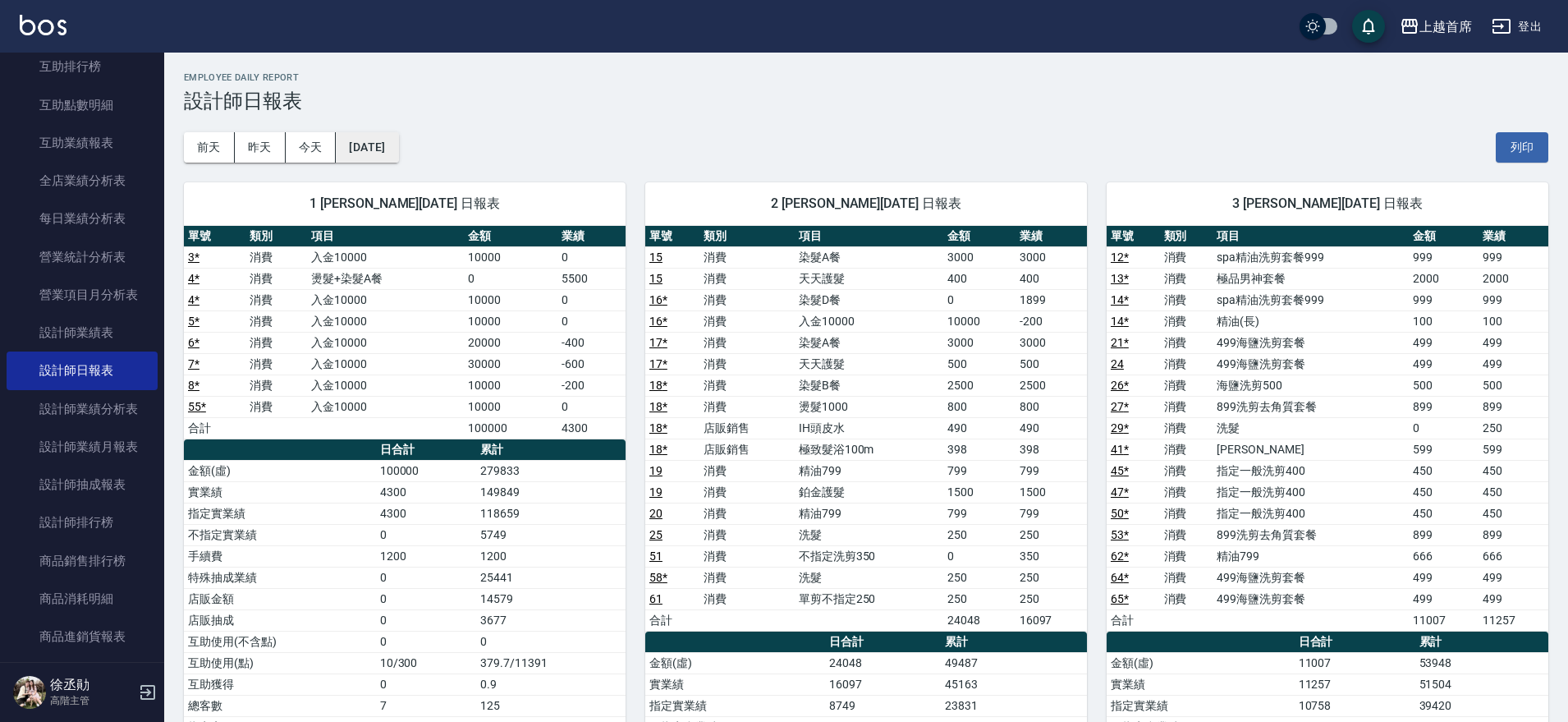
click at [395, 136] on button "[DATE]" at bounding box center [368, 148] width 63 height 30
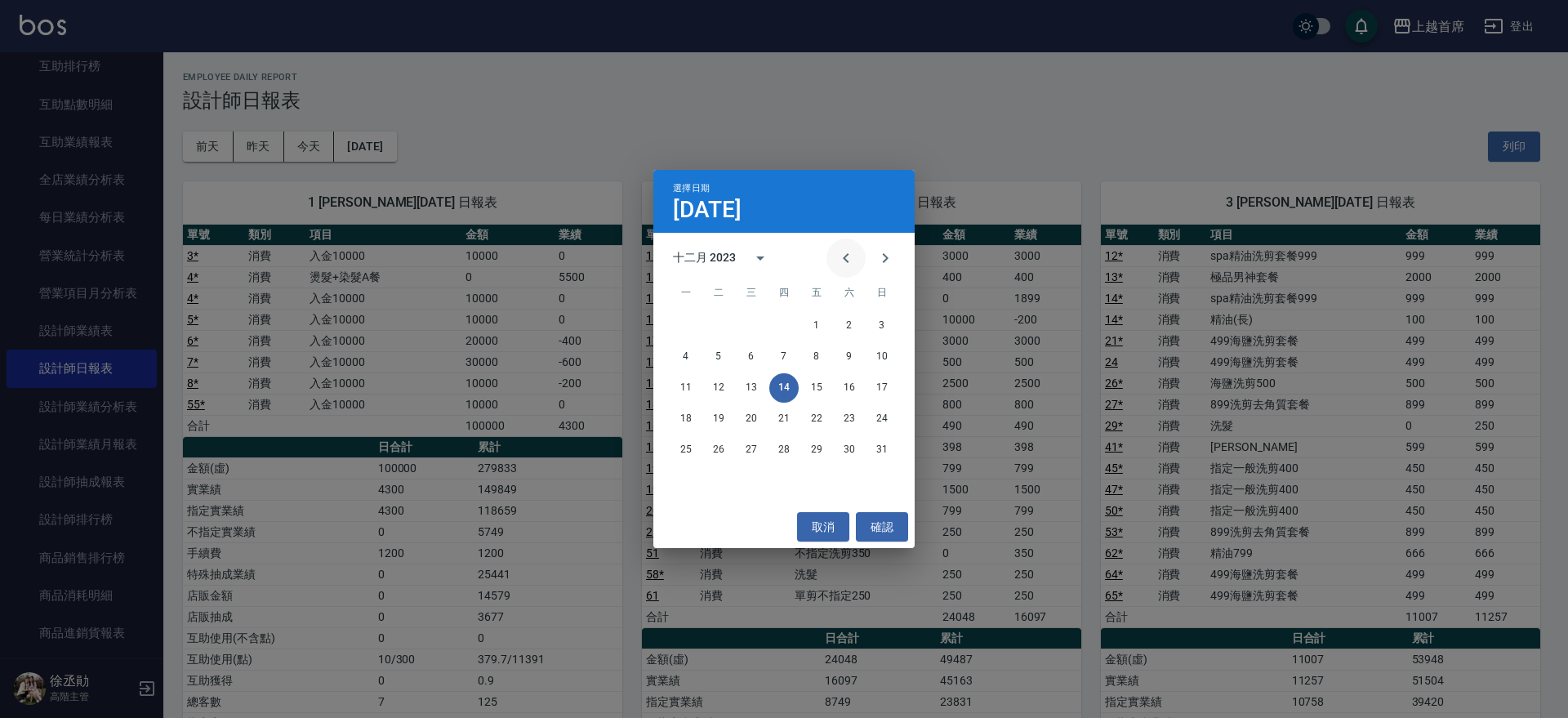
click at [852, 257] on icon "Previous month" at bounding box center [846, 258] width 20 height 20
click at [854, 385] on button "16" at bounding box center [849, 387] width 29 height 29
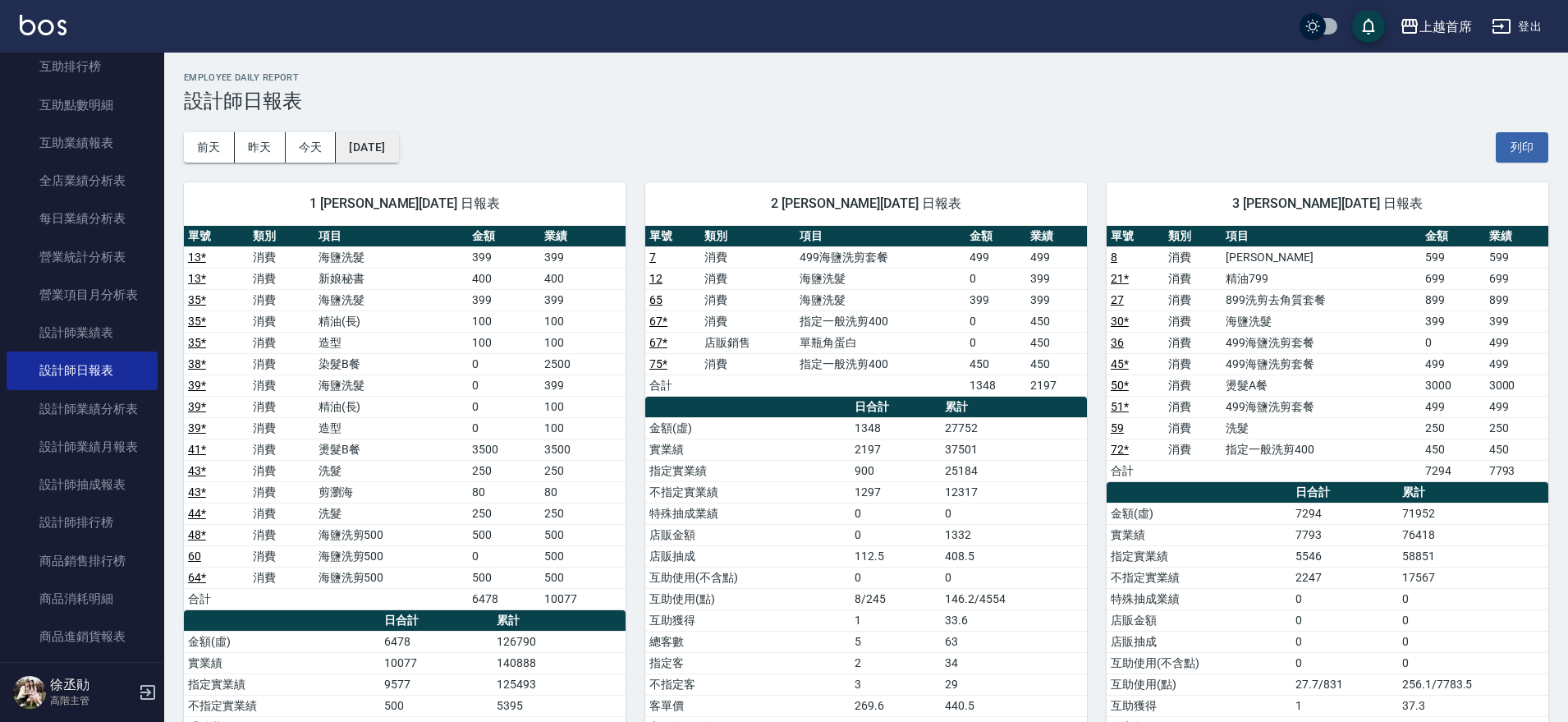
click at [398, 135] on button "[DATE]" at bounding box center [368, 148] width 63 height 30
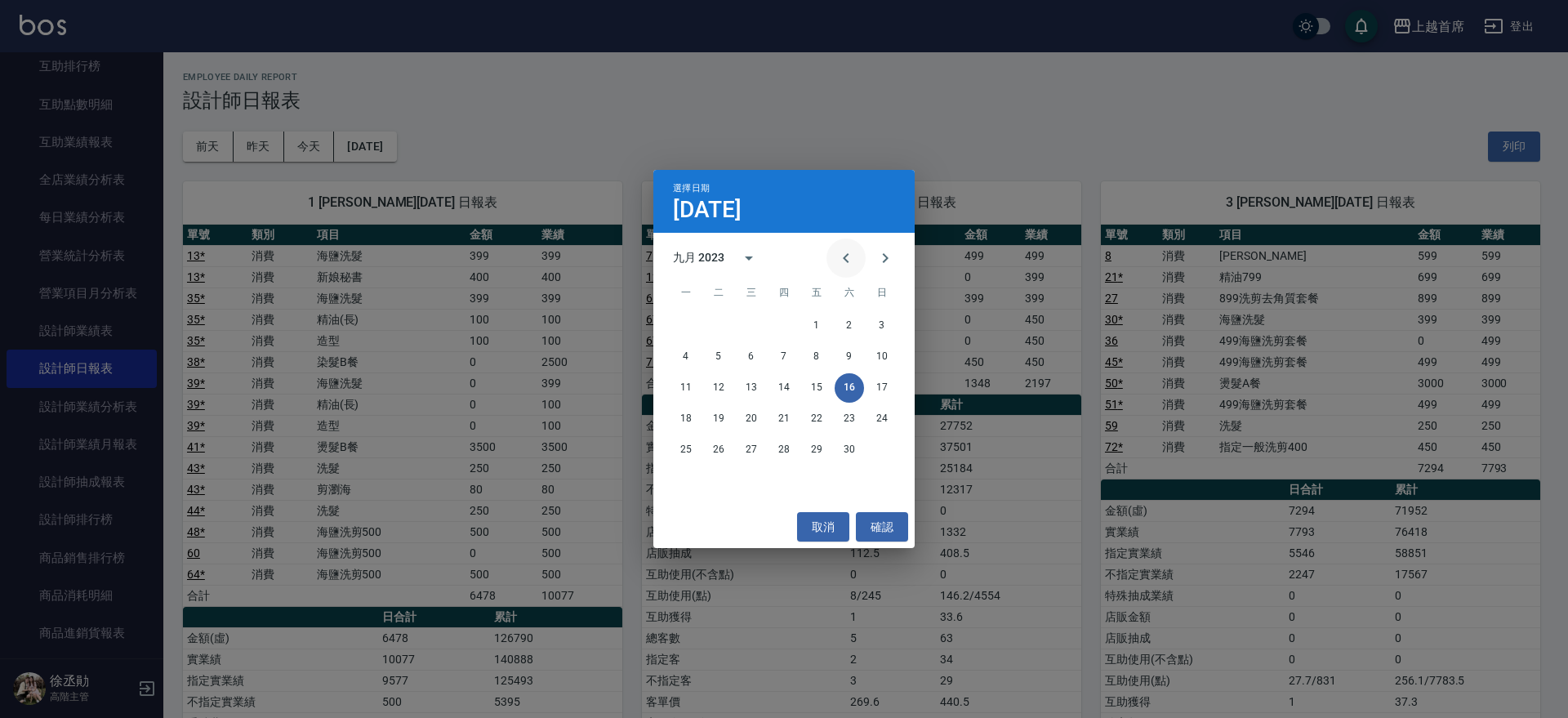
click at [841, 259] on icon "Previous month" at bounding box center [846, 258] width 20 height 20
click at [692, 382] on button "10" at bounding box center [686, 387] width 29 height 29
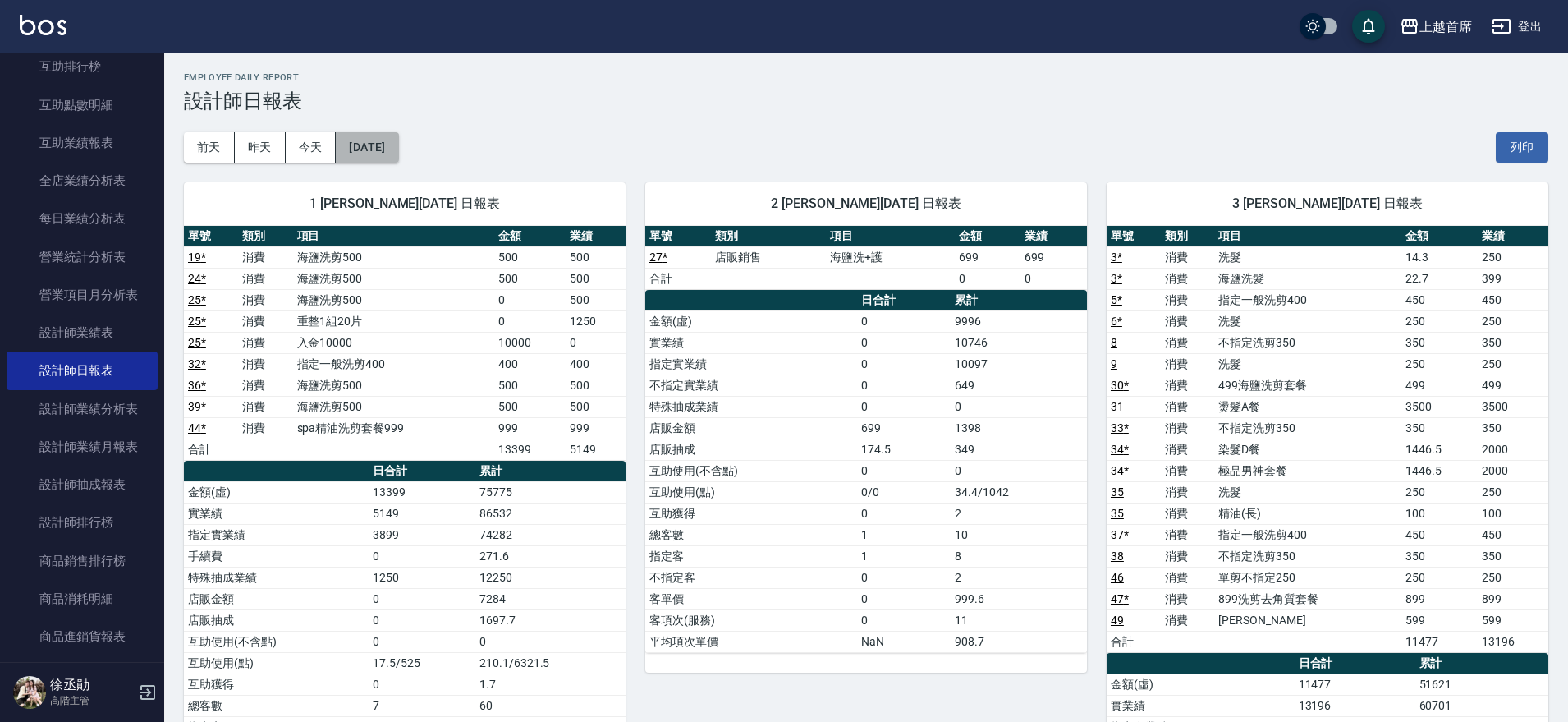
click at [366, 141] on button "[DATE]" at bounding box center [368, 148] width 63 height 30
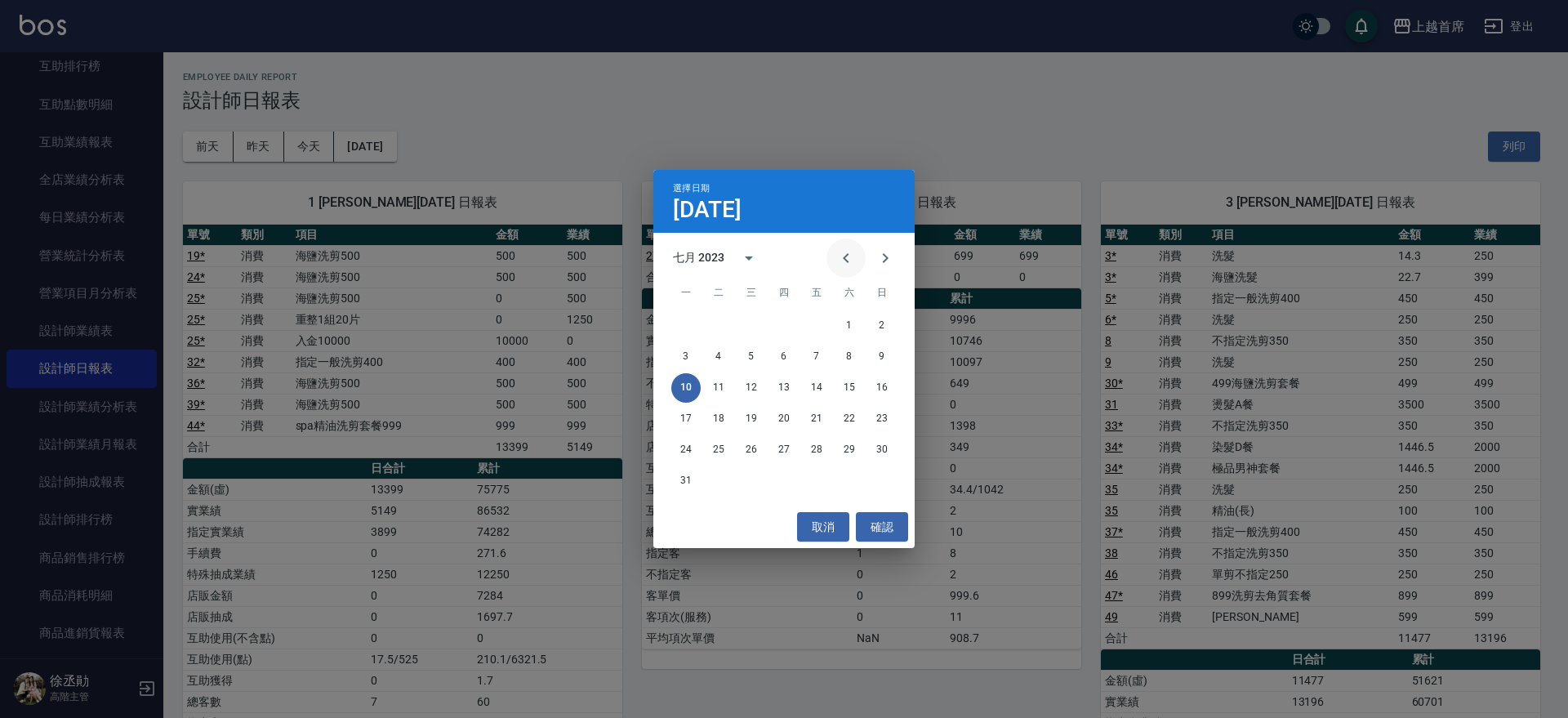
click at [850, 264] on icon "Previous month" at bounding box center [846, 258] width 20 height 20
click at [848, 265] on icon "Previous month" at bounding box center [846, 258] width 20 height 20
click at [849, 264] on icon "Previous month" at bounding box center [846, 258] width 20 height 20
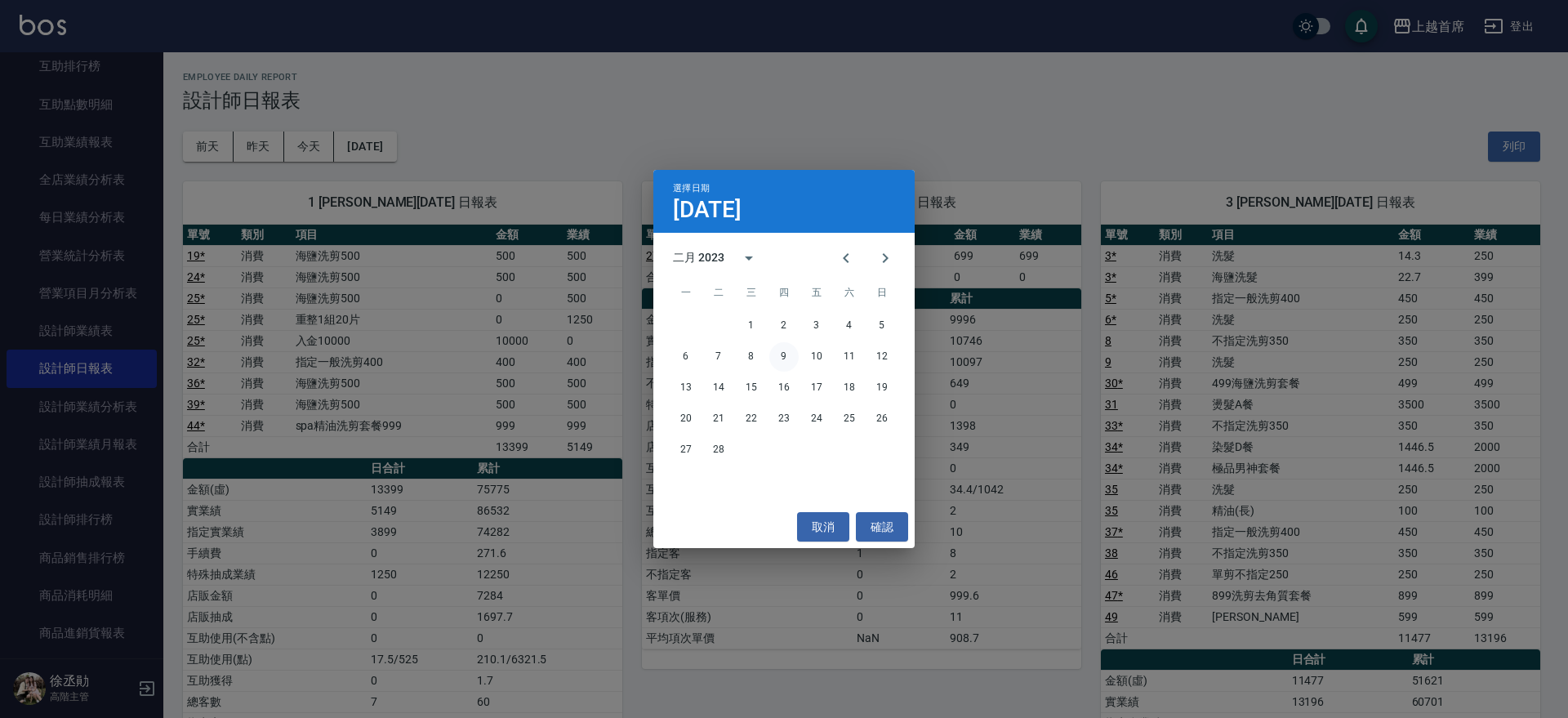
click at [783, 353] on button "9" at bounding box center [784, 356] width 29 height 29
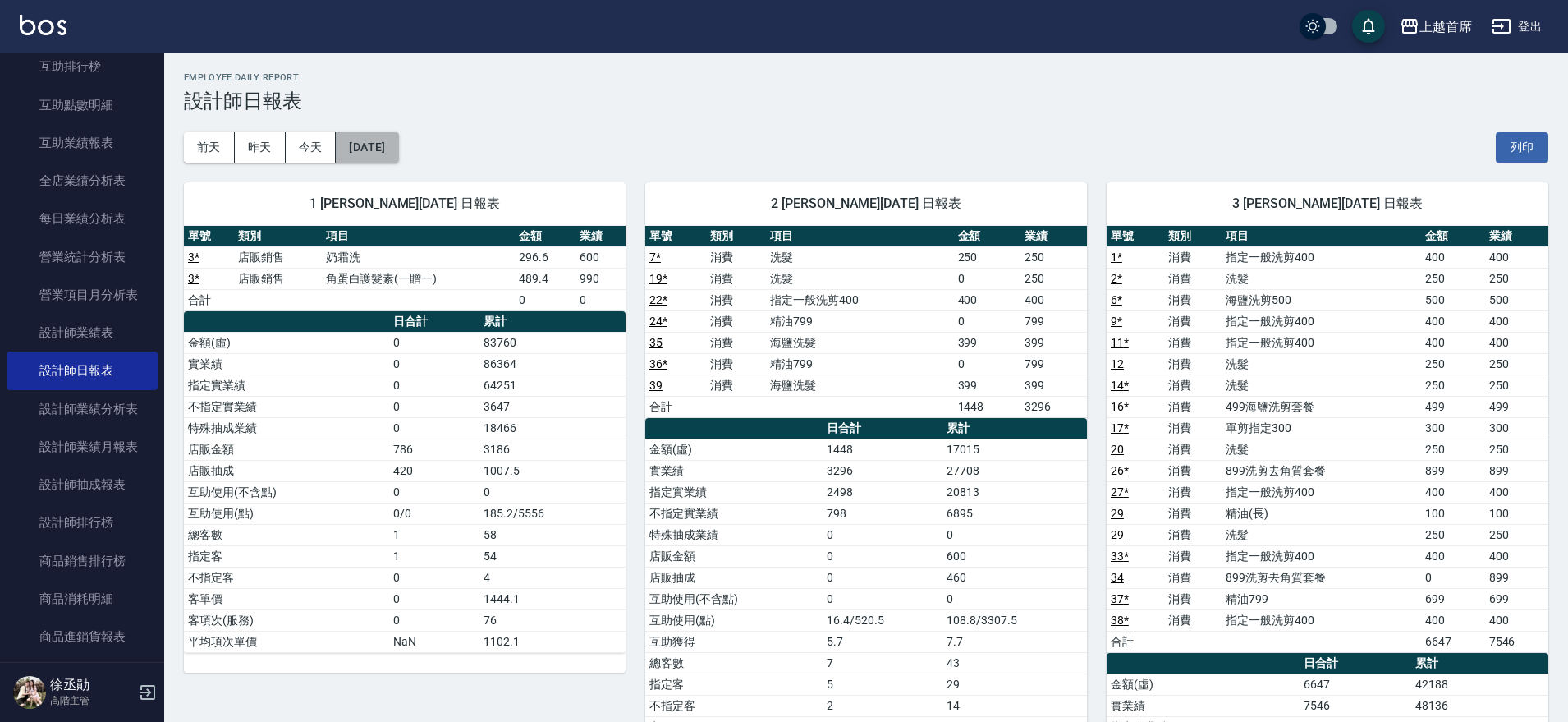
click at [398, 145] on button "[DATE]" at bounding box center [368, 148] width 63 height 30
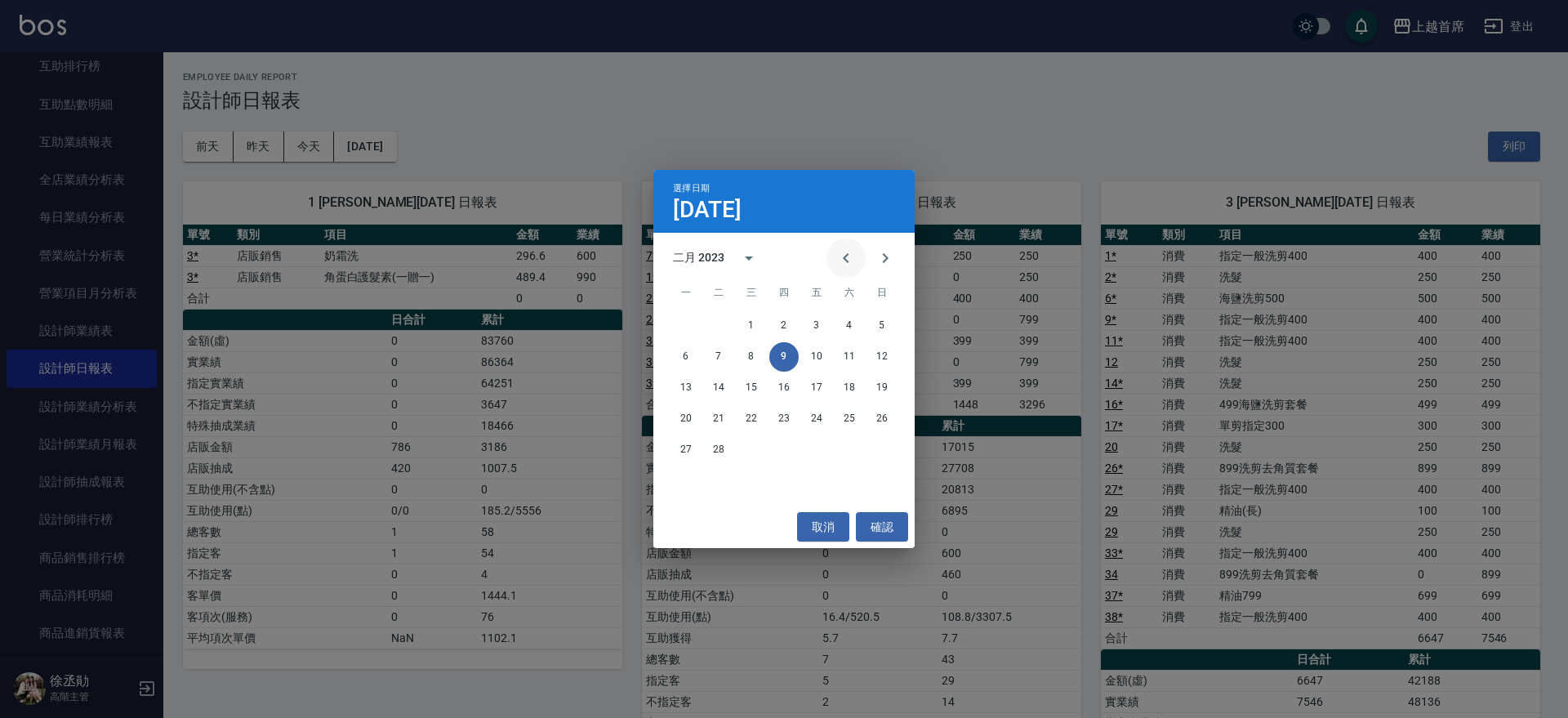
click at [848, 260] on icon "Previous month" at bounding box center [846, 258] width 20 height 20
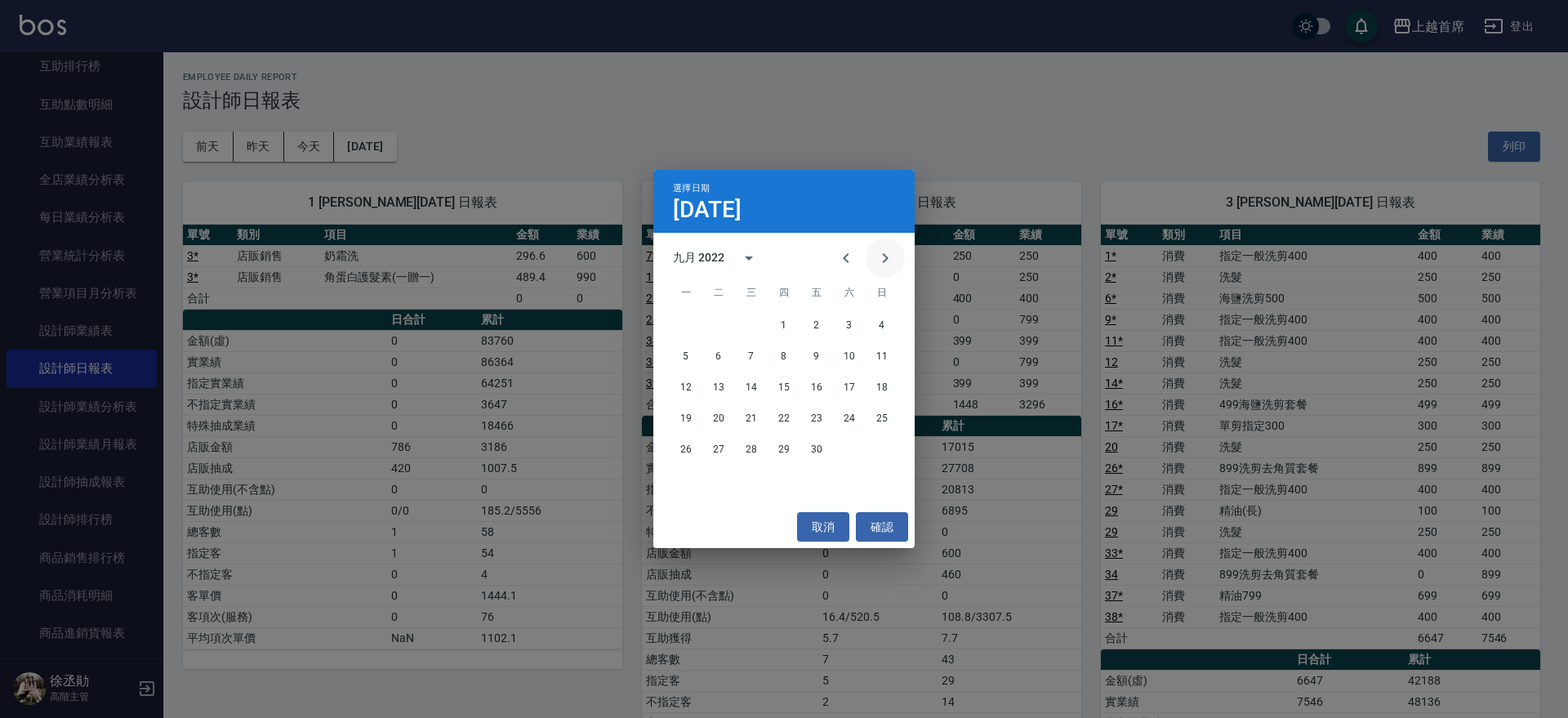
click at [877, 256] on icon "Next month" at bounding box center [885, 258] width 20 height 20
click at [824, 386] on button "14" at bounding box center [816, 387] width 29 height 29
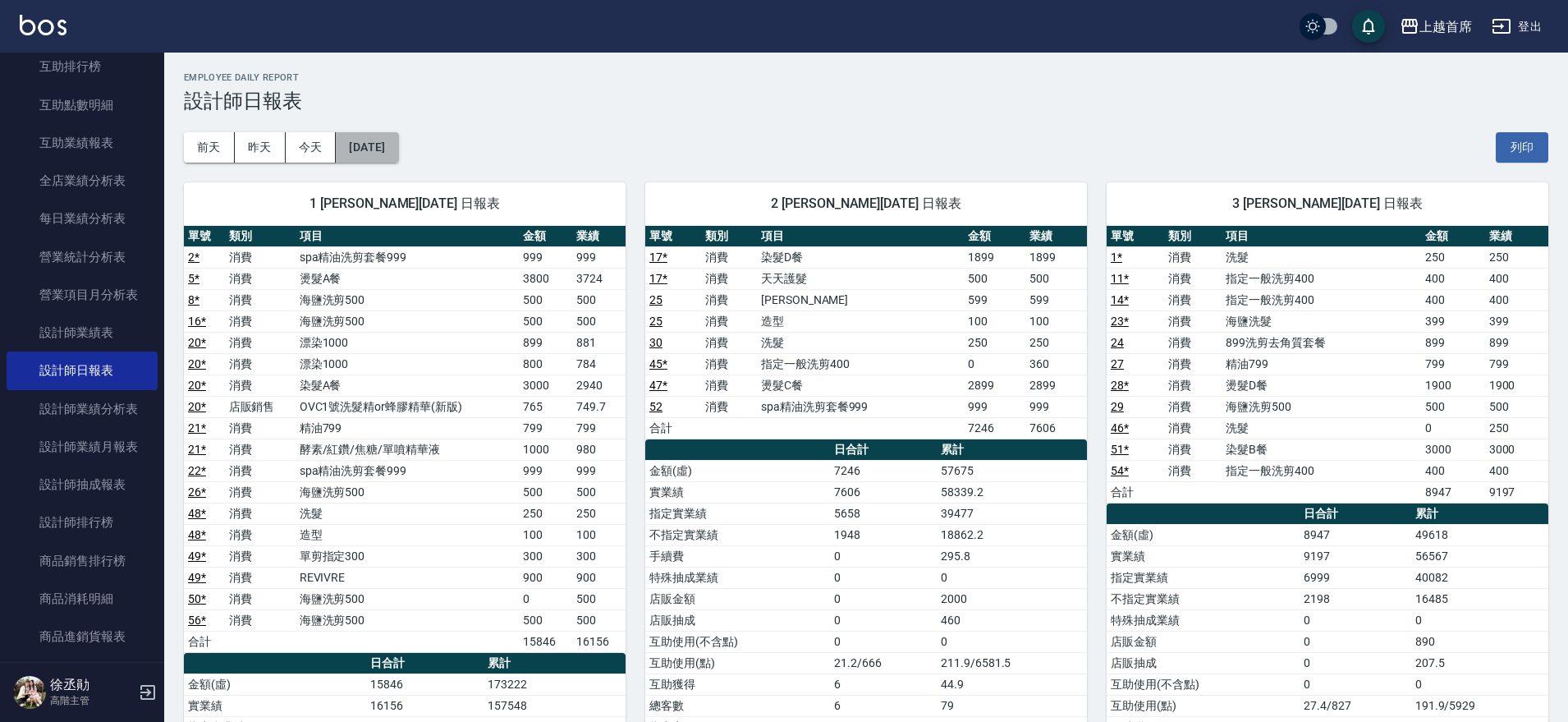
click at [392, 150] on button "[DATE]" at bounding box center [368, 148] width 63 height 30
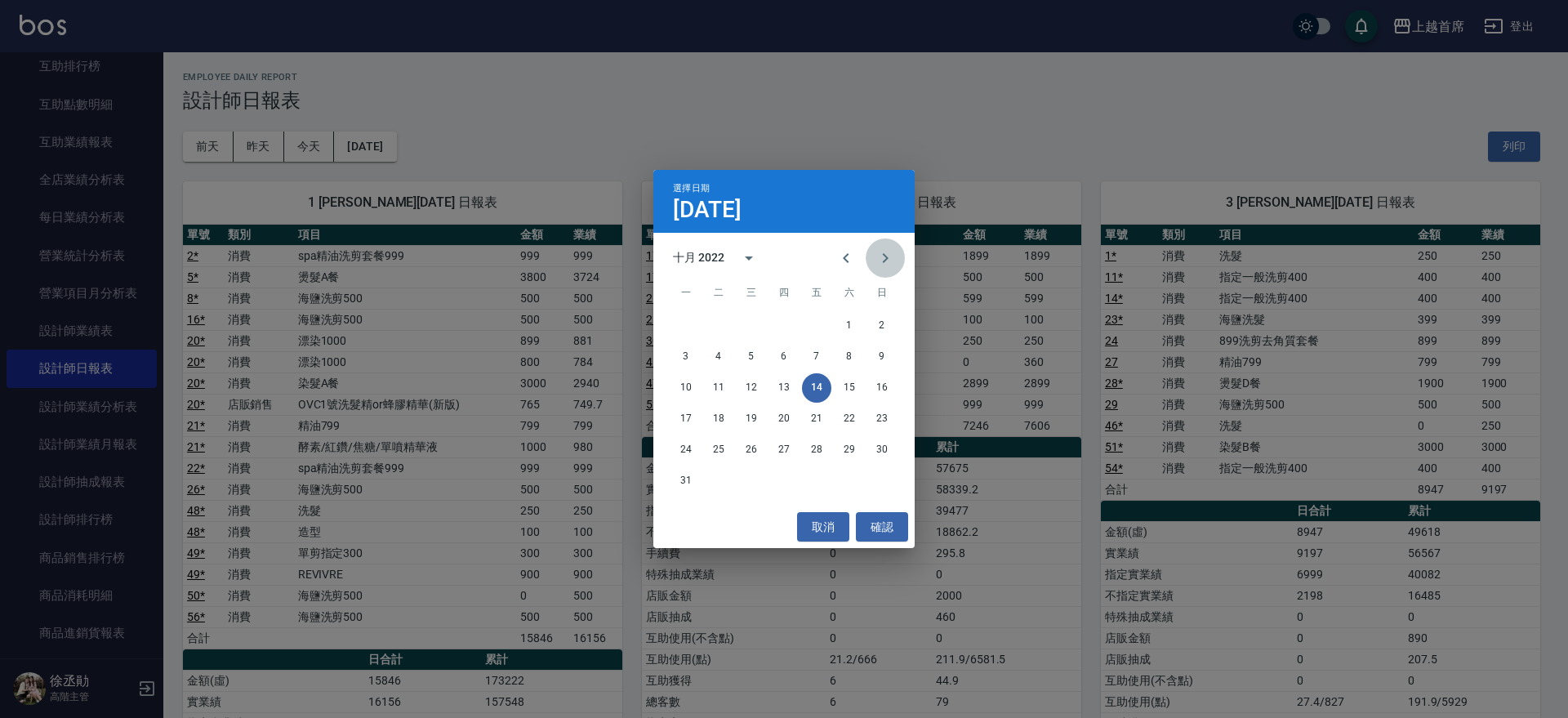
click at [892, 259] on icon "Next month" at bounding box center [885, 258] width 20 height 20
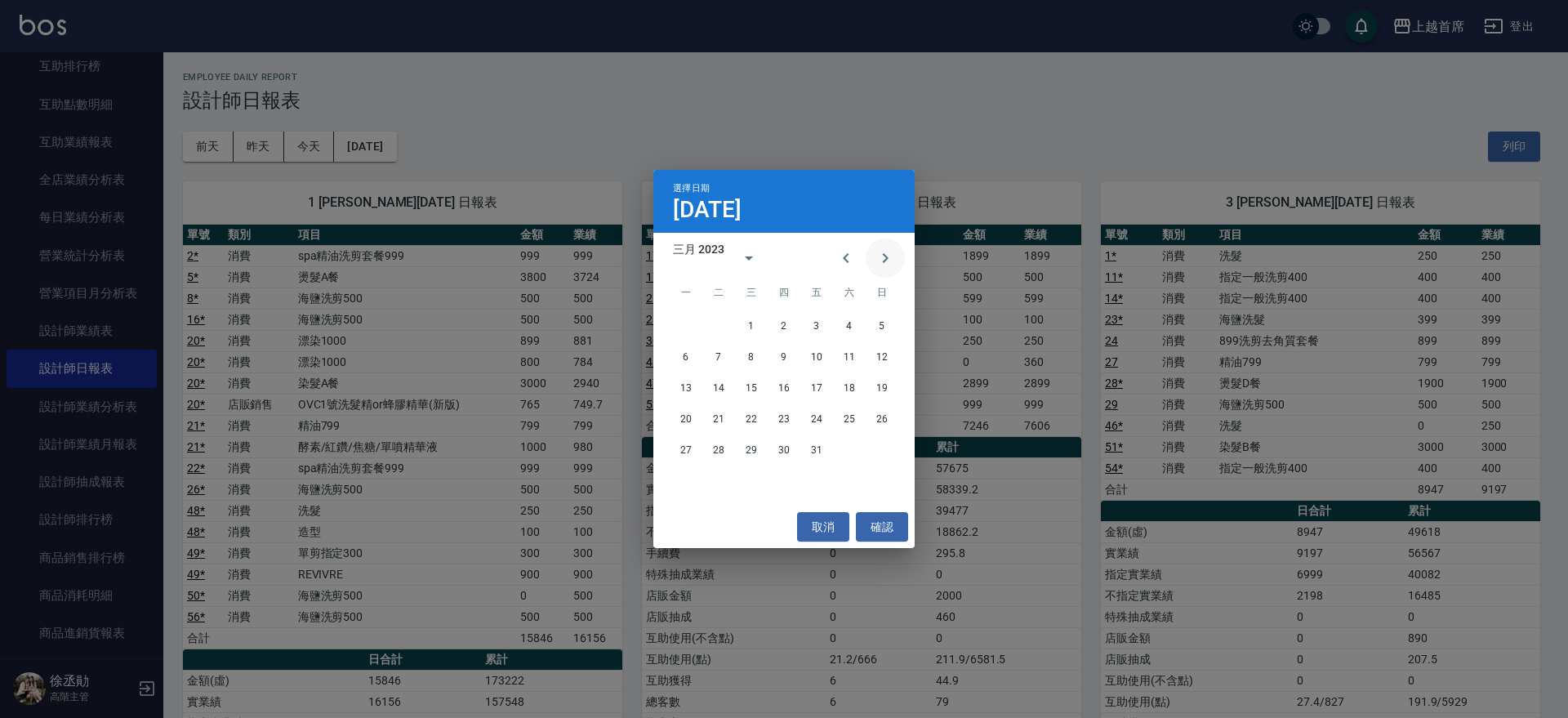
click at [892, 259] on icon "Next month" at bounding box center [885, 258] width 20 height 20
click at [892, 258] on icon "Next month" at bounding box center [885, 258] width 20 height 20
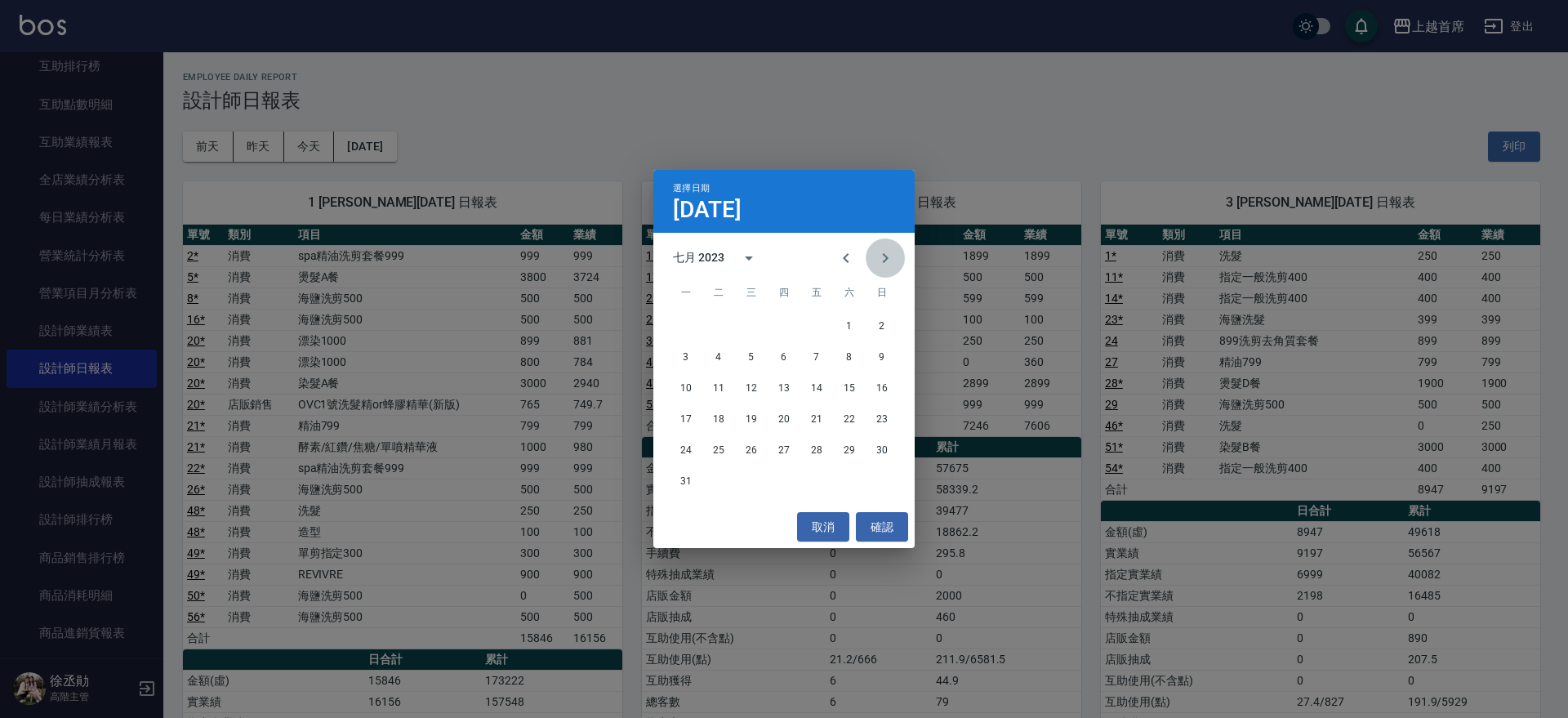
click at [892, 258] on icon "Next month" at bounding box center [885, 258] width 20 height 20
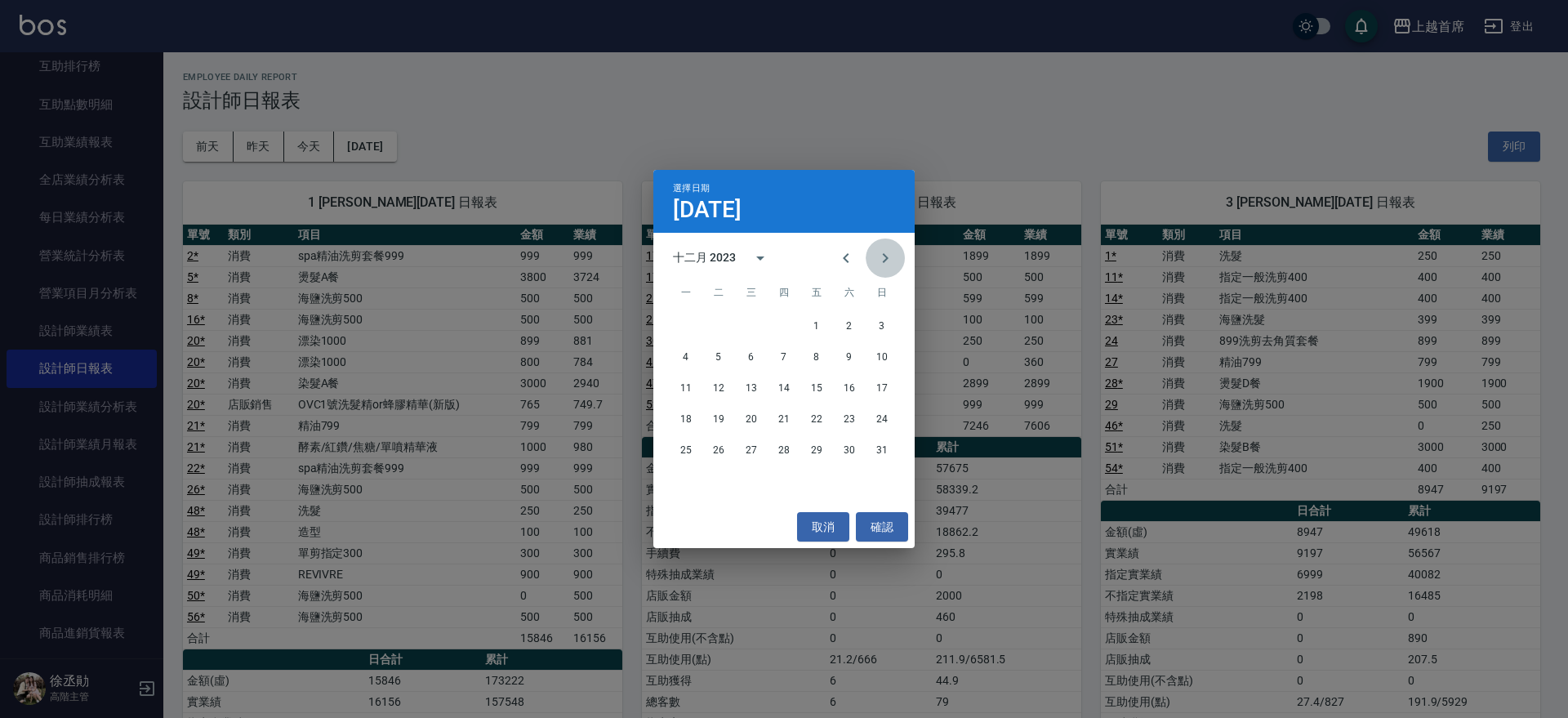
click at [892, 258] on icon "Next month" at bounding box center [885, 258] width 20 height 20
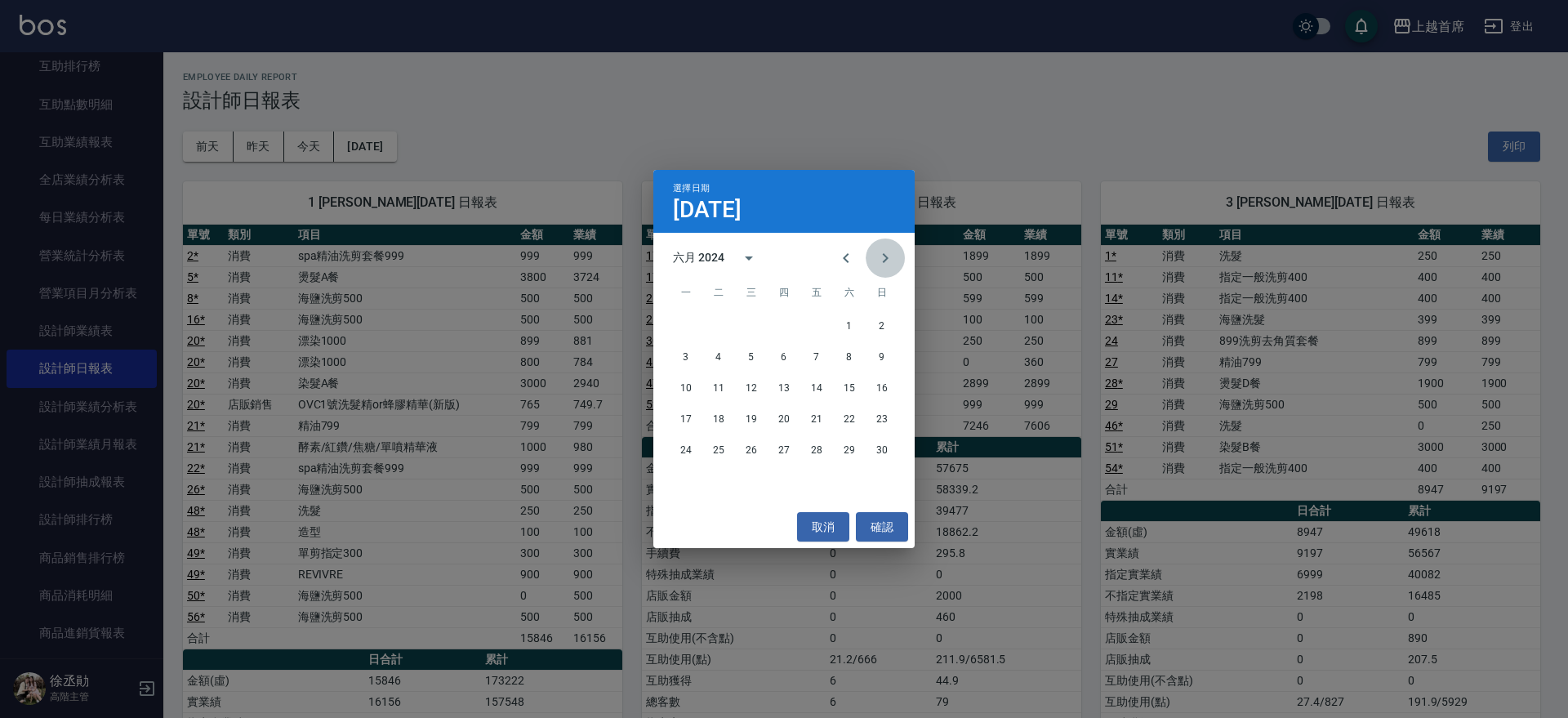
click at [892, 258] on icon "Next month" at bounding box center [885, 258] width 20 height 20
click at [823, 384] on button "13" at bounding box center [816, 387] width 29 height 29
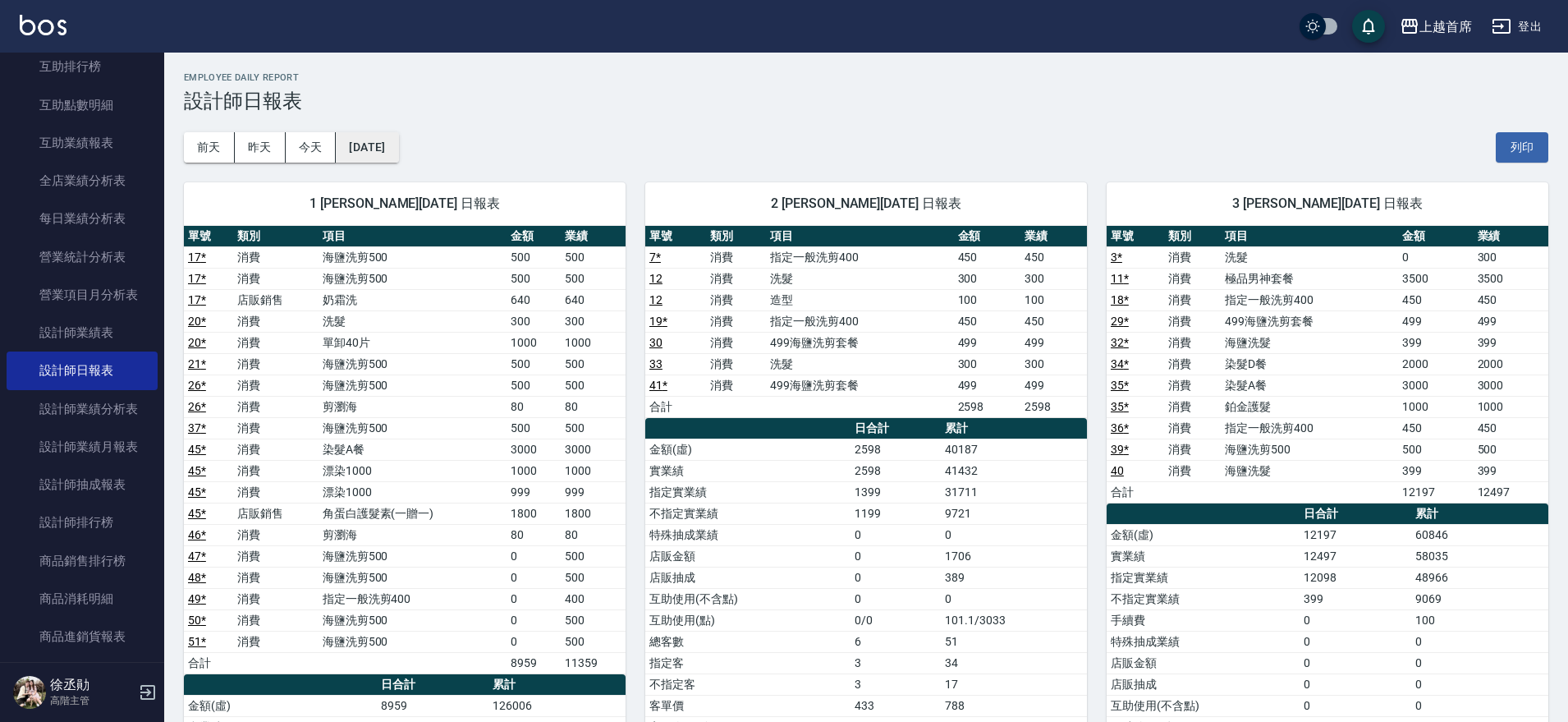
click at [385, 135] on button "[DATE]" at bounding box center [368, 148] width 63 height 30
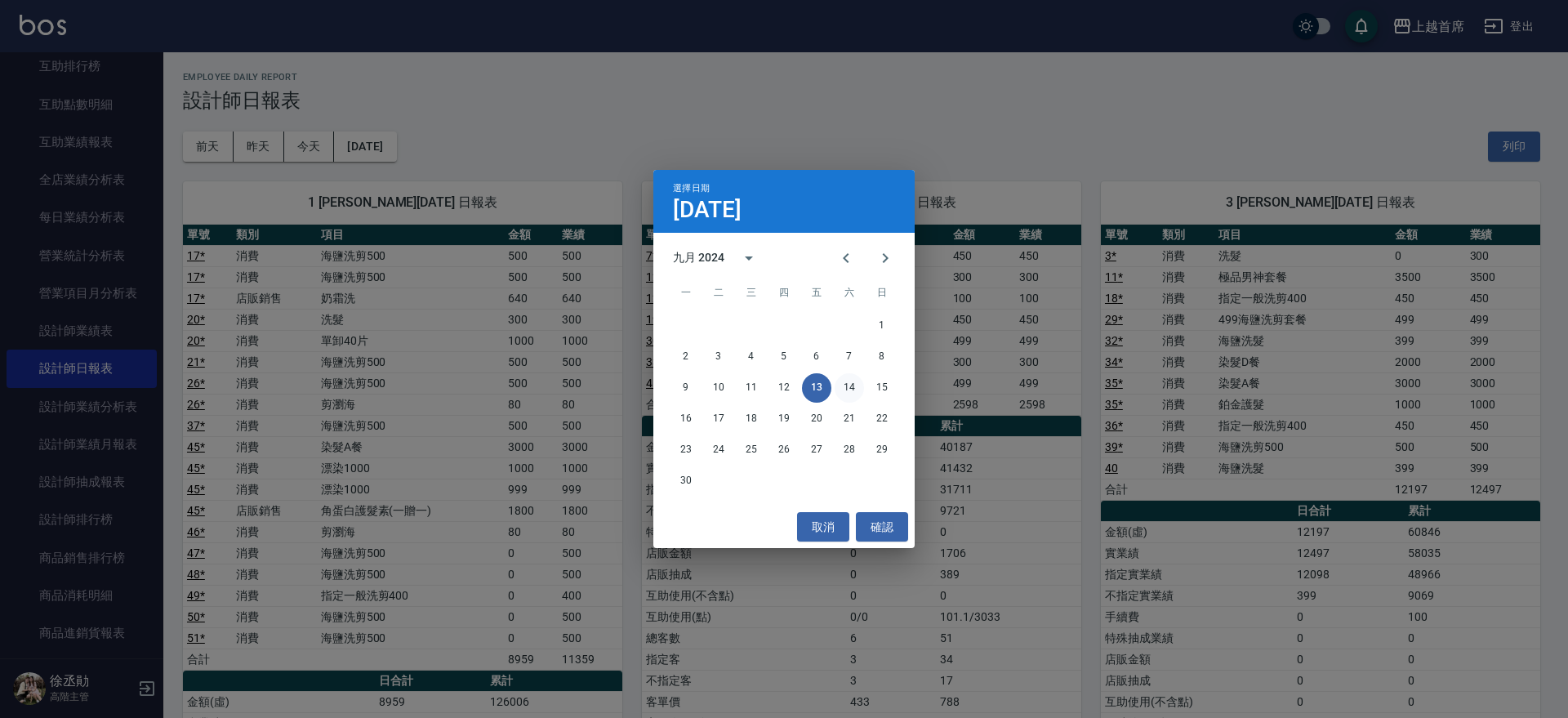
click at [843, 381] on button "14" at bounding box center [849, 387] width 29 height 29
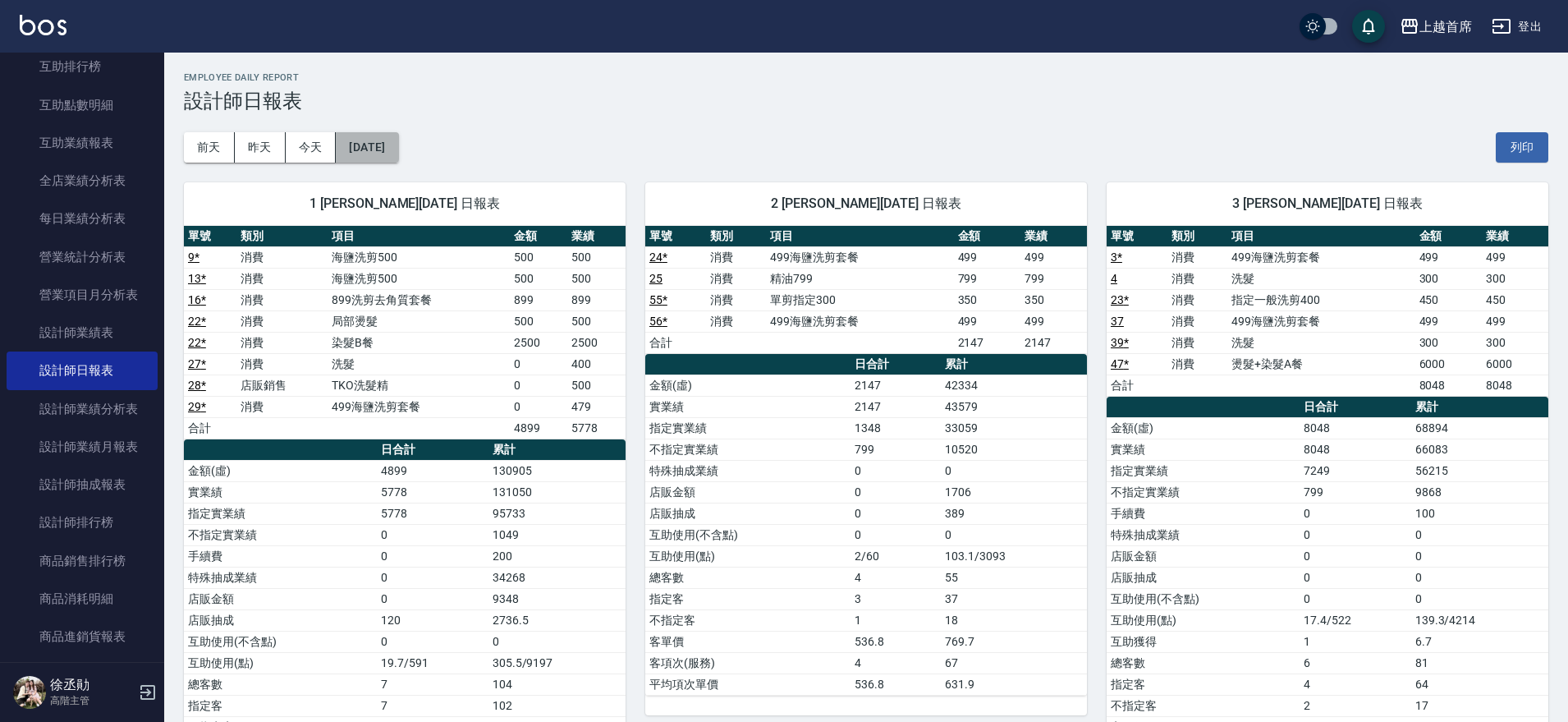
click at [387, 151] on button "[DATE]" at bounding box center [368, 148] width 63 height 30
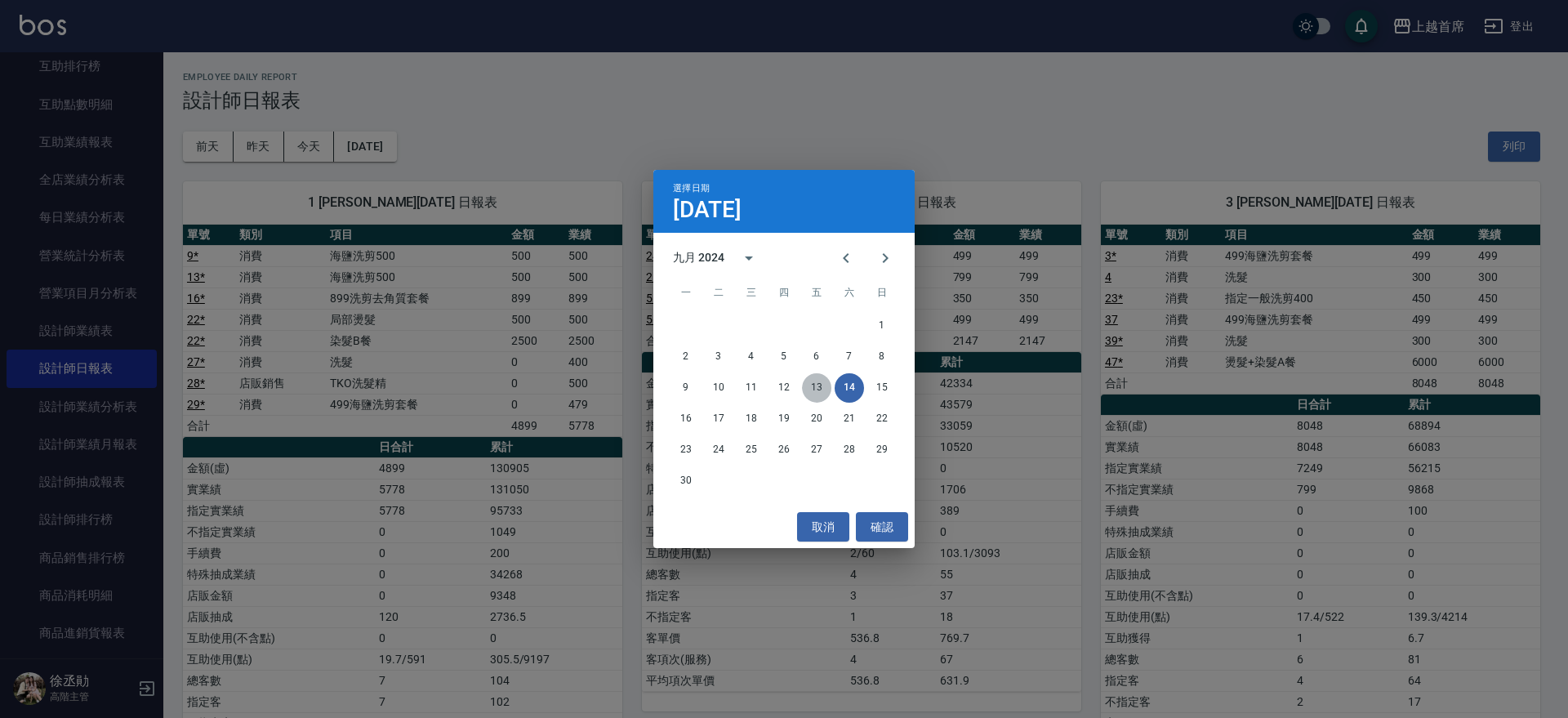
click at [820, 382] on button "13" at bounding box center [816, 387] width 29 height 29
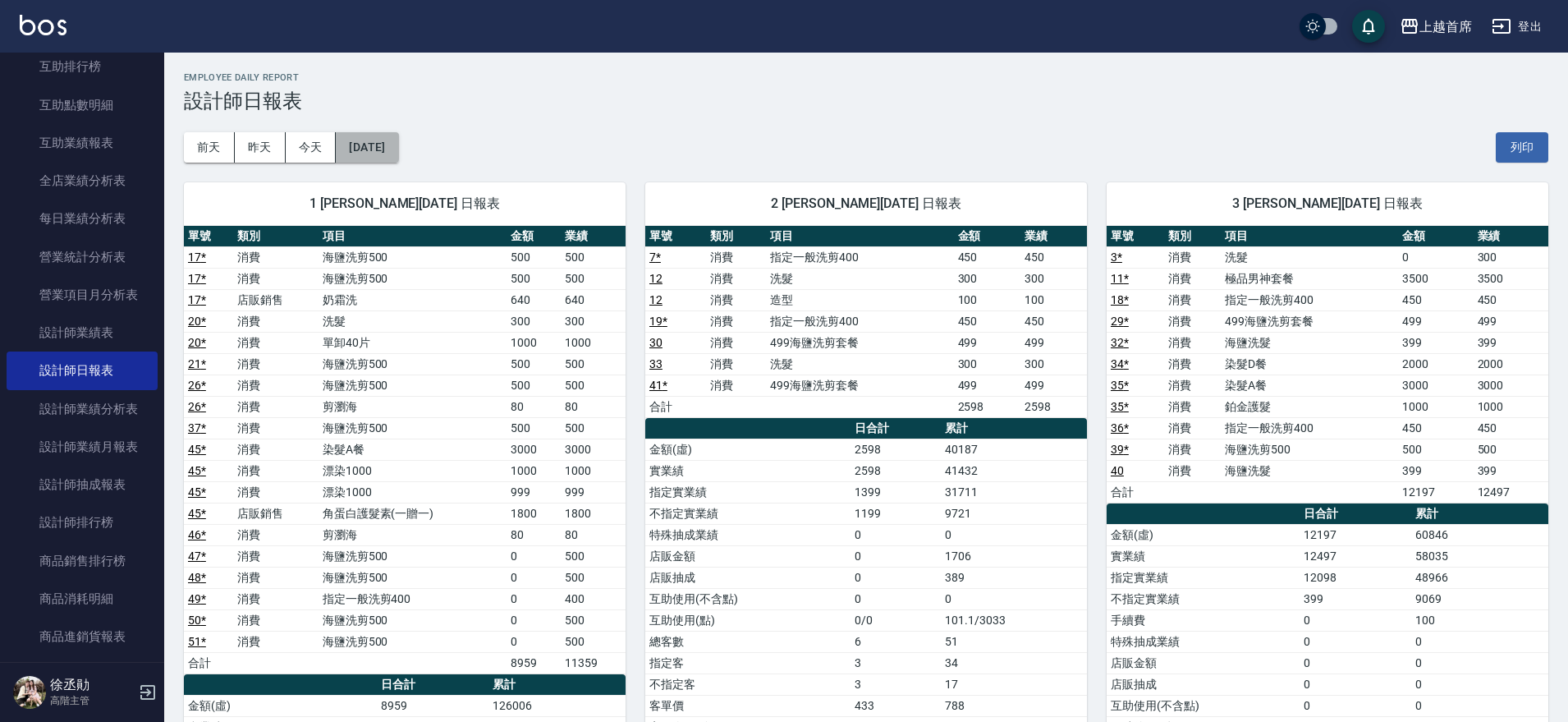
click at [372, 137] on button "[DATE]" at bounding box center [368, 148] width 63 height 30
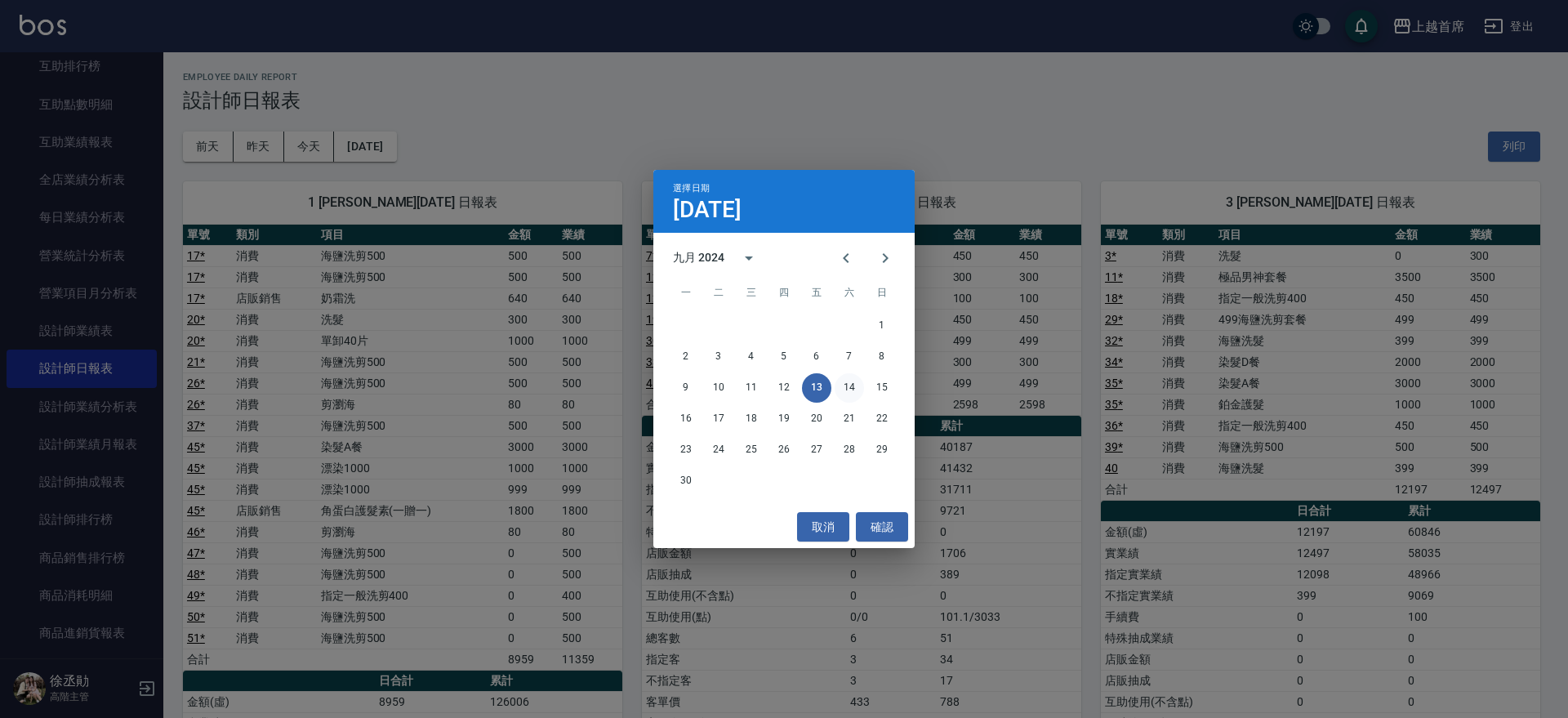
click at [851, 393] on button "14" at bounding box center [849, 387] width 29 height 29
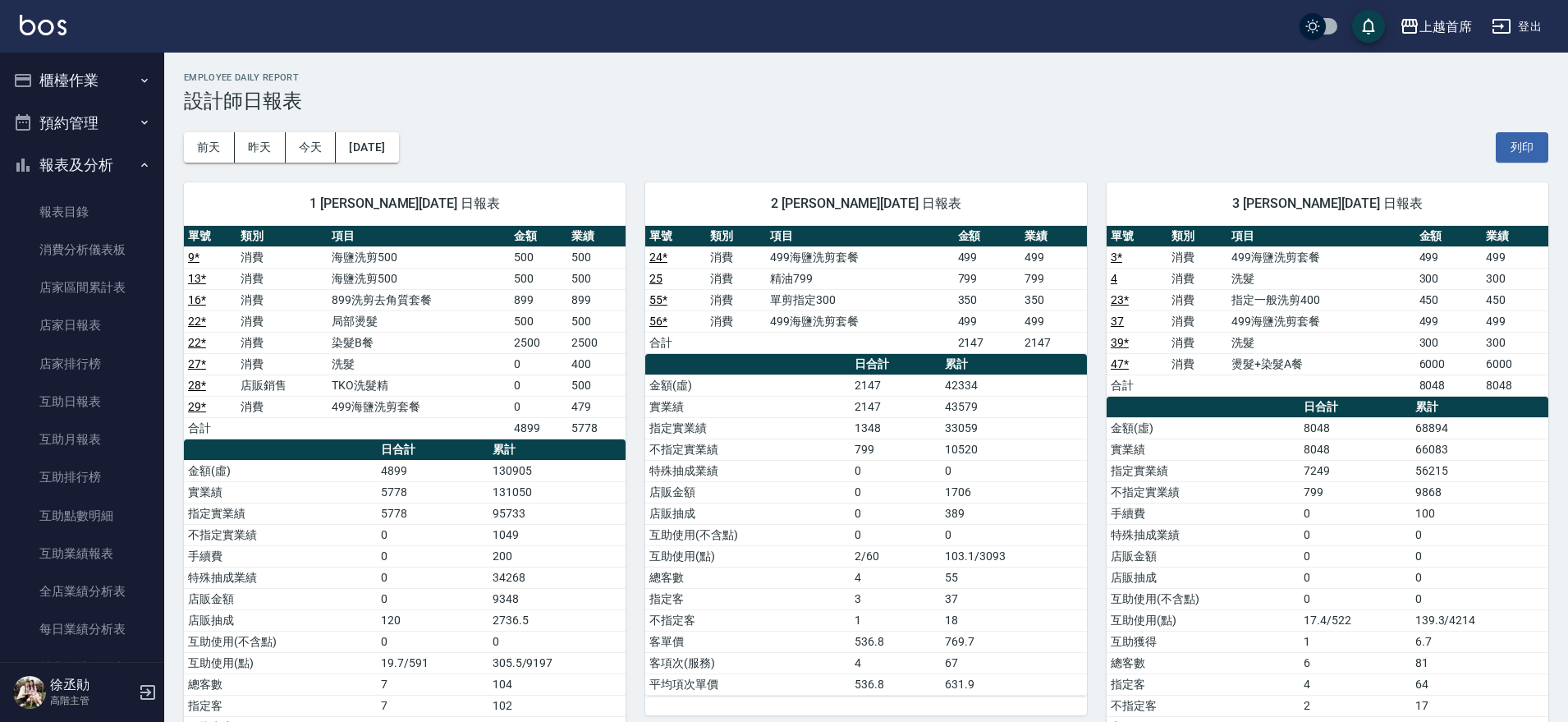
click at [107, 72] on button "櫃檯作業" at bounding box center [82, 80] width 151 height 43
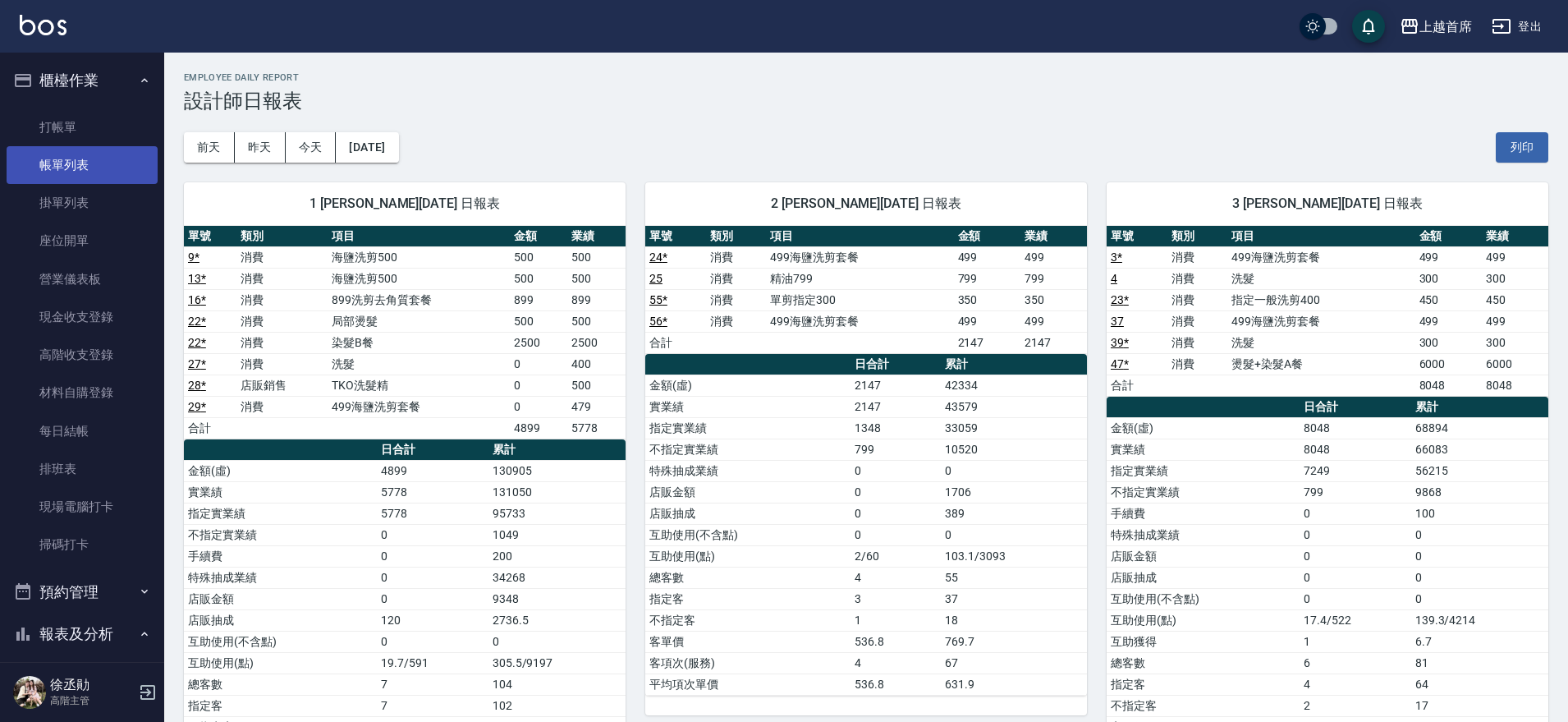
click at [91, 167] on link "帳單列表" at bounding box center [82, 165] width 151 height 38
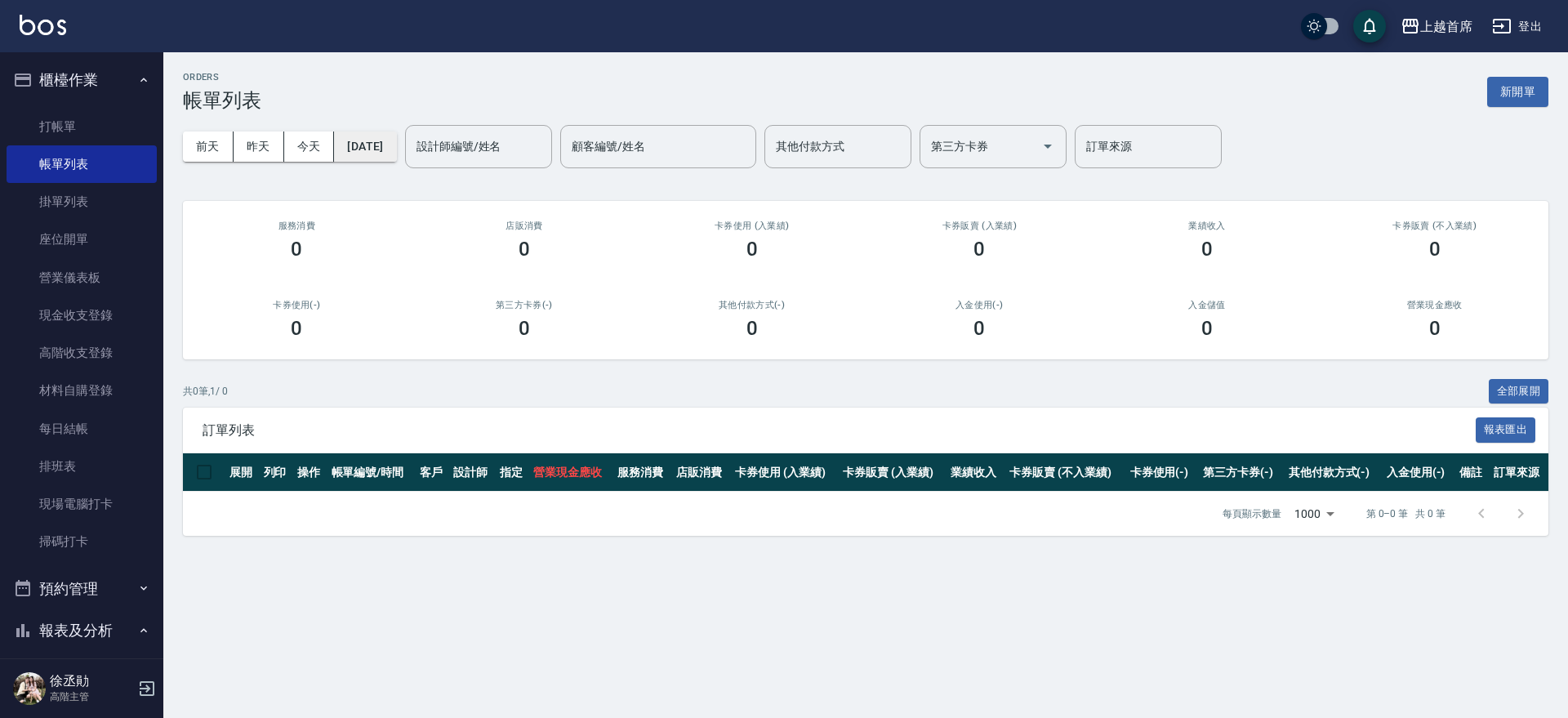
click at [368, 145] on button "[DATE]" at bounding box center [366, 147] width 63 height 30
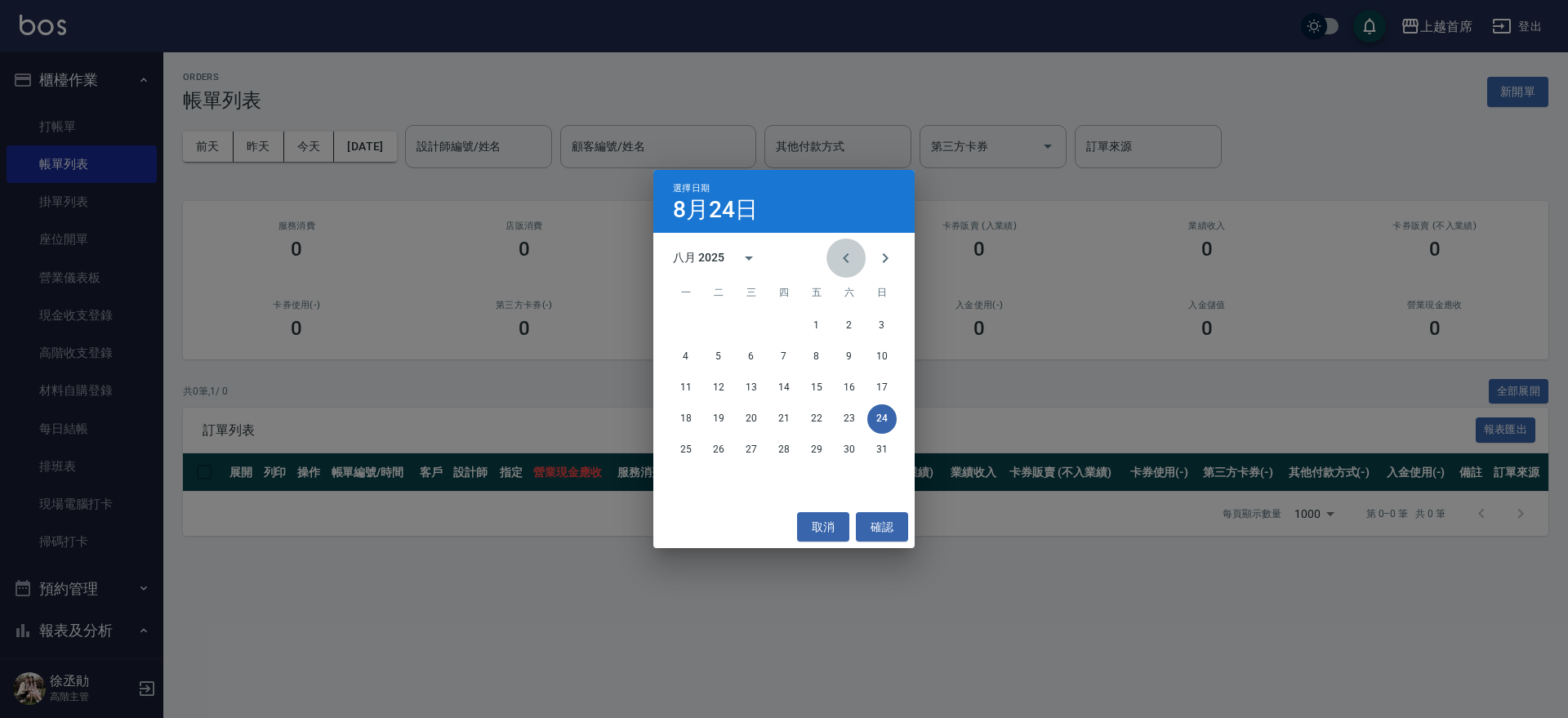
click at [853, 253] on icon "Previous month" at bounding box center [846, 258] width 20 height 20
click at [853, 254] on icon "Previous month" at bounding box center [846, 258] width 20 height 20
click at [851, 256] on icon "Previous month" at bounding box center [846, 258] width 20 height 20
click at [850, 257] on icon "Previous month" at bounding box center [846, 258] width 20 height 20
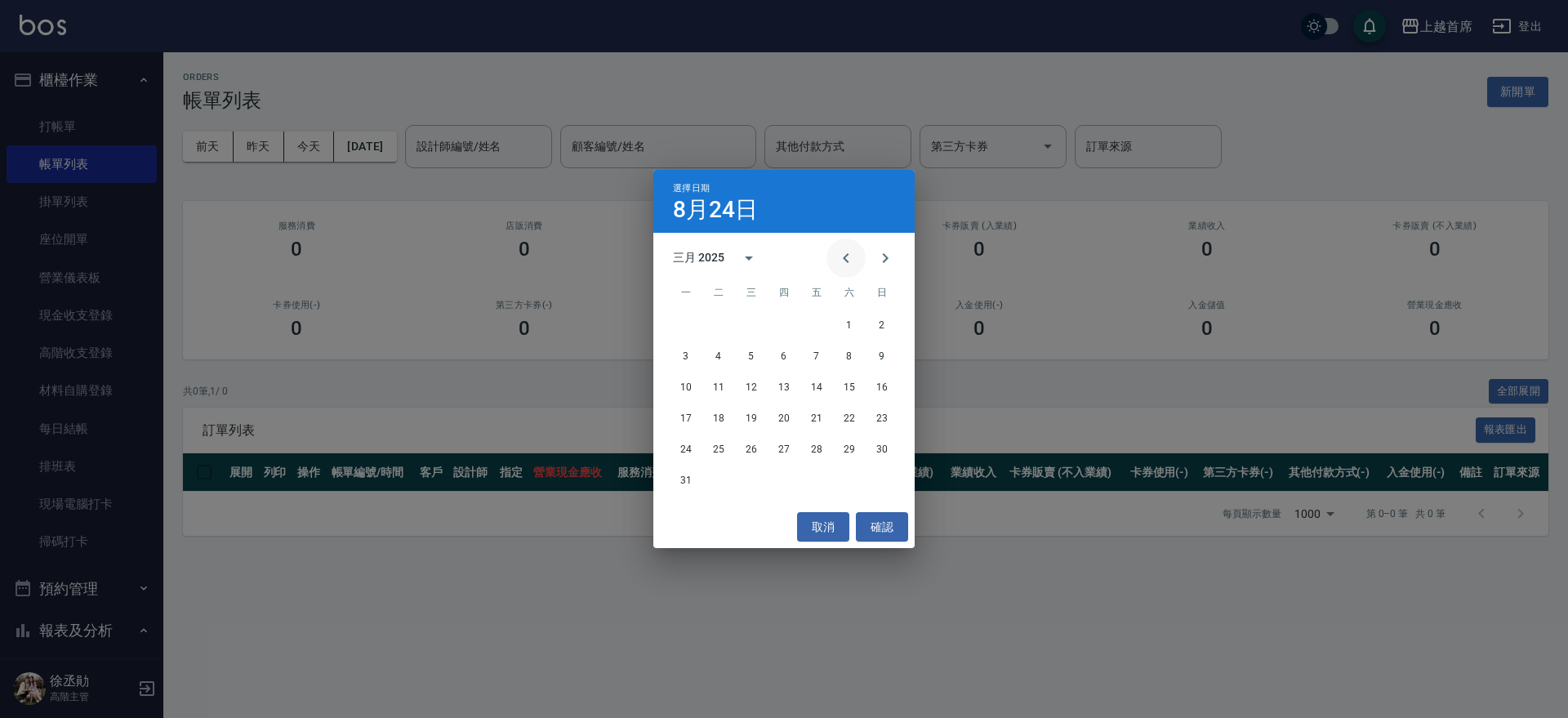
click at [850, 257] on icon "Previous month" at bounding box center [846, 258] width 20 height 20
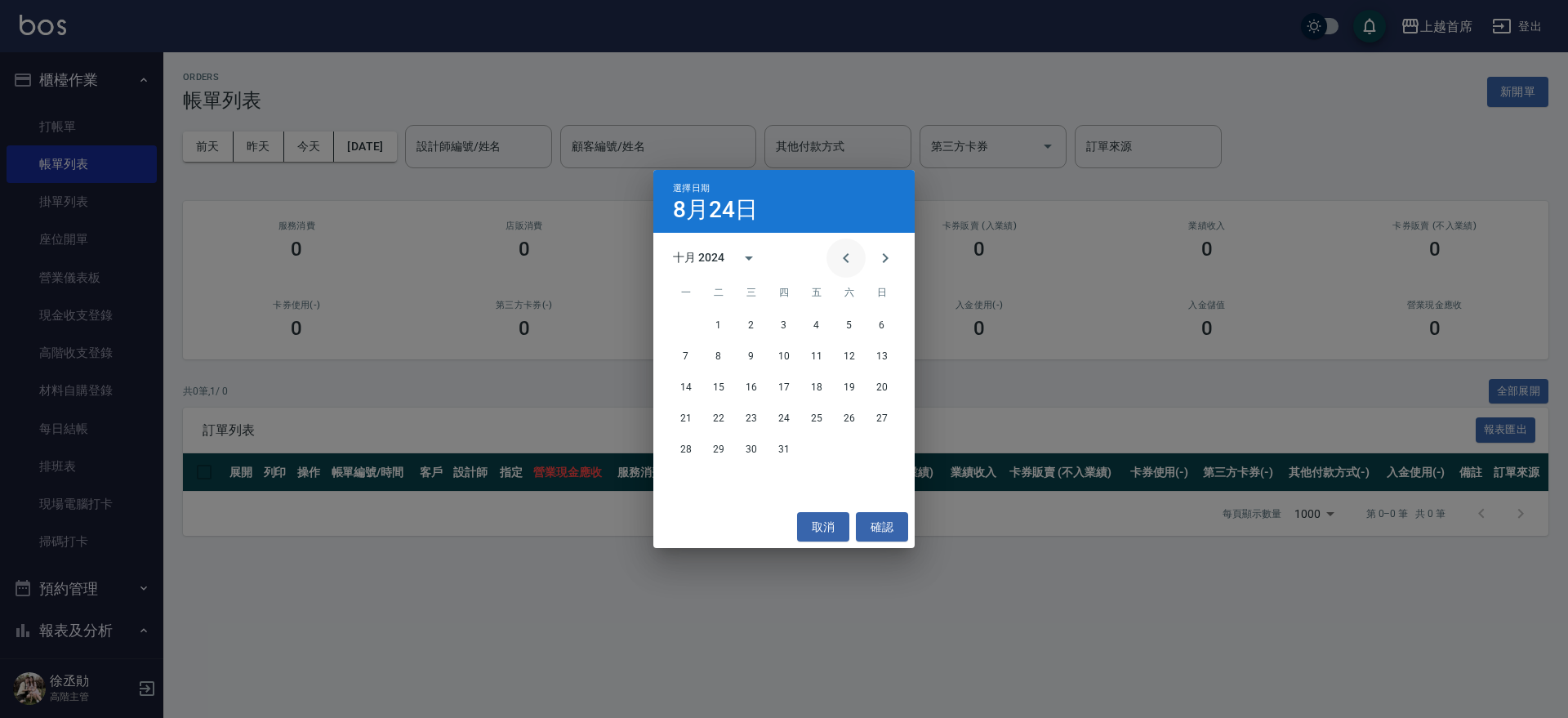
click at [850, 257] on icon "Previous month" at bounding box center [846, 258] width 20 height 20
click at [807, 383] on button "13" at bounding box center [816, 387] width 29 height 29
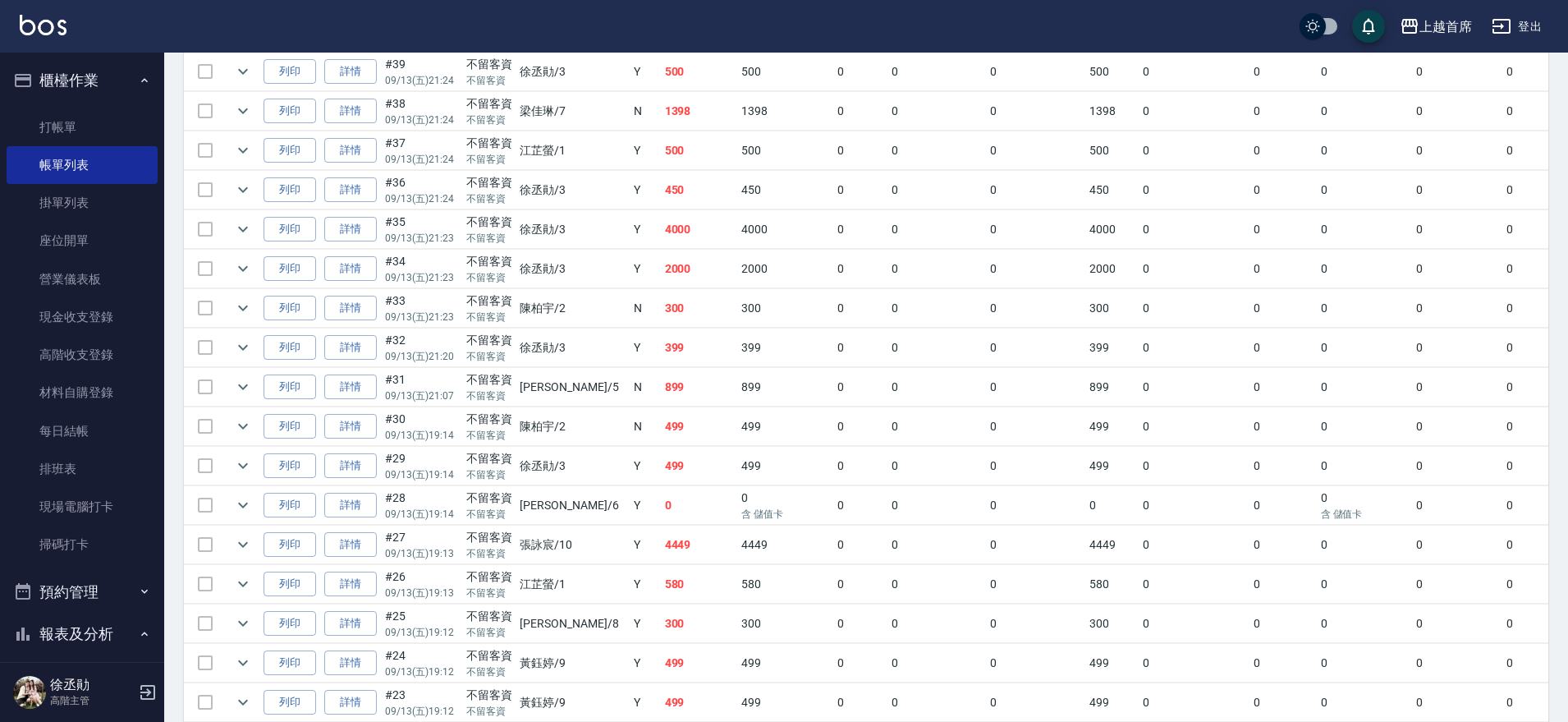
scroll to position [938, 0]
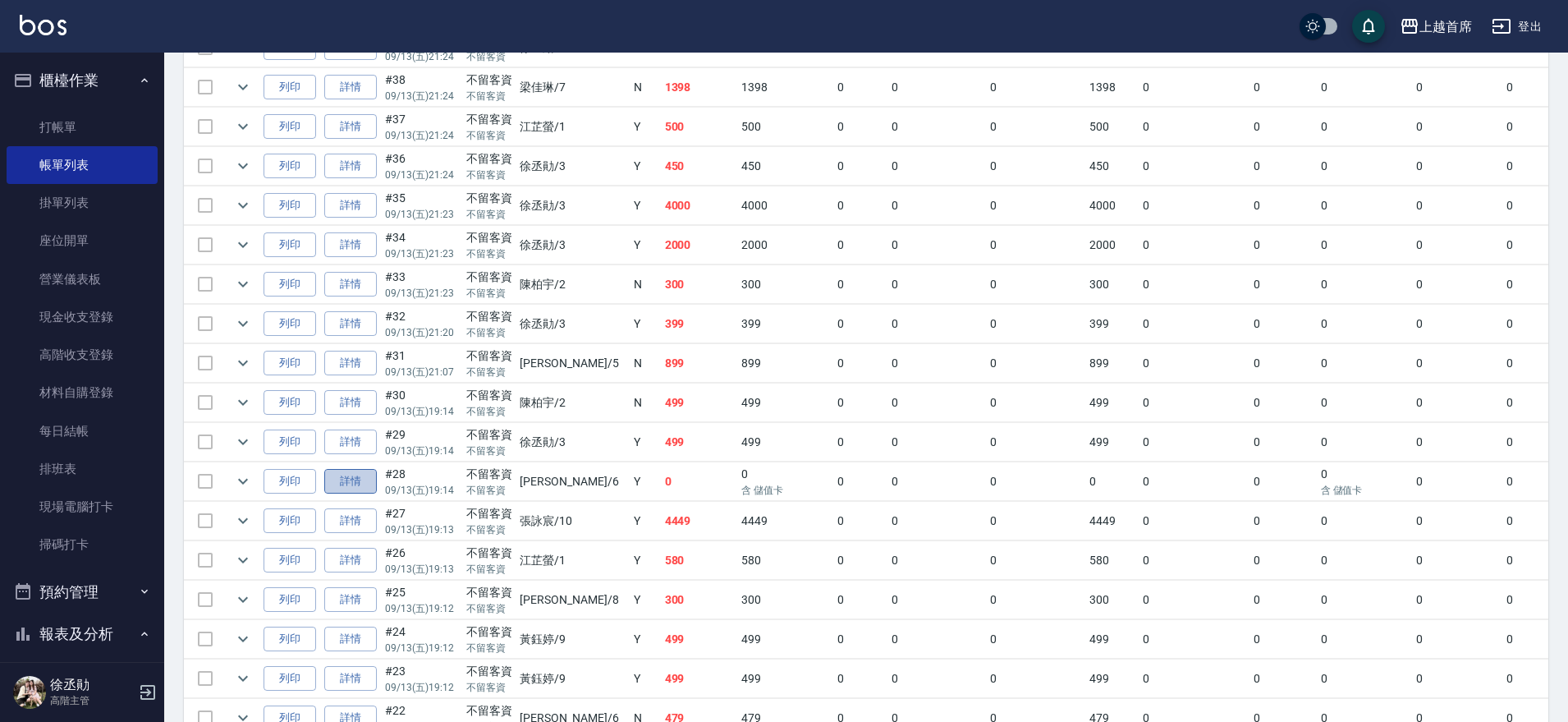
click at [354, 491] on link "詳情" at bounding box center [350, 481] width 52 height 26
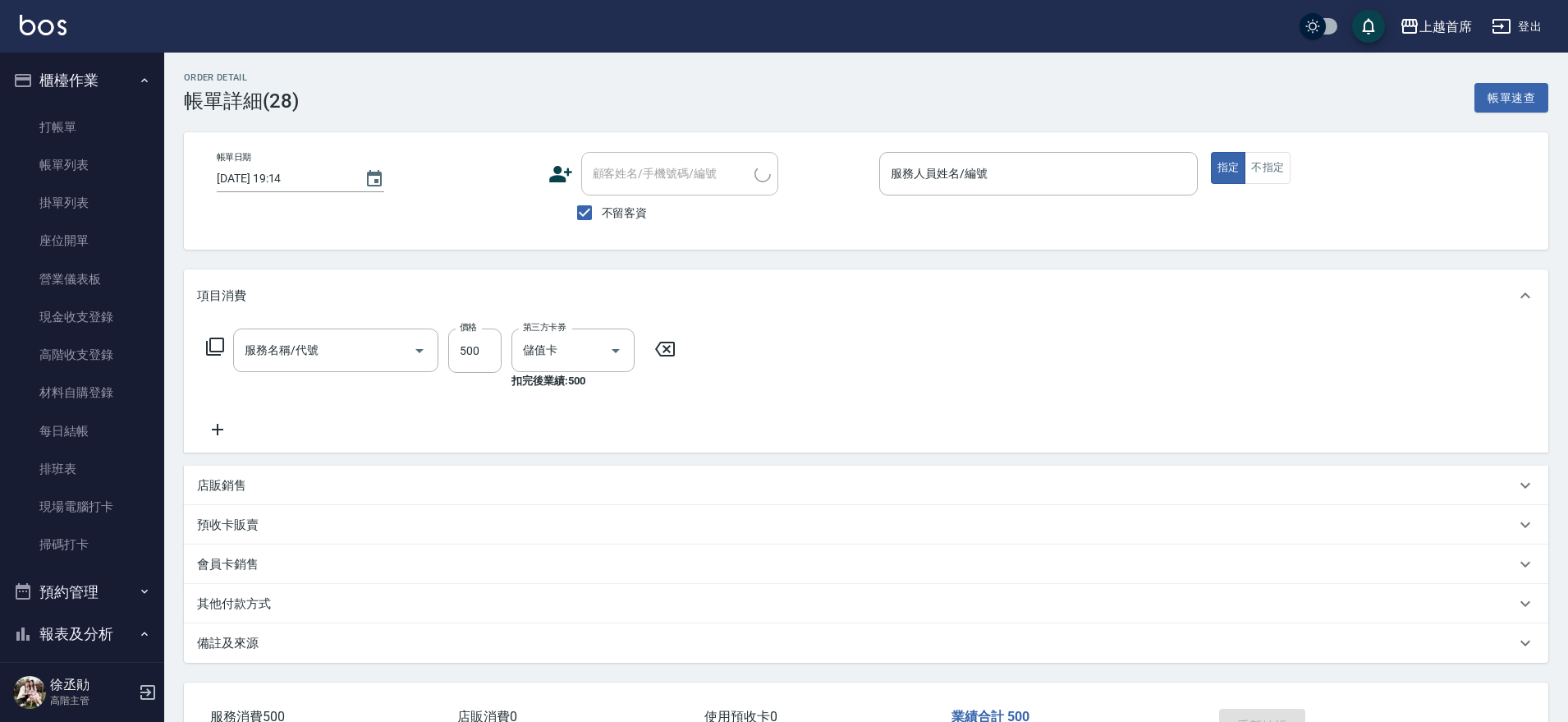
type input "[DATE] 19:14"
checkbox input "true"
type input "海鹽洗剪500(2500)"
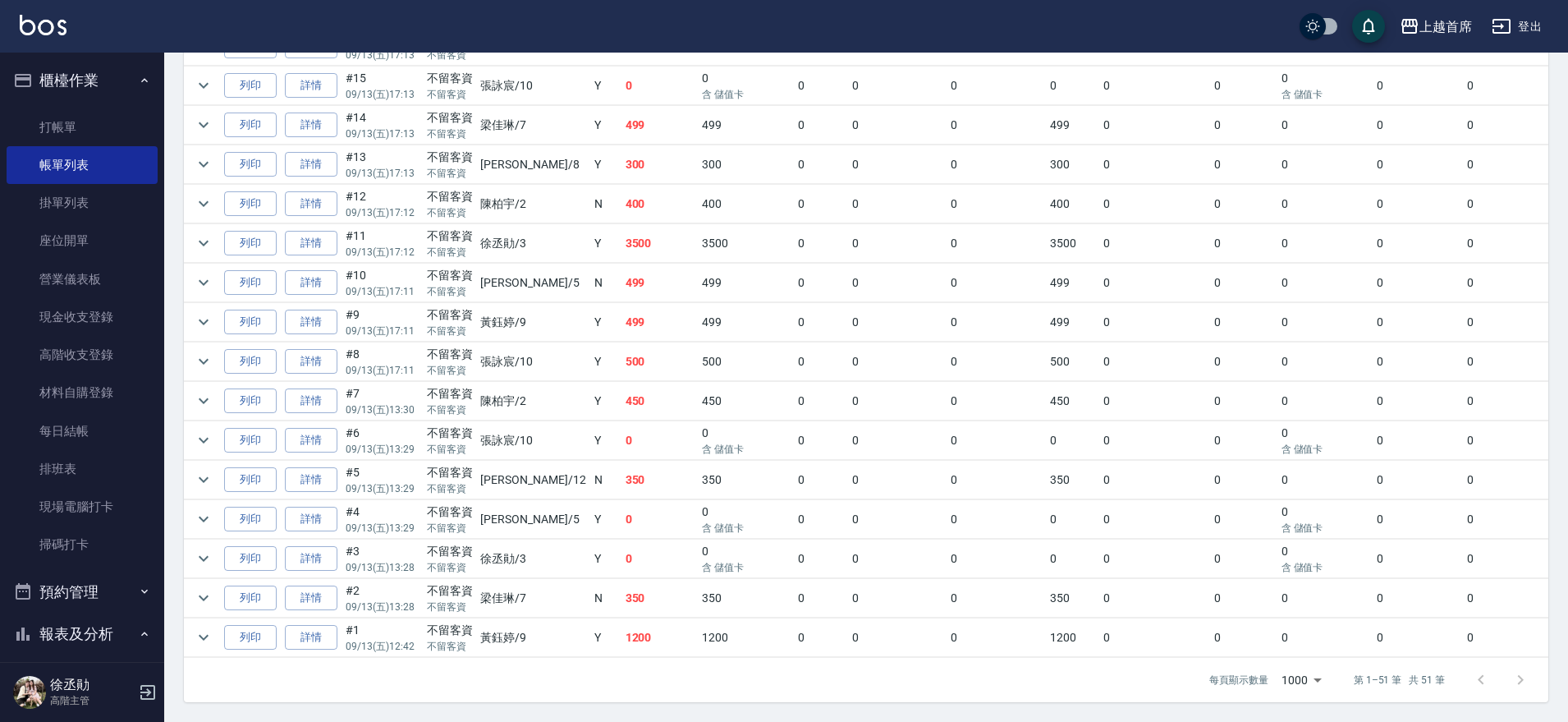
scroll to position [0, 29]
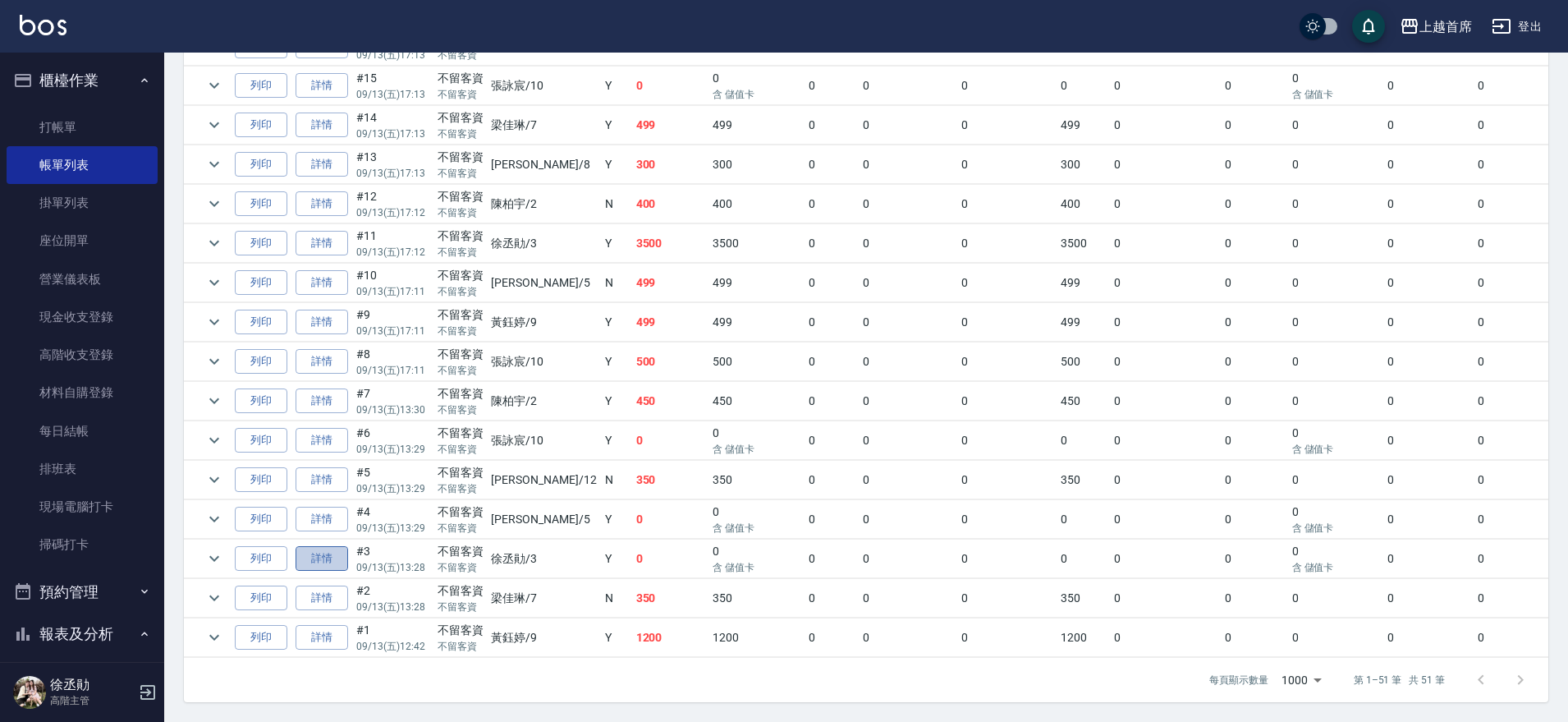
click at [336, 546] on link "詳情" at bounding box center [321, 558] width 52 height 26
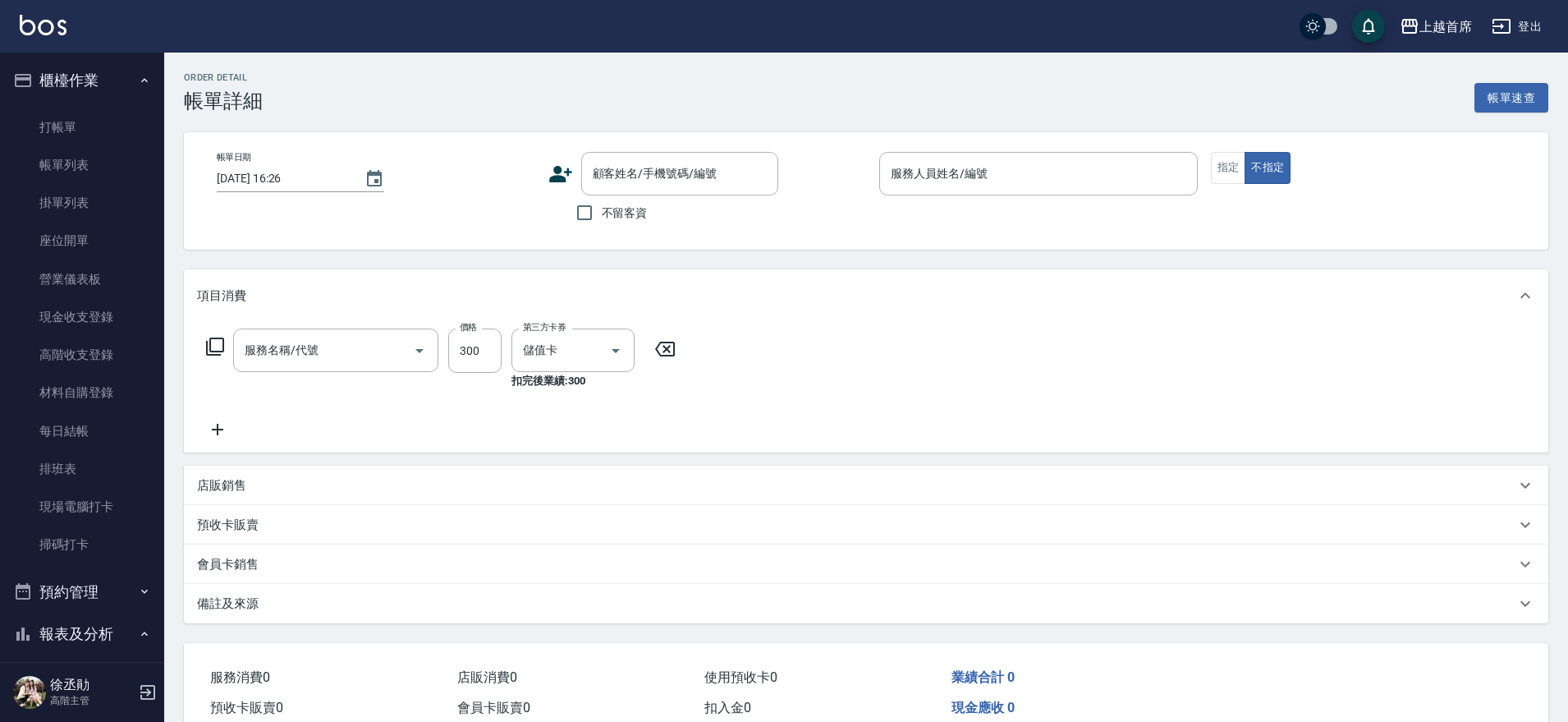
type input "[DATE] 13:28"
checkbox input "true"
type input "[PERSON_NAME]-3"
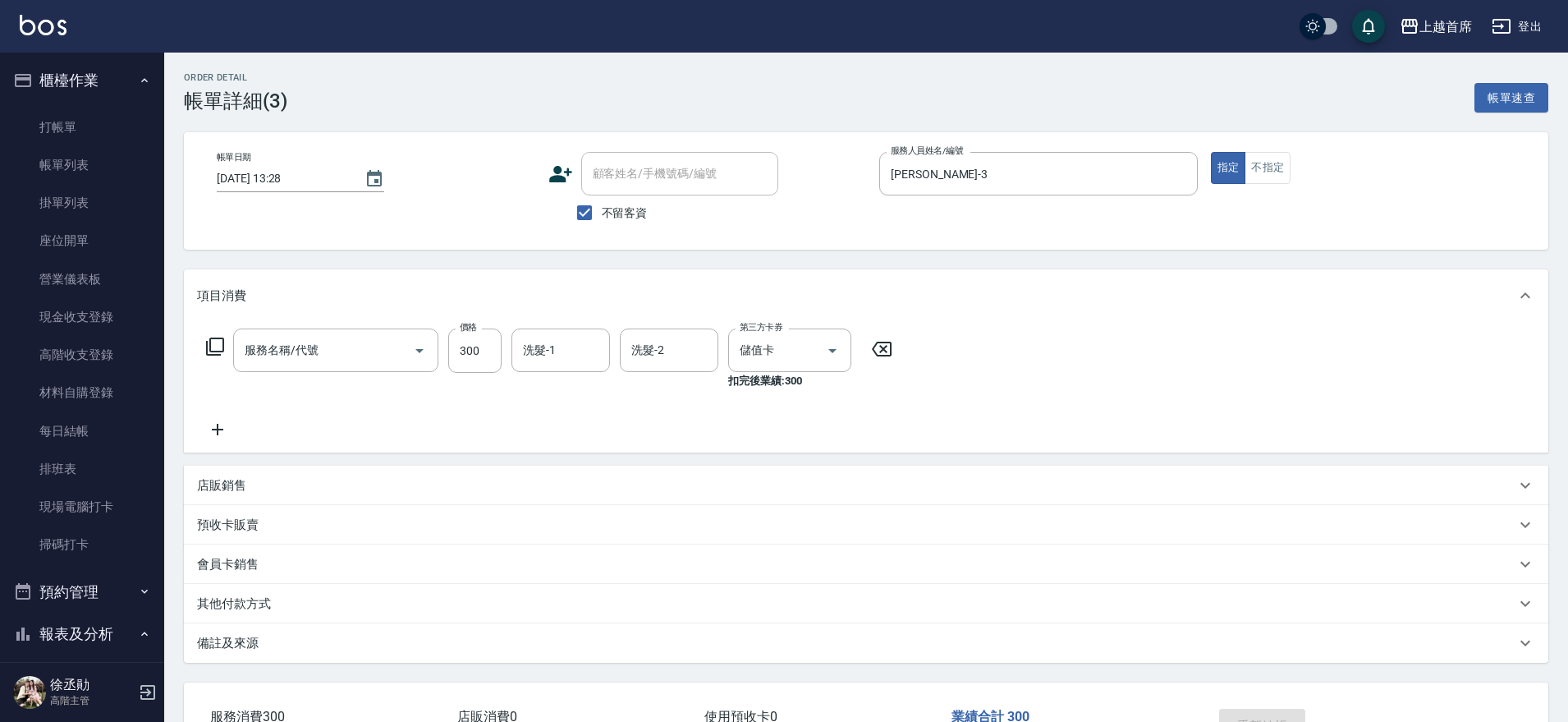
type input "洗髮(1300)"
drag, startPoint x: 313, startPoint y: 95, endPoint x: 306, endPoint y: 97, distance: 7.3
click at [306, 97] on div "Order detail 帳單詳細 (3) 帳單速查" at bounding box center [866, 92] width 1365 height 40
drag, startPoint x: 306, startPoint y: 97, endPoint x: 432, endPoint y: 112, distance: 126.9
click at [432, 112] on div "Order detail 帳單詳細 (3) 帳單速查 帳單日期 [DATE] 13:28 顧客姓名/手機號碼/編號 顧客姓名/手機號碼/編號 不留客資 服務人…" at bounding box center [866, 442] width 1404 height 780
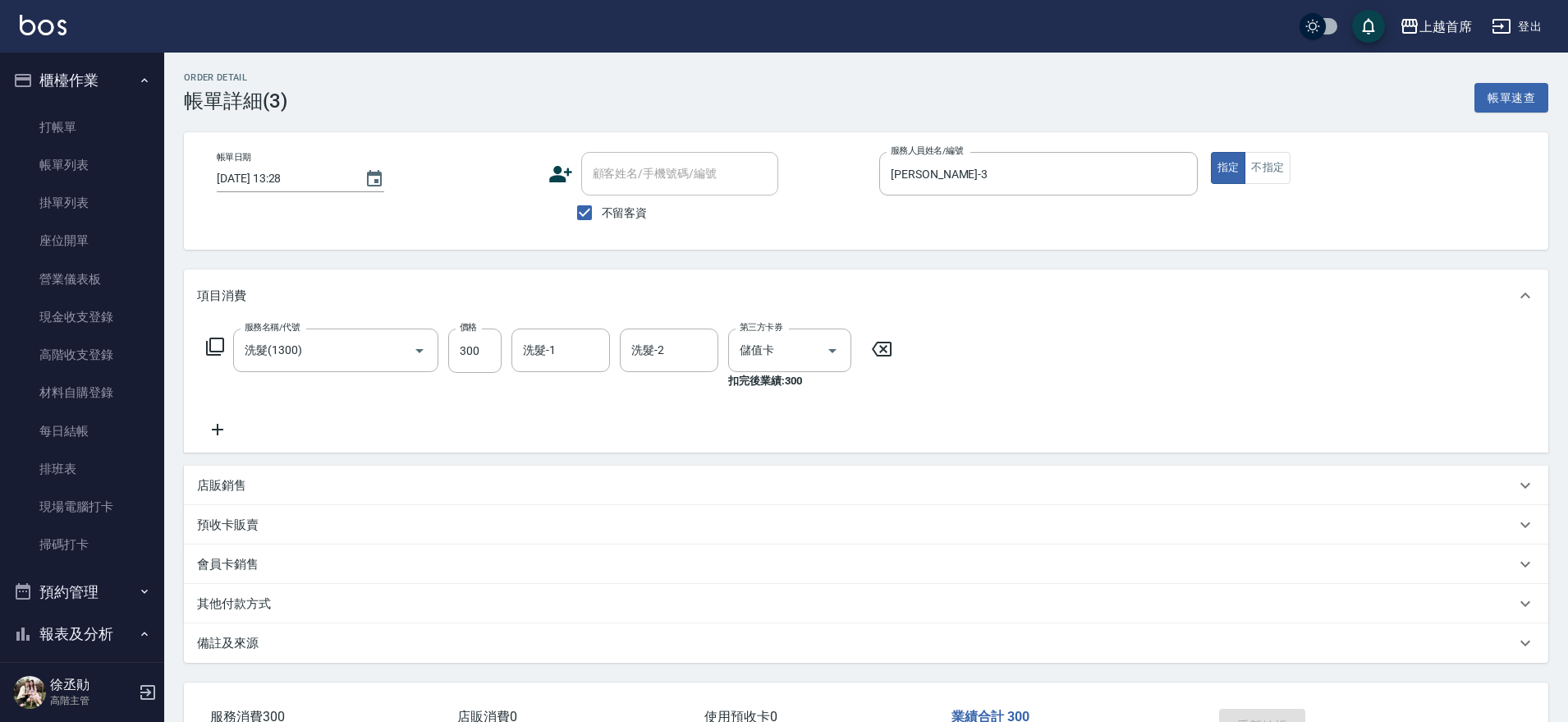
click at [429, 116] on div "Order detail 帳單詳細 (3) 帳單速查 帳單日期 [DATE] 13:28 顧客姓名/手機號碼/編號 顧客姓名/手機號碼/編號 不留客資 服務人…" at bounding box center [866, 442] width 1404 height 780
drag, startPoint x: 235, startPoint y: 111, endPoint x: 141, endPoint y: 100, distance: 94.6
click at [141, 100] on div "上越首席 登出 櫃檯作業 打帳單 帳單列表 掛單列表 座位開單 營業儀表板 現金收支登錄 高階收支登錄 材料自購登錄 每日結帳 排班表 現場電腦打卡 掃碼打卡…" at bounding box center [784, 416] width 1568 height 832
click at [370, 100] on div "Order detail 帳單詳細 (3) 帳單速查" at bounding box center [866, 92] width 1365 height 40
drag, startPoint x: 357, startPoint y: 100, endPoint x: 182, endPoint y: 53, distance: 181.2
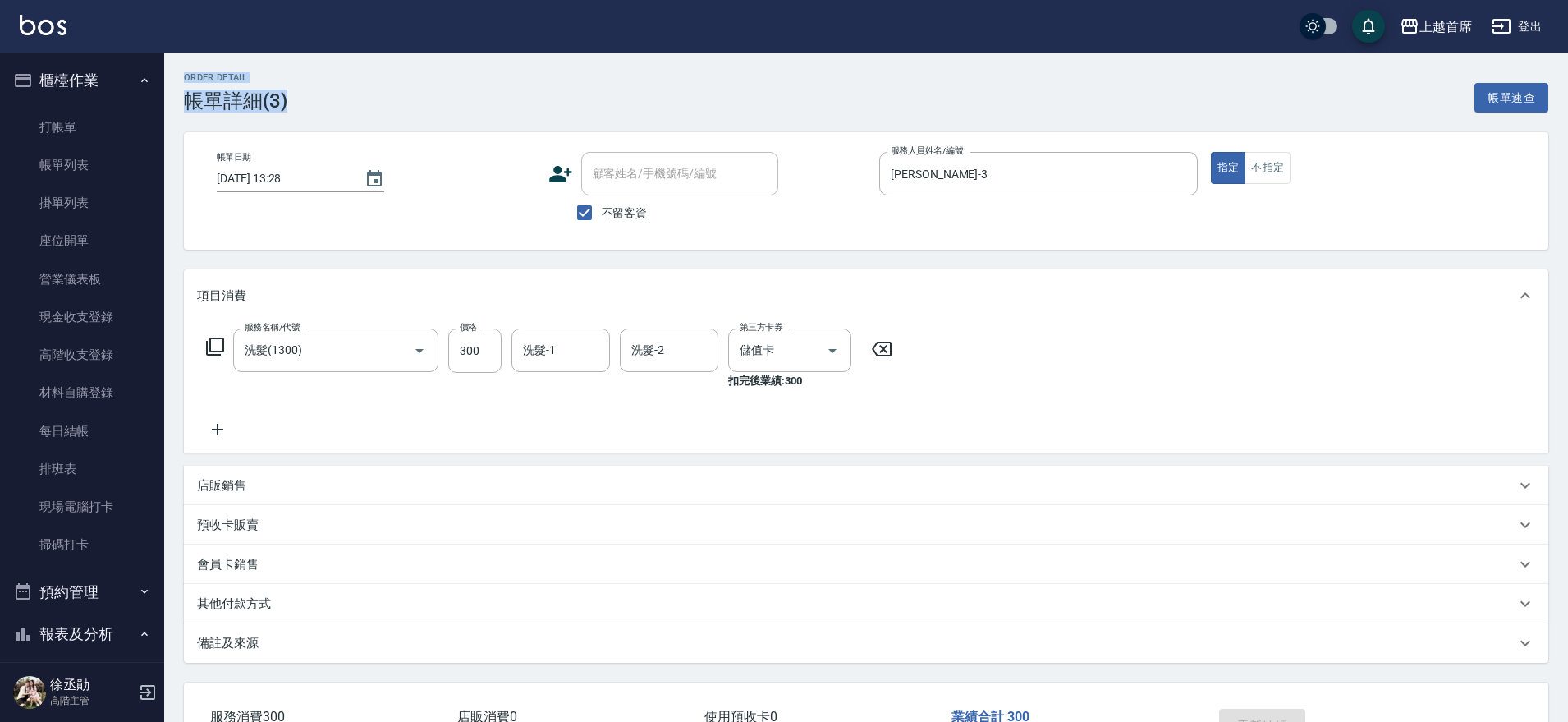
click at [182, 53] on div "Order detail 帳單詳細 (3) 帳單速查 帳單日期 [DATE] 13:28 顧客姓名/手機號碼/編號 顧客姓名/手機號碼/編號 不留客資 服務人…" at bounding box center [866, 442] width 1404 height 780
click at [331, 82] on div "Order detail 帳單詳細 (3) 帳單速查" at bounding box center [866, 92] width 1365 height 40
click at [176, 70] on div "Order detail 帳單詳細 (3) 帳單速查 帳單日期 [DATE] 13:28 顧客姓名/手機號碼/編號 顧客姓名/手機號碼/編號 不留客資 服務人…" at bounding box center [866, 442] width 1404 height 780
click at [312, 76] on div "Order detail 帳單詳細 (3) 帳單速查" at bounding box center [866, 92] width 1365 height 40
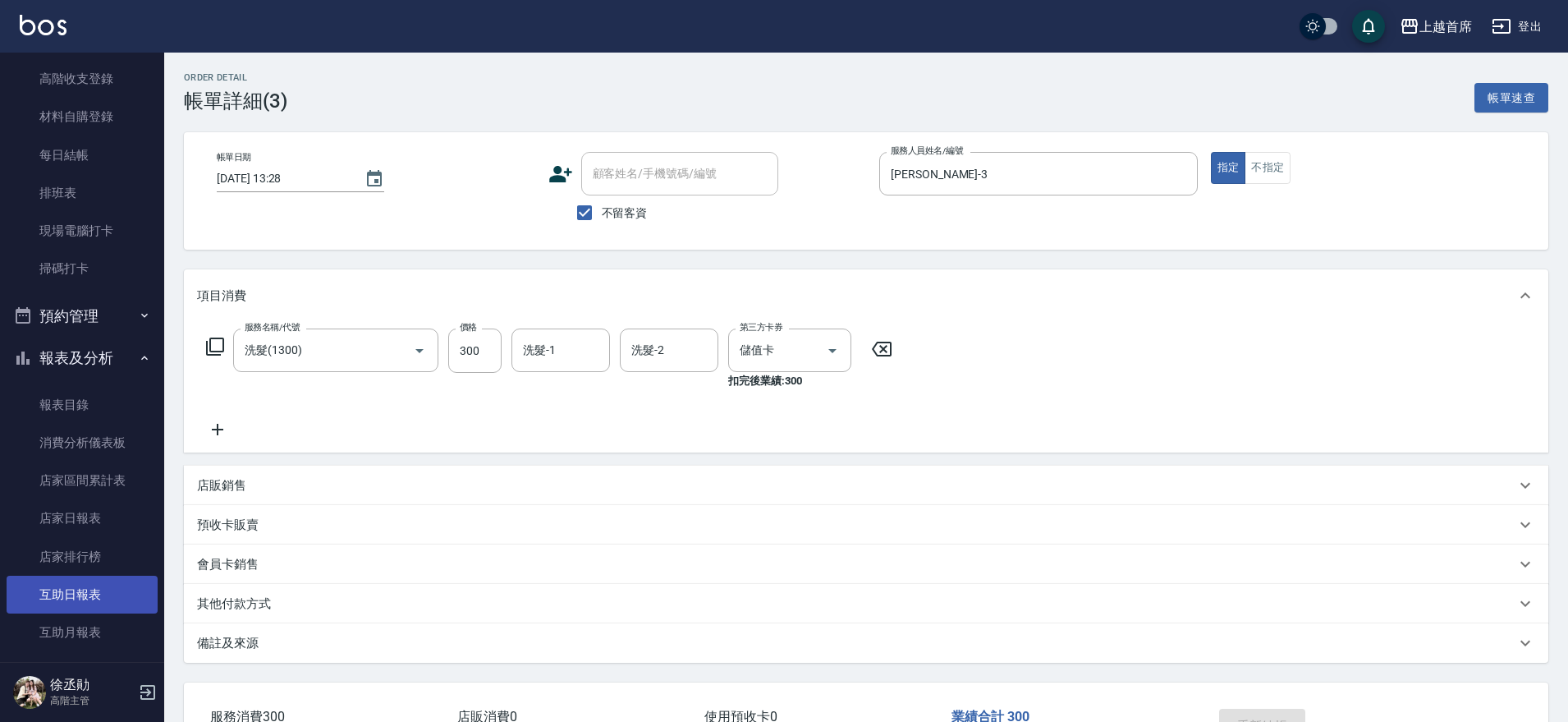
scroll to position [308, 0]
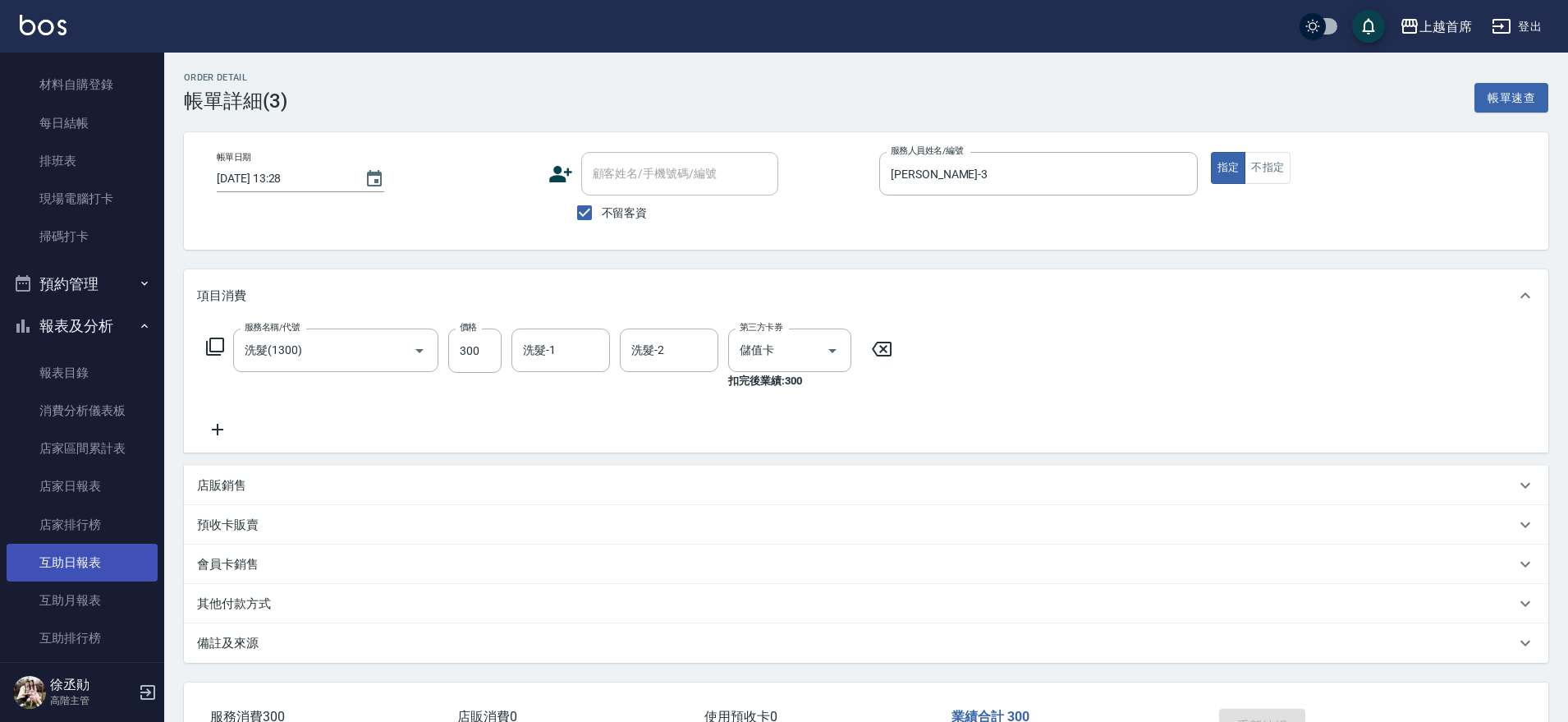
click at [98, 573] on link "互助日報表" at bounding box center [82, 563] width 151 height 38
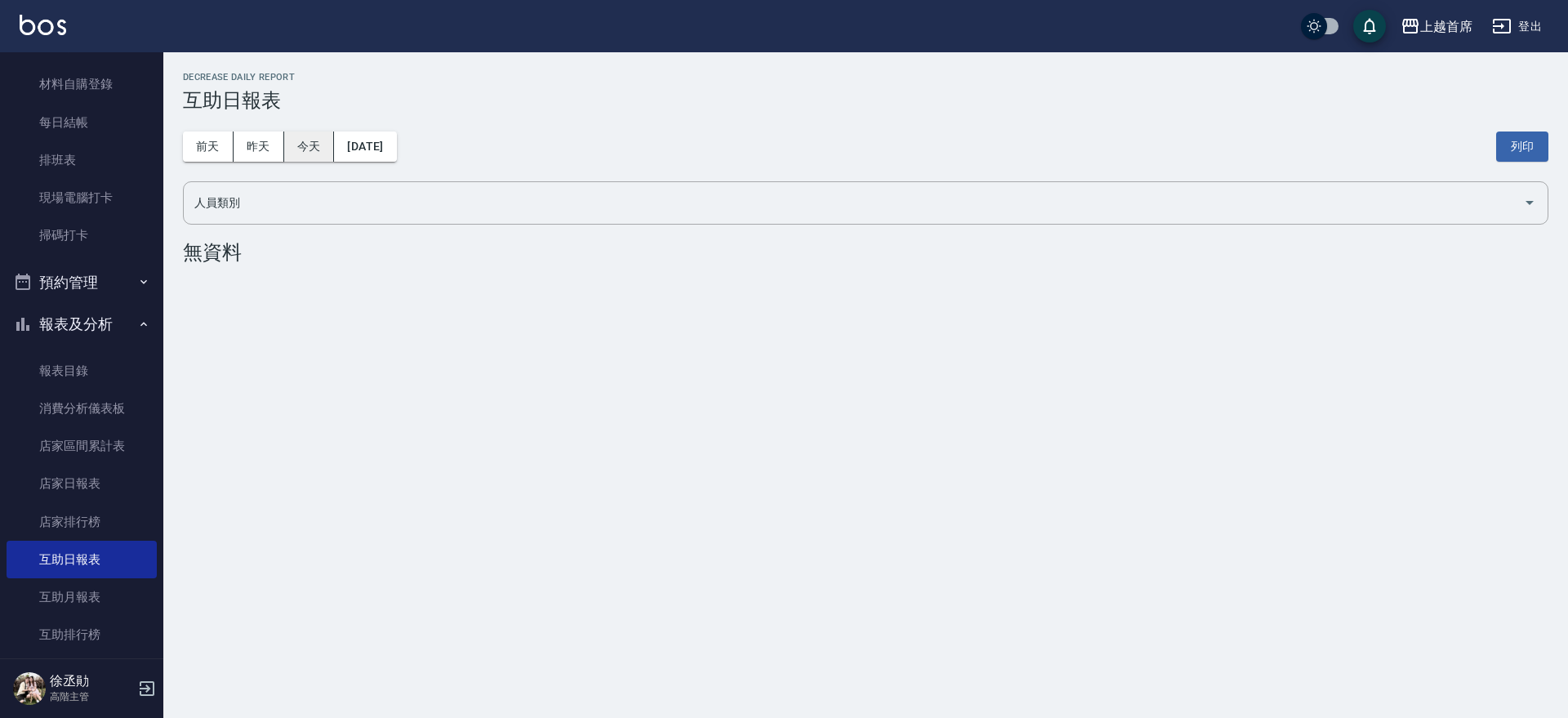
drag, startPoint x: 243, startPoint y: 153, endPoint x: 295, endPoint y: 134, distance: 55.4
click at [295, 134] on div "[DATE] [DATE] [DATE] [DATE]" at bounding box center [290, 147] width 214 height 30
click at [295, 134] on button "今天" at bounding box center [309, 147] width 50 height 30
click at [220, 139] on button "前天" at bounding box center [207, 147] width 50 height 30
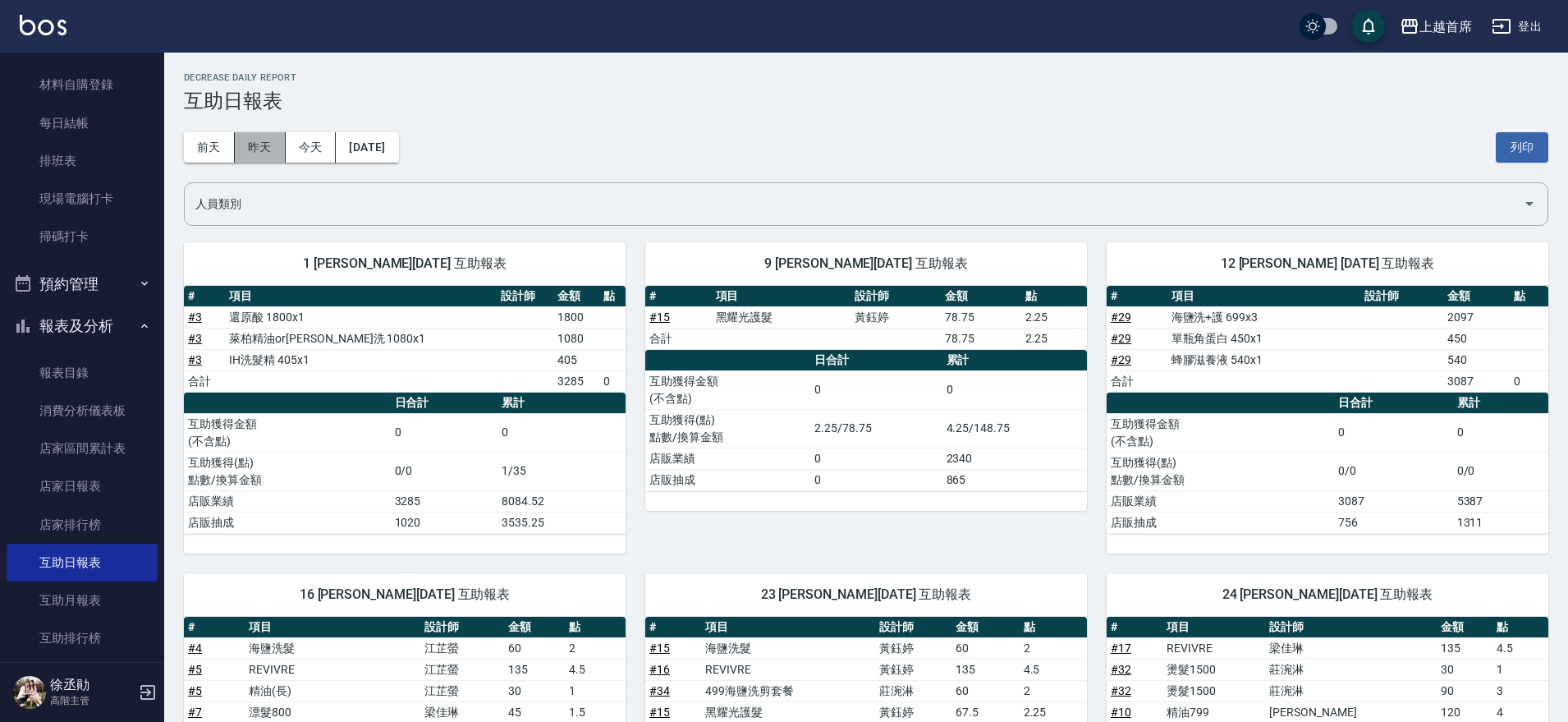
click at [247, 142] on button "昨天" at bounding box center [260, 148] width 50 height 30
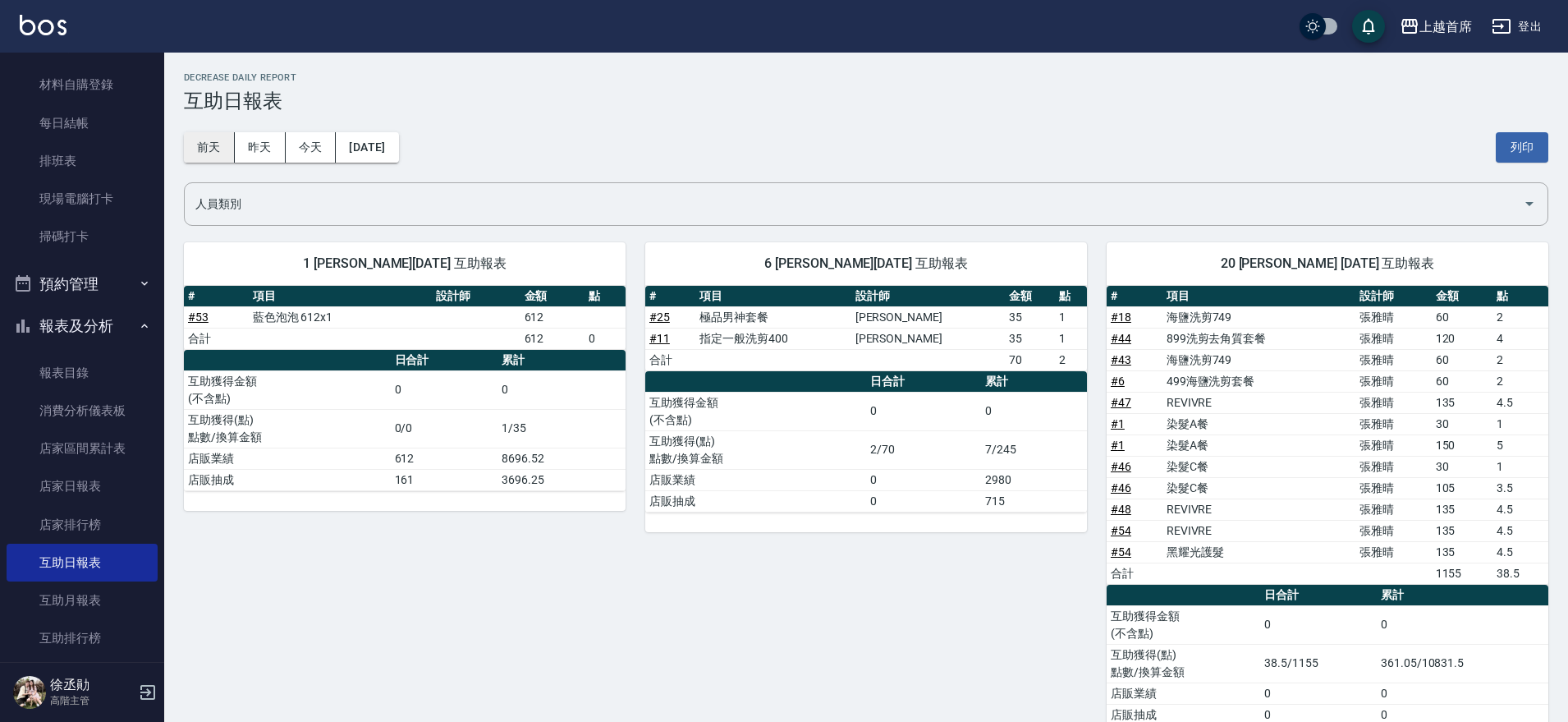
click at [228, 147] on button "前天" at bounding box center [209, 148] width 50 height 30
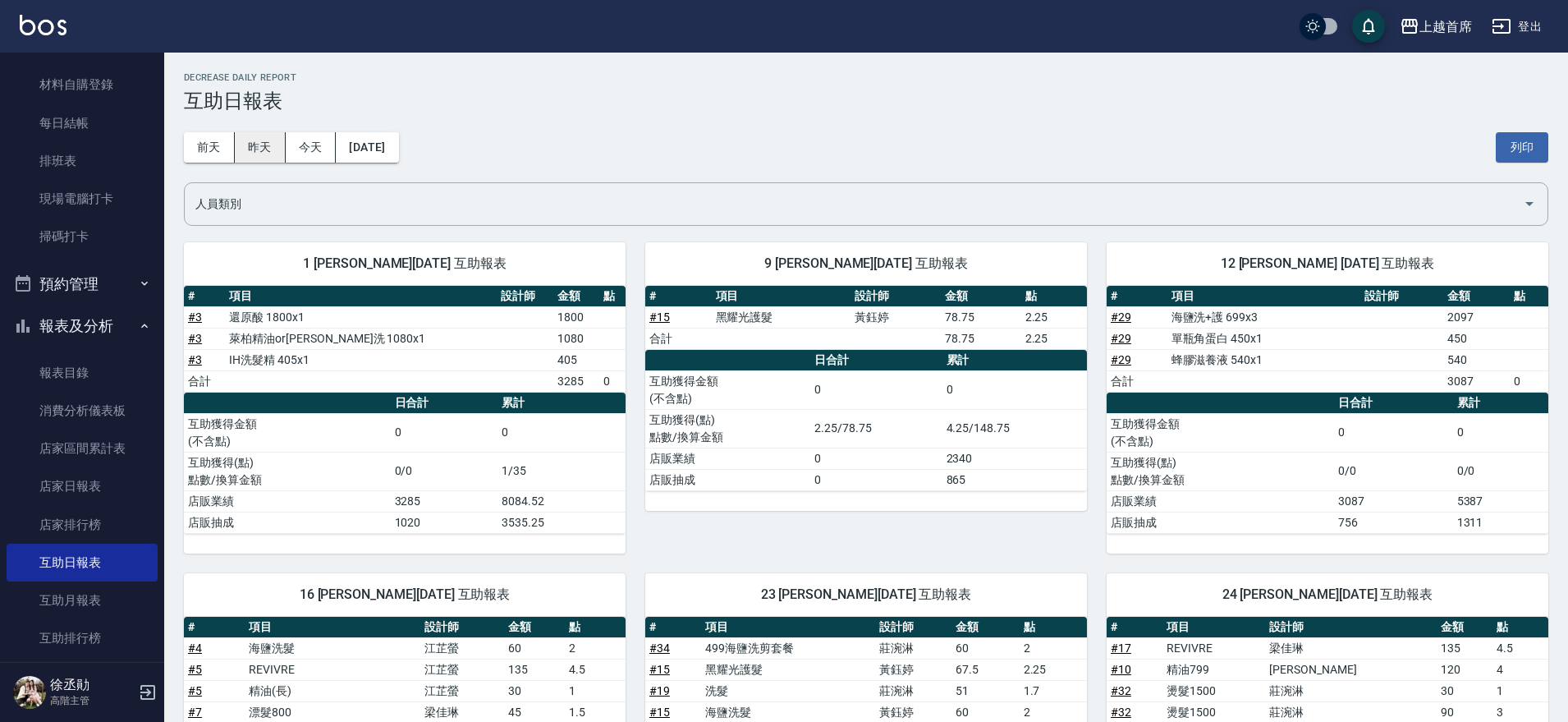
click at [267, 155] on button "昨天" at bounding box center [260, 148] width 50 height 30
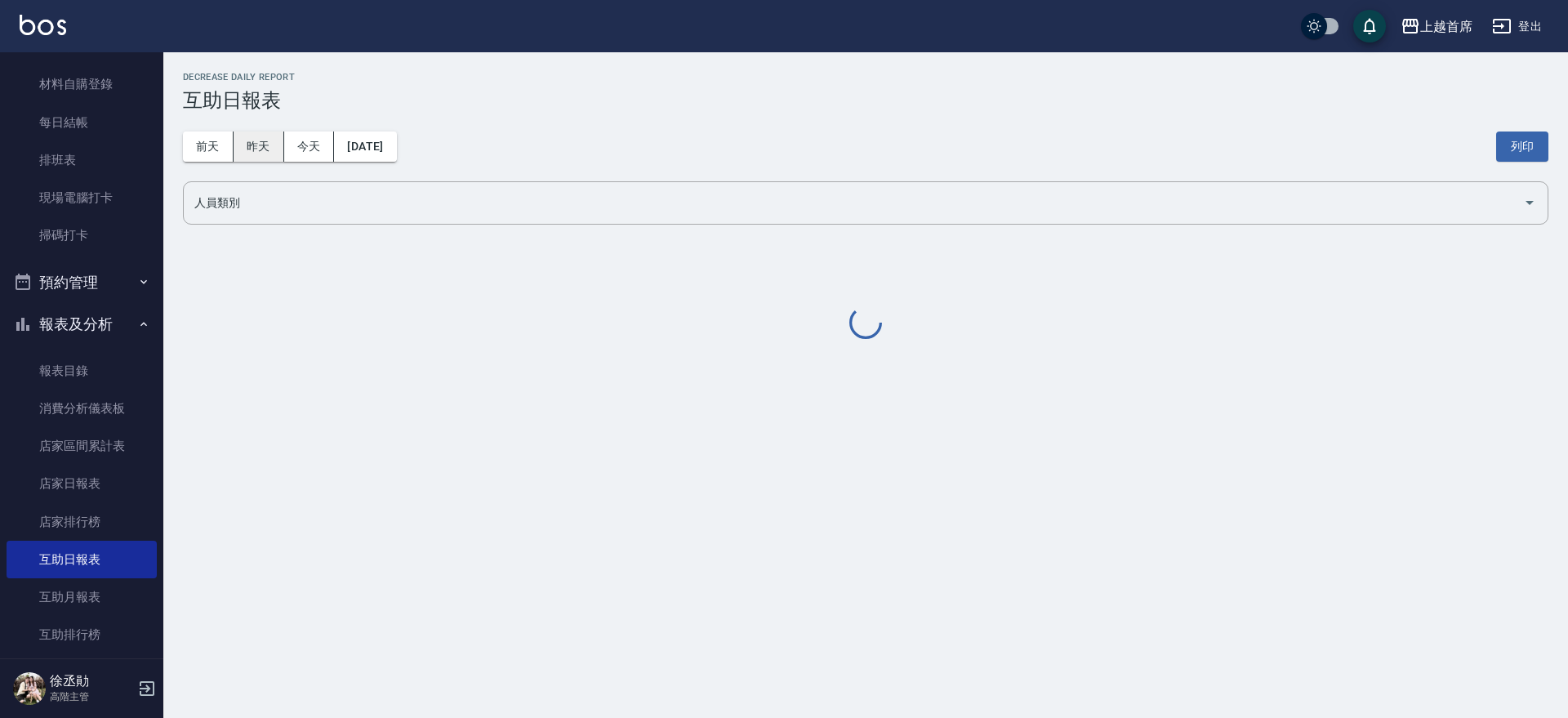
click at [178, 133] on div "上越首席 [DATE] 互助日報表 列印時間： [DATE][PHONE_NUMBER]:59 Decrease Daily Report 互助日報表 [DA…" at bounding box center [865, 206] width 1405 height 310
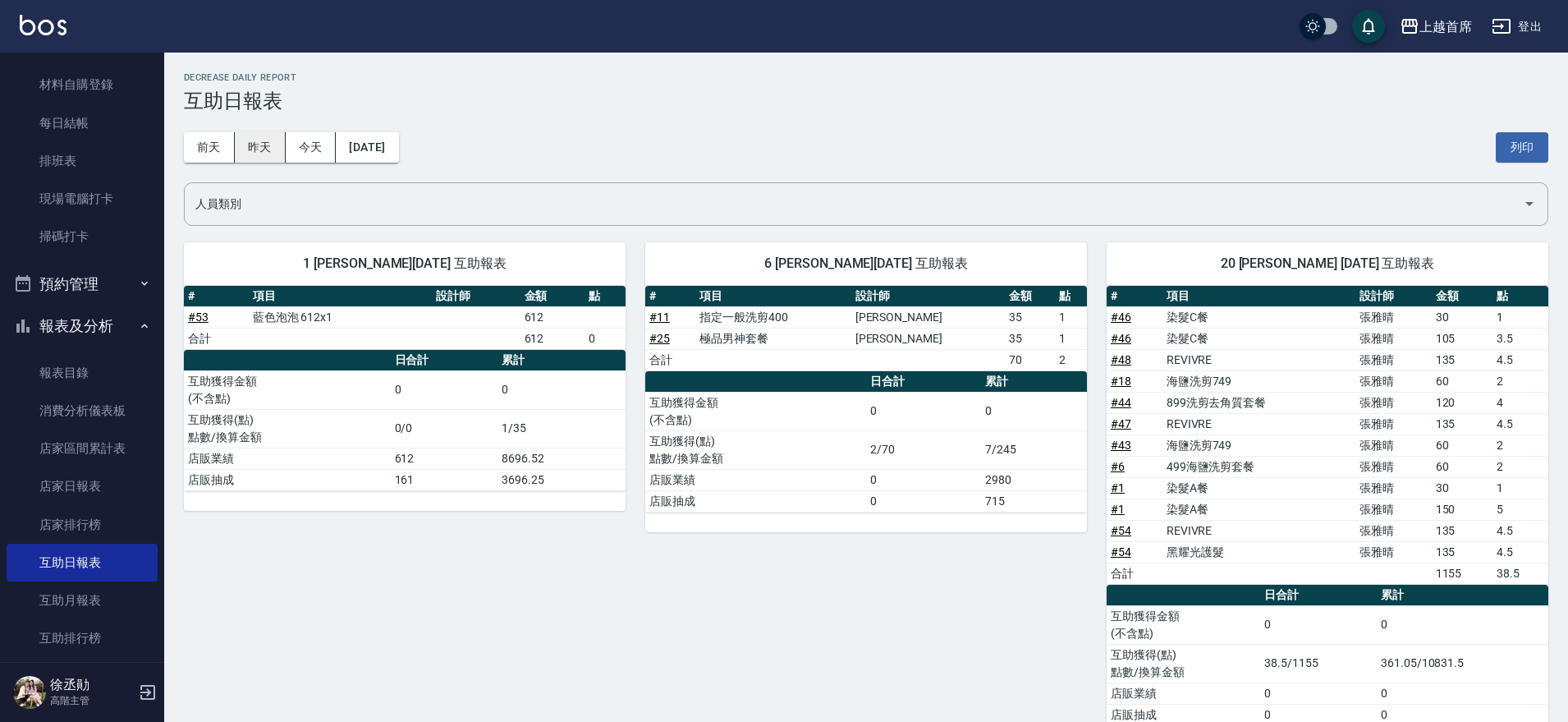
click at [236, 159] on button "昨天" at bounding box center [260, 148] width 50 height 30
click at [299, 150] on button "今天" at bounding box center [311, 148] width 50 height 30
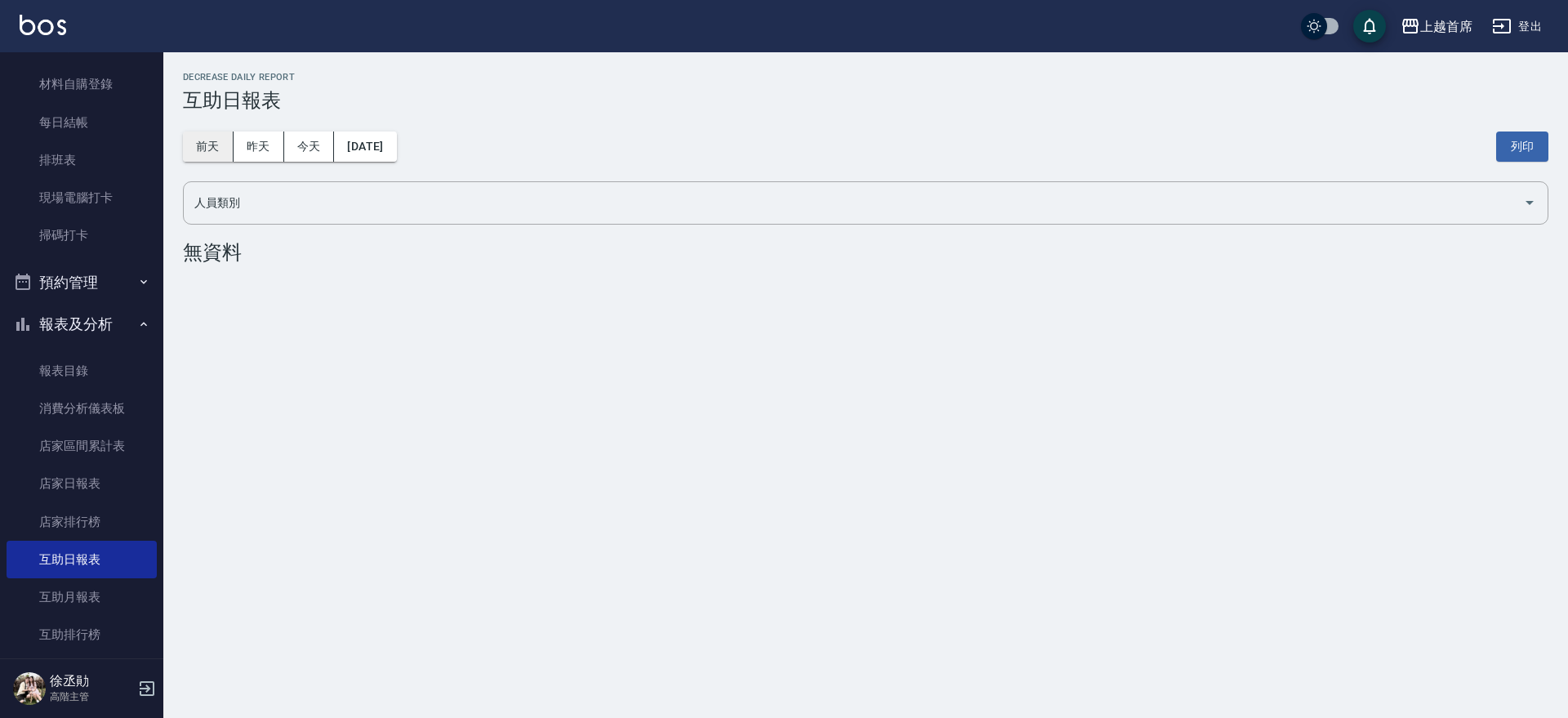
click at [216, 141] on button "前天" at bounding box center [207, 147] width 50 height 30
click at [249, 142] on button "昨天" at bounding box center [259, 147] width 50 height 30
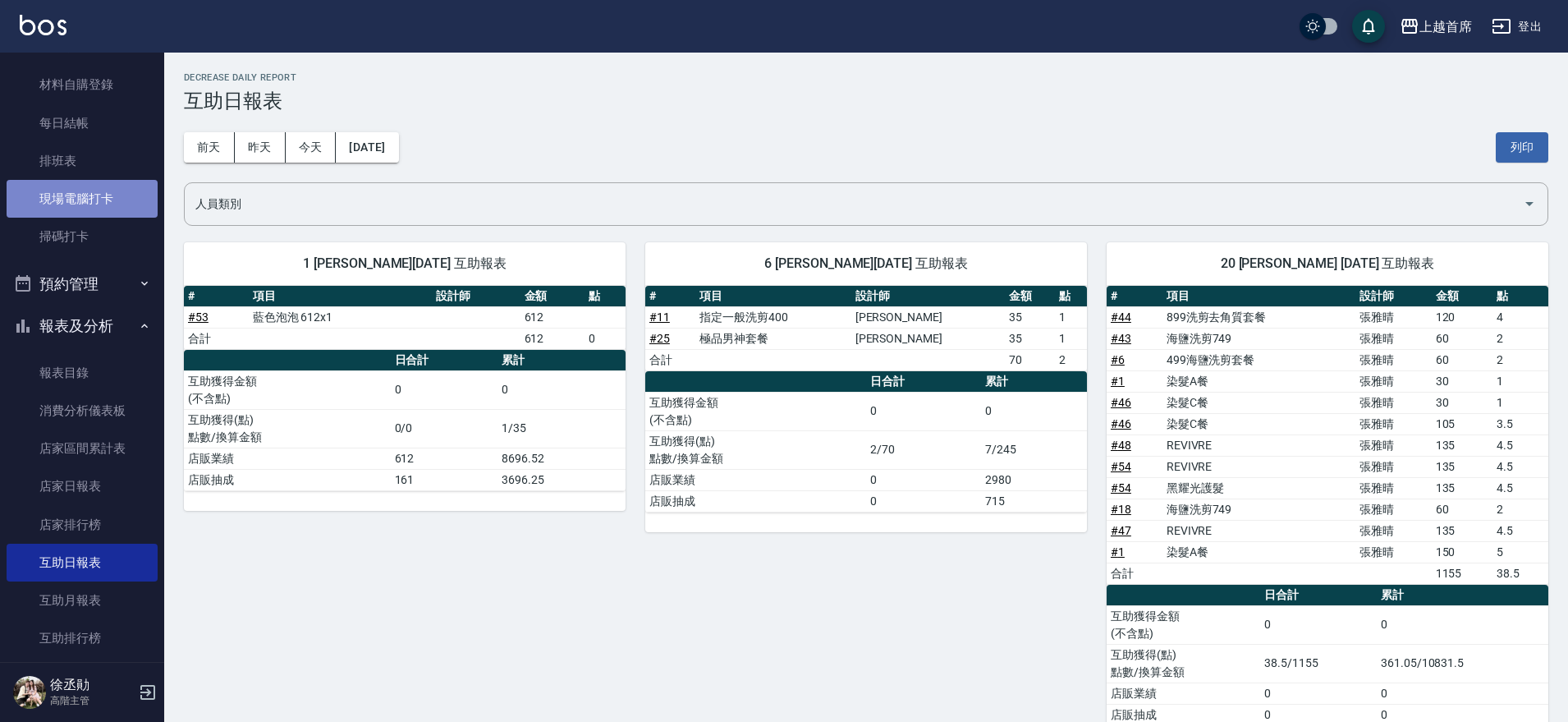
click at [106, 200] on link "現場電腦打卡" at bounding box center [82, 199] width 151 height 38
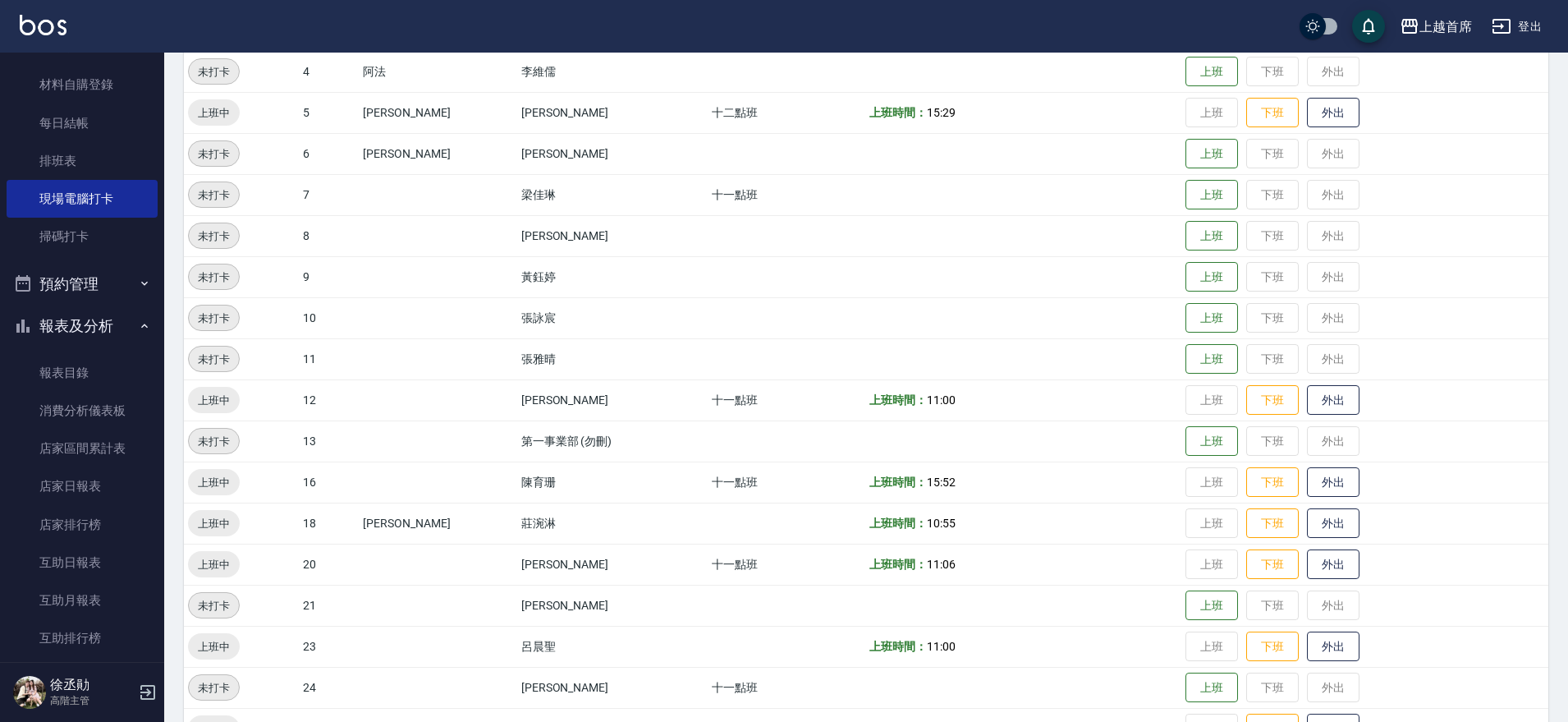
scroll to position [308, 0]
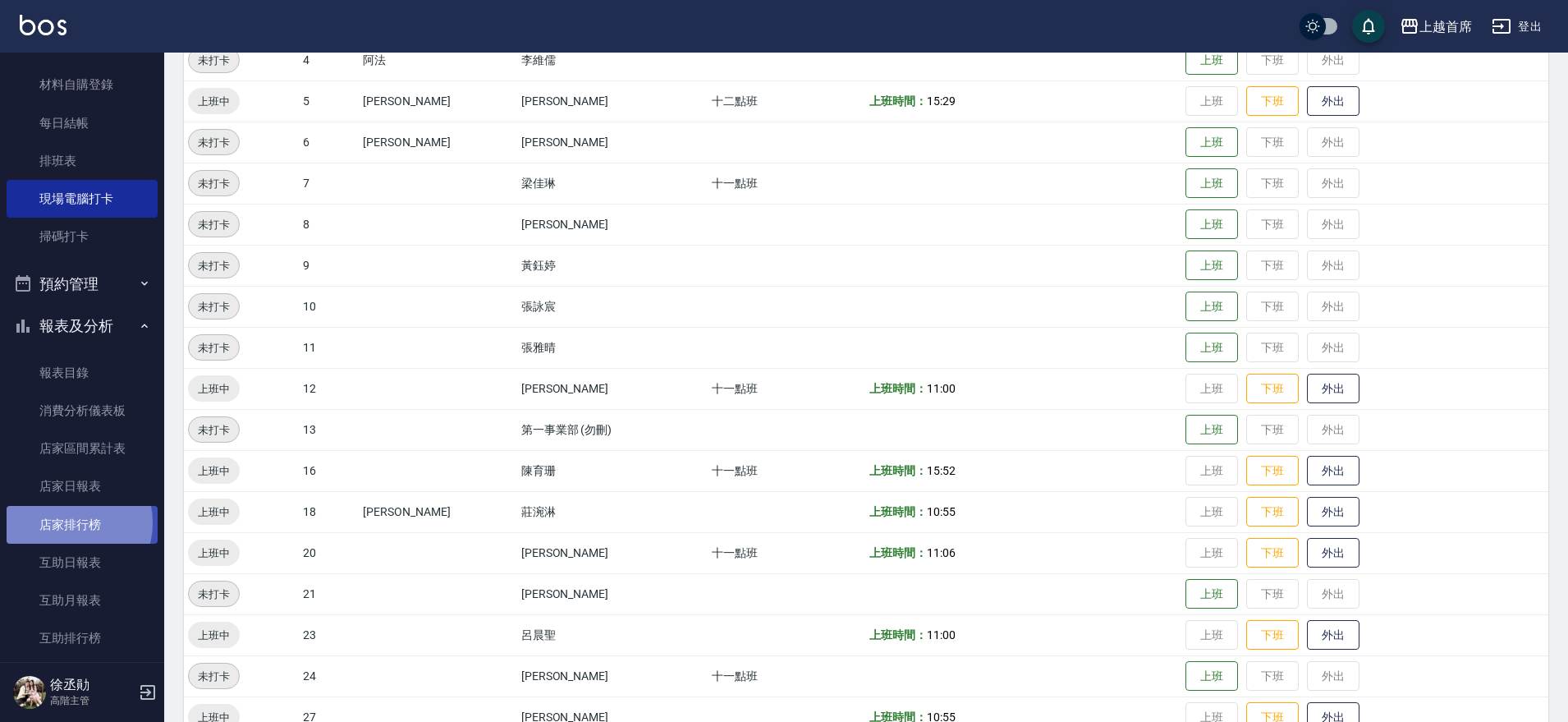
click at [69, 522] on link "店家排行榜" at bounding box center [82, 525] width 151 height 38
